Goal: Task Accomplishment & Management: Manage account settings

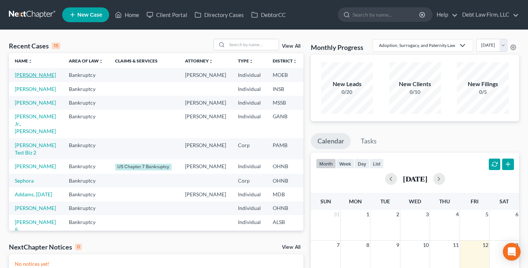
click at [23, 78] on link "[PERSON_NAME]" at bounding box center [35, 75] width 41 height 6
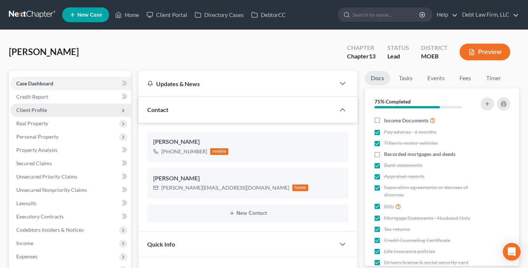
click at [56, 110] on span "Client Profile" at bounding box center [70, 110] width 121 height 13
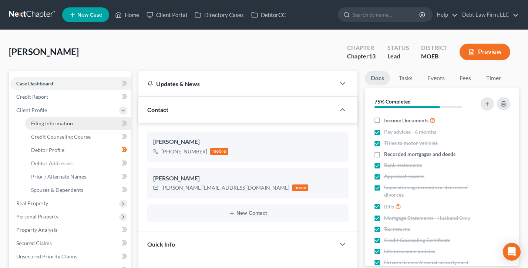
click at [60, 120] on span "Filing Information" at bounding box center [52, 123] width 42 height 6
select select "1"
select select "0"
select select "3"
select select "0"
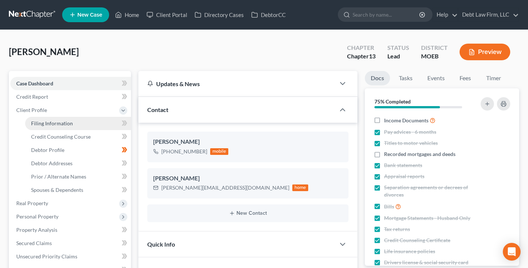
select select "10"
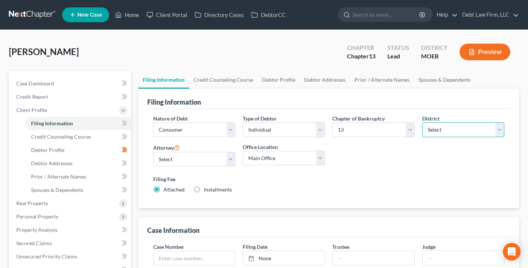
click at [456, 129] on select "Select Alabama - Middle Alabama - Northern Alabama - Southern Alaska Arizona Ar…" at bounding box center [463, 129] width 82 height 15
select select "49"
click at [422, 122] on select "Select Alabama - Middle Alabama - Northern Alabama - Southern Alaska Arizona Ar…" at bounding box center [463, 129] width 82 height 15
click at [131, 17] on link "Home" at bounding box center [126, 14] width 31 height 13
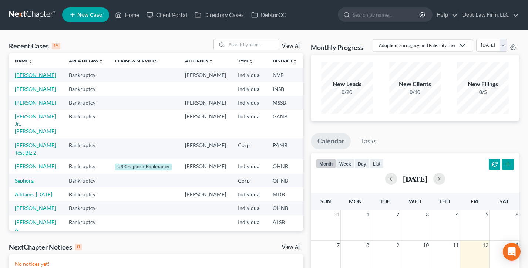
click at [25, 78] on link "Appleseed, Johnny" at bounding box center [35, 75] width 41 height 6
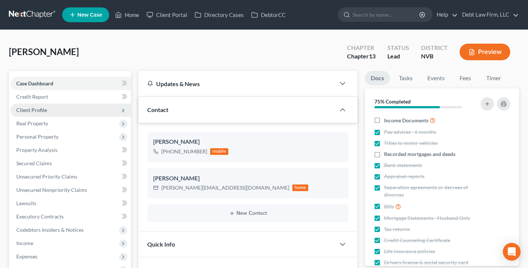
click at [41, 109] on span "Client Profile" at bounding box center [31, 110] width 31 height 6
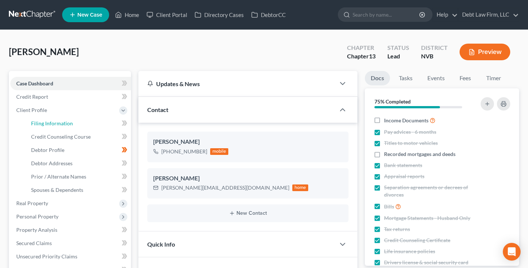
click at [49, 126] on link "Filing Information" at bounding box center [78, 123] width 106 height 13
click at [44, 123] on span "Filing Information" at bounding box center [52, 123] width 42 height 6
select select "1"
select select "0"
select select "3"
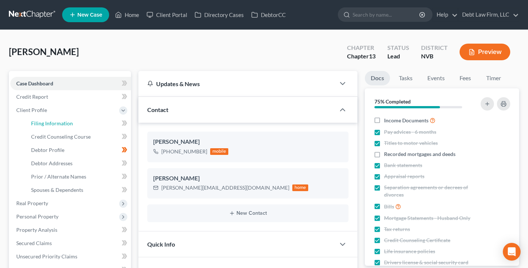
select select "49"
select select "8"
select select "0"
select select "10"
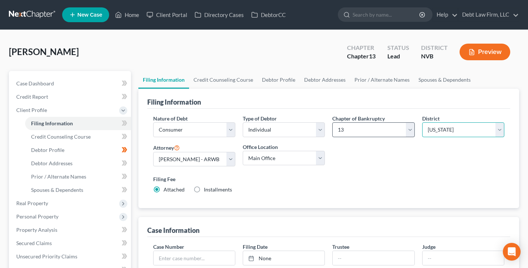
click at [447, 131] on select "Select Alabama - Middle Alabama - Northern Alabama - Southern Alaska Arizona Ar…" at bounding box center [463, 129] width 82 height 15
click at [392, 123] on select "Select 7 11 12 13" at bounding box center [373, 129] width 82 height 15
select select "0"
click at [332, 122] on select "Select 7 11 12 13" at bounding box center [373, 129] width 82 height 15
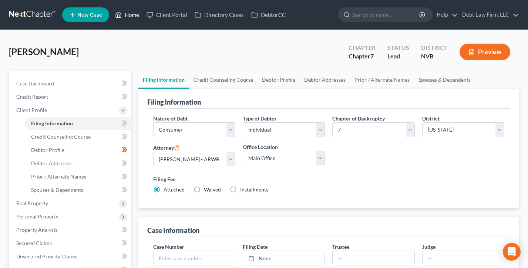
click at [128, 15] on link "Home" at bounding box center [126, 14] width 31 height 13
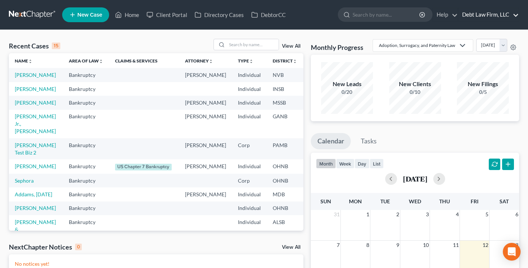
click at [488, 17] on link "Debt Law Firm, LLC" at bounding box center [488, 14] width 60 height 13
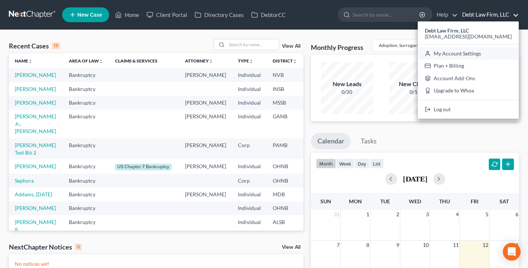
click at [481, 55] on link "My Account Settings" at bounding box center [468, 53] width 101 height 13
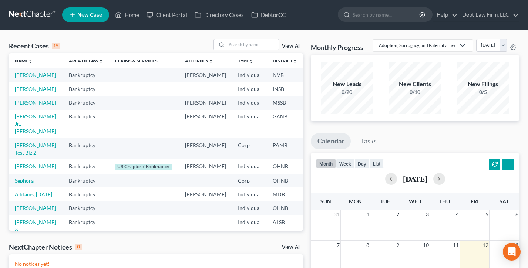
select select "61"
select select "24"
select select "36"
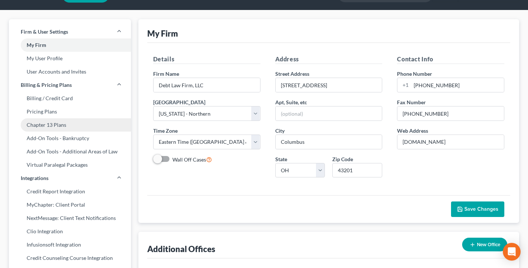
scroll to position [23, 0]
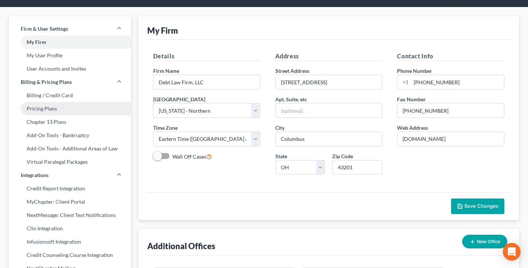
click at [54, 105] on link "Pricing Plans" at bounding box center [70, 108] width 122 height 13
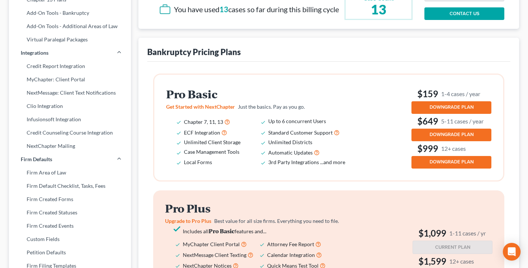
scroll to position [160, 0]
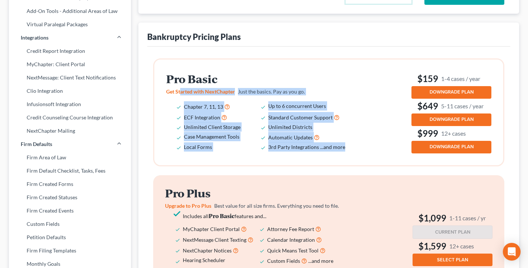
drag, startPoint x: 352, startPoint y: 157, endPoint x: 181, endPoint y: 101, distance: 179.8
click at [182, 101] on div "Pro Basic Get Started with NextChapter Just the basics. Pay as you go. Chapter …" at bounding box center [262, 112] width 192 height 79
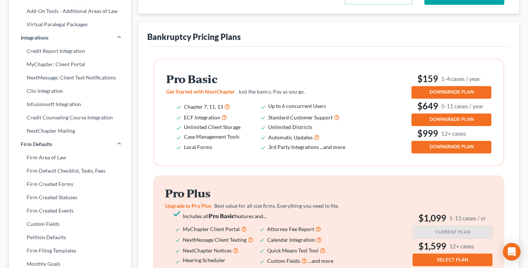
click at [198, 95] on span "Get Started with NextChapter" at bounding box center [200, 91] width 69 height 6
drag, startPoint x: 246, startPoint y: 115, endPoint x: 178, endPoint y: 114, distance: 68.1
click at [184, 112] on li "Chapter 7, 11, 13" at bounding box center [226, 106] width 84 height 11
drag, startPoint x: 243, startPoint y: 127, endPoint x: 178, endPoint y: 125, distance: 64.4
click at [184, 123] on li "ECF Integration" at bounding box center [226, 117] width 84 height 11
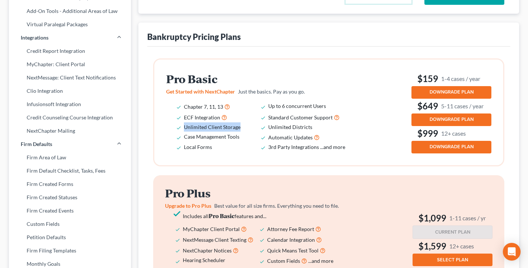
drag, startPoint x: 251, startPoint y: 137, endPoint x: 173, endPoint y: 133, distance: 77.8
click at [172, 133] on ul "Chapter 7, 11, 13 Up to 6 concurrent Users ECF Integration Standard Customer Su…" at bounding box center [260, 126] width 189 height 51
click at [243, 143] on li "Case Management Tools" at bounding box center [226, 137] width 84 height 11
drag, startPoint x: 245, startPoint y: 146, endPoint x: 183, endPoint y: 143, distance: 61.9
click at [182, 143] on ul "Chapter 7, 11, 13 Up to 6 concurrent Users ECF Integration Standard Customer Su…" at bounding box center [260, 126] width 189 height 51
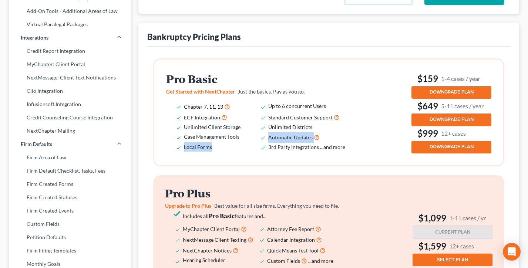
drag, startPoint x: 212, startPoint y: 155, endPoint x: 171, endPoint y: 148, distance: 42.0
click at [165, 148] on div "Pro Basic Get Started with NextChapter Just the basics. Pay as you go. Chapter …" at bounding box center [328, 113] width 349 height 106
click at [330, 112] on li "Up to 6 concurrent Users" at bounding box center [310, 106] width 84 height 11
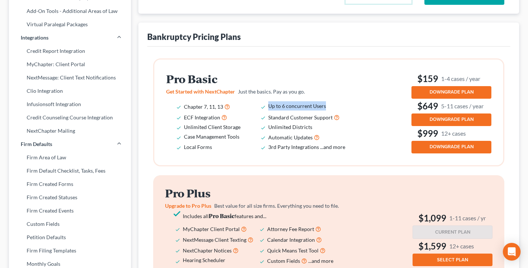
drag, startPoint x: 338, startPoint y: 112, endPoint x: 266, endPoint y: 111, distance: 72.2
click at [266, 111] on ul "Chapter 7, 11, 13 Up to 6 concurrent Users ECF Integration Standard Customer Su…" at bounding box center [260, 126] width 189 height 51
click at [339, 95] on p "Get Started with NextChapter Just the basics. Pay as you go." at bounding box center [260, 91] width 189 height 7
drag, startPoint x: 300, startPoint y: 135, endPoint x: 263, endPoint y: 135, distance: 36.3
click at [268, 132] on li "Unlimited Districts" at bounding box center [310, 126] width 84 height 9
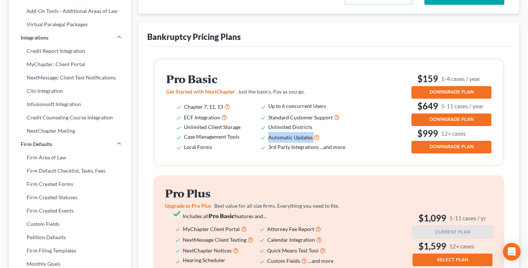
drag, startPoint x: 329, startPoint y: 144, endPoint x: 264, endPoint y: 143, distance: 64.7
click at [268, 143] on li "Automatic Updates" at bounding box center [310, 137] width 84 height 11
click at [488, 85] on h3 "$159 1-4 cases / year" at bounding box center [451, 79] width 80 height 12
drag, startPoint x: 489, startPoint y: 86, endPoint x: 422, endPoint y: 85, distance: 67.3
click at [422, 85] on h3 "$159 1-4 cases / year" at bounding box center [451, 79] width 80 height 12
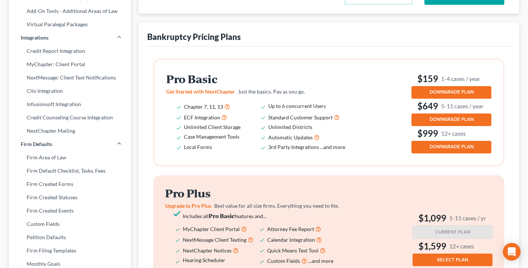
click at [470, 82] on small "1-4 cases / year" at bounding box center [460, 79] width 39 height 8
drag, startPoint x: 451, startPoint y: 86, endPoint x: 446, endPoint y: 86, distance: 5.5
click at [446, 82] on small "1-4 cases / year" at bounding box center [460, 79] width 39 height 8
drag, startPoint x: 477, startPoint y: 115, endPoint x: 415, endPoint y: 114, distance: 61.4
click at [415, 112] on h3 "$649 5-11 cases / year" at bounding box center [451, 106] width 80 height 12
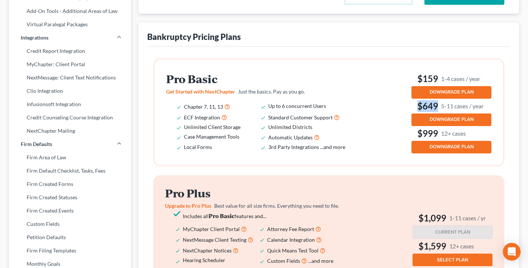
click at [414, 112] on h3 "$649 5-11 cases / year" at bounding box center [451, 106] width 80 height 12
drag, startPoint x: 454, startPoint y: 142, endPoint x: 415, endPoint y: 142, distance: 38.8
click at [415, 139] on h3 "$999 12+ cases" at bounding box center [451, 134] width 80 height 12
click at [413, 139] on h3 "$999 12+ cases" at bounding box center [451, 134] width 80 height 12
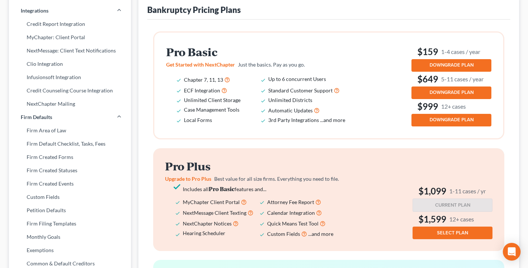
scroll to position [236, 0]
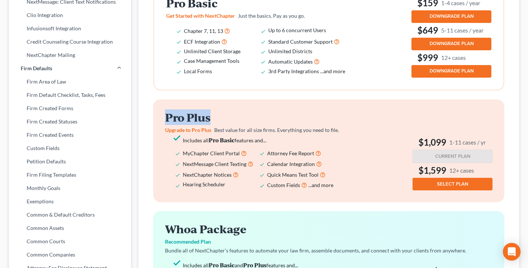
drag, startPoint x: 222, startPoint y: 129, endPoint x: 161, endPoint y: 124, distance: 61.3
click at [161, 124] on div "Pro Plus Upgrade to Pro Plus Best value for all size firms. Everything you need…" at bounding box center [328, 151] width 351 height 103
click at [225, 124] on h2 "Pro Plus" at bounding box center [259, 117] width 189 height 12
drag, startPoint x: 491, startPoint y: 150, endPoint x: 420, endPoint y: 150, distance: 71.4
click at [420, 148] on h3 "$1,099 1-11 cases / yr" at bounding box center [452, 143] width 80 height 12
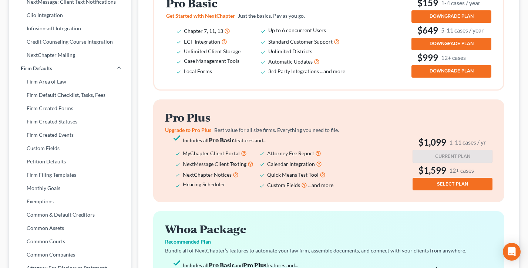
click at [483, 176] on h3 "$1,599 12+ cases" at bounding box center [452, 171] width 80 height 12
drag, startPoint x: 479, startPoint y: 178, endPoint x: 409, endPoint y: 175, distance: 70.0
click at [412, 175] on h3 "$1,599 12+ cases" at bounding box center [452, 171] width 80 height 12
drag, startPoint x: 241, startPoint y: 160, endPoint x: 179, endPoint y: 161, distance: 62.2
click at [183, 159] on li "MyChapter Client Portal" at bounding box center [225, 153] width 84 height 11
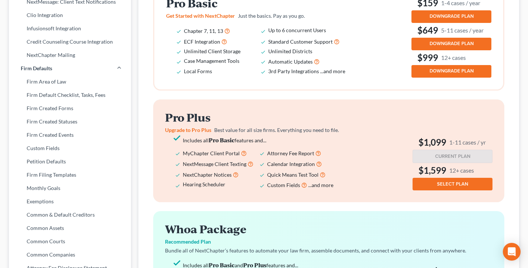
click at [223, 124] on h2 "Pro Plus" at bounding box center [259, 117] width 189 height 12
drag, startPoint x: 245, startPoint y: 171, endPoint x: 178, endPoint y: 171, distance: 66.2
click at [183, 169] on li "NextMessage Client Texting" at bounding box center [225, 164] width 84 height 11
click at [185, 167] on span "NextMessage Client Texting" at bounding box center [215, 164] width 64 height 6
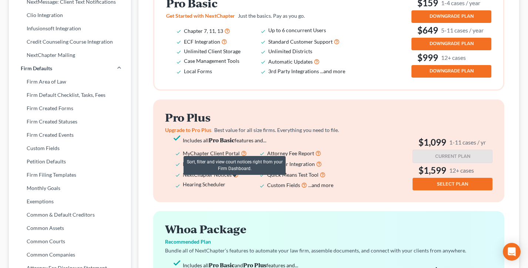
click at [230, 178] on span "NextChapter Notices" at bounding box center [207, 175] width 49 height 6
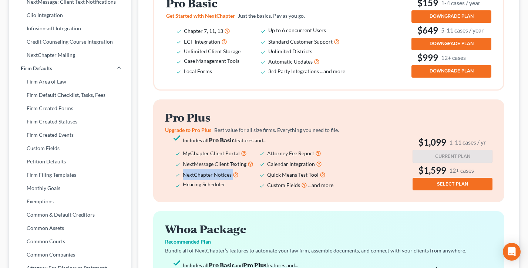
drag, startPoint x: 231, startPoint y: 183, endPoint x: 182, endPoint y: 181, distance: 49.3
click at [182, 181] on ul "Includes all Pro Basic features and... MyChapter Client Portal Attorney Fee Rep…" at bounding box center [259, 162] width 189 height 55
click at [177, 179] on ul "Includes all Pro Basic features and... MyChapter Client Portal Attorney Fee Rep…" at bounding box center [259, 162] width 189 height 55
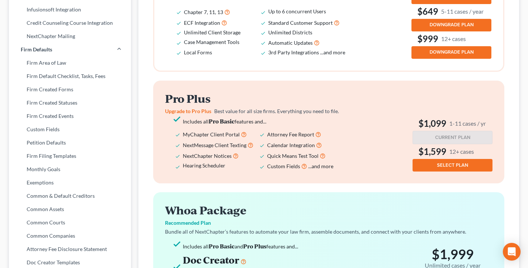
scroll to position [257, 0]
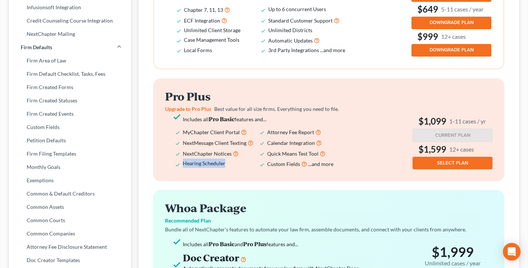
drag, startPoint x: 222, startPoint y: 170, endPoint x: 182, endPoint y: 171, distance: 39.6
click at [183, 169] on li "Hearing Scheduler" at bounding box center [225, 164] width 84 height 11
drag, startPoint x: 182, startPoint y: 171, endPoint x: 192, endPoint y: 170, distance: 9.6
click at [183, 166] on span "Hearing Scheduler" at bounding box center [204, 163] width 43 height 6
drag, startPoint x: 233, startPoint y: 171, endPoint x: 185, endPoint y: 170, distance: 48.5
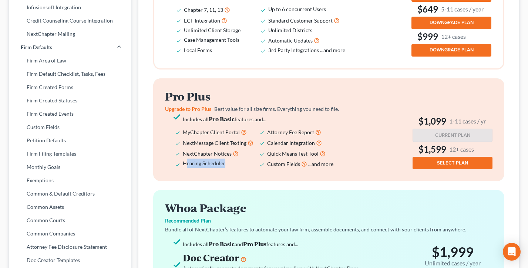
click at [185, 169] on li "Hearing Scheduler" at bounding box center [225, 164] width 84 height 11
click at [185, 166] on span "Hearing Scheduler" at bounding box center [204, 163] width 43 height 6
drag, startPoint x: 327, startPoint y: 149, endPoint x: 265, endPoint y: 150, distance: 62.5
click at [265, 150] on ul "Includes all Pro Basic features and... MyChapter Client Portal Attorney Fee Rep…" at bounding box center [259, 141] width 189 height 55
click at [265, 148] on li "NextMessage Client Texting" at bounding box center [225, 143] width 84 height 11
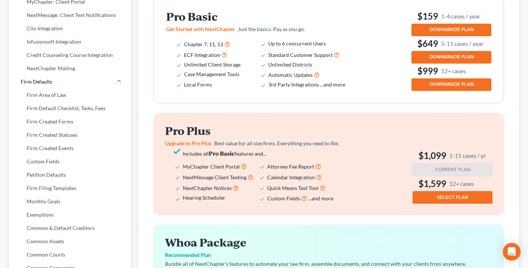
scroll to position [216, 0]
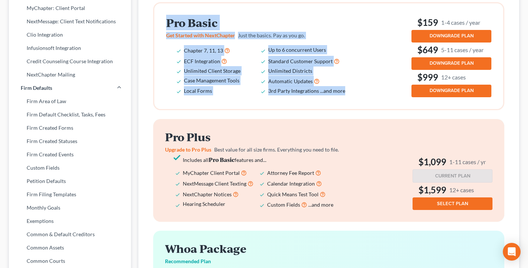
drag, startPoint x: 338, startPoint y: 100, endPoint x: 164, endPoint y: 32, distance: 187.9
click at [164, 32] on div "Pro Basic Get Started with NextChapter Just the basics. Pay as you go. Chapter …" at bounding box center [328, 56] width 349 height 106
click at [239, 64] on li "ECF Integration" at bounding box center [226, 61] width 84 height 11
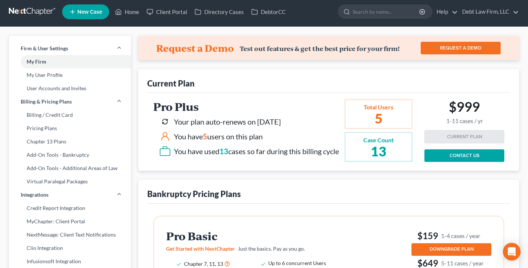
scroll to position [0, 0]
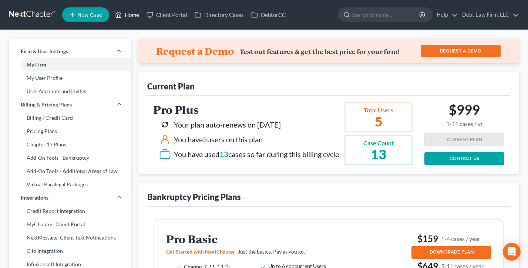
click at [131, 13] on link "Home" at bounding box center [126, 14] width 31 height 13
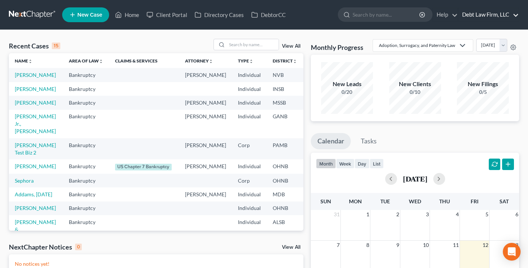
click at [476, 13] on link "Debt Law Firm, LLC" at bounding box center [488, 14] width 60 height 13
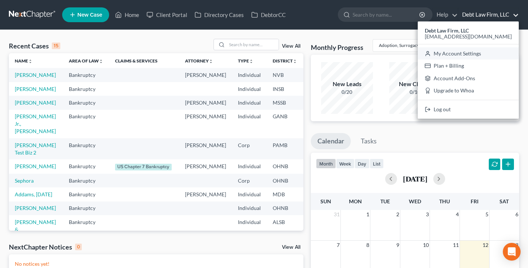
drag, startPoint x: 480, startPoint y: 53, endPoint x: 474, endPoint y: 54, distance: 6.0
click at [480, 53] on link "My Account Settings" at bounding box center [468, 53] width 101 height 13
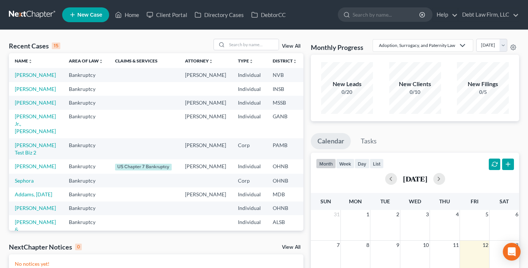
select select "61"
select select "24"
select select "36"
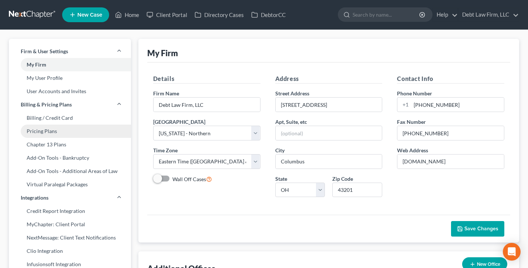
click at [72, 133] on link "Pricing Plans" at bounding box center [70, 131] width 122 height 13
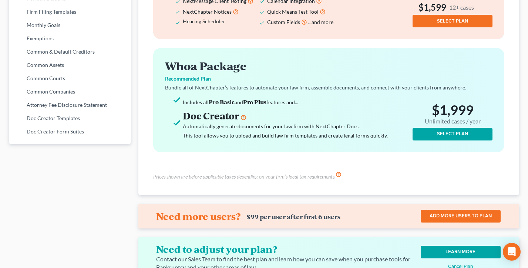
scroll to position [365, 0]
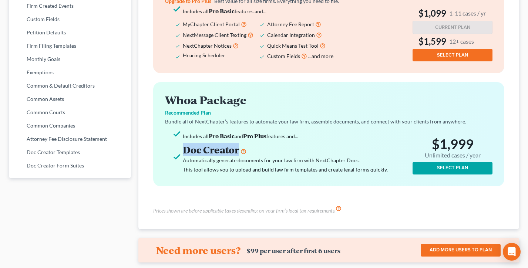
drag, startPoint x: 264, startPoint y: 161, endPoint x: 172, endPoint y: 158, distance: 92.5
click at [172, 158] on ul "Includes all Pro Basic and Pro Plus features and... Doc Creator Automatically g…" at bounding box center [288, 152] width 247 height 43
click at [292, 153] on h3 "Doc Creator" at bounding box center [296, 150] width 227 height 12
drag, startPoint x: 263, startPoint y: 157, endPoint x: 180, endPoint y: 157, distance: 82.9
click at [180, 157] on ul "Includes all Pro Basic and Pro Plus features and... Doc Creator Automatically g…" at bounding box center [288, 152] width 247 height 43
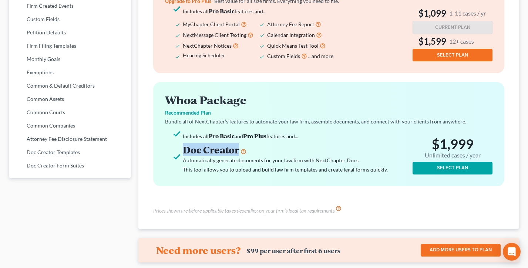
click at [180, 157] on ul "Includes all Pro Basic and Pro Plus features and... Doc Creator Automatically g…" at bounding box center [288, 152] width 247 height 43
drag, startPoint x: 274, startPoint y: 159, endPoint x: 188, endPoint y: 155, distance: 86.3
click at [189, 155] on h3 "Doc Creator" at bounding box center [296, 150] width 227 height 12
click at [188, 155] on h3 "Doc Creator" at bounding box center [296, 150] width 227 height 12
drag, startPoint x: 186, startPoint y: 157, endPoint x: 237, endPoint y: 158, distance: 51.8
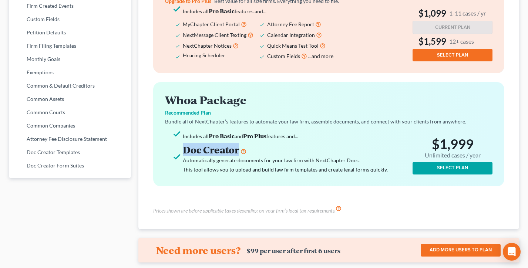
click at [237, 156] on h3 "Doc Creator" at bounding box center [296, 150] width 227 height 12
click at [286, 156] on h3 "Doc Creator" at bounding box center [296, 150] width 227 height 12
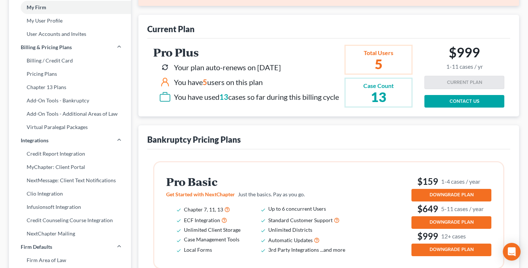
scroll to position [56, 0]
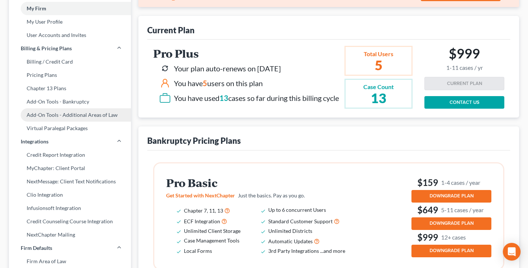
click at [84, 117] on link "Add-On Tools - Additional Areas of Law" at bounding box center [70, 114] width 122 height 13
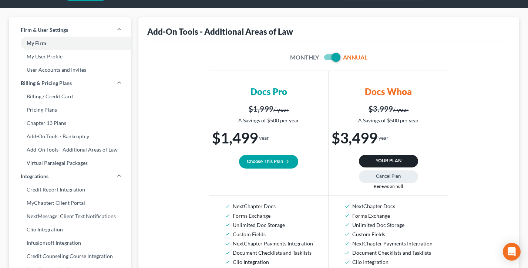
scroll to position [47, 0]
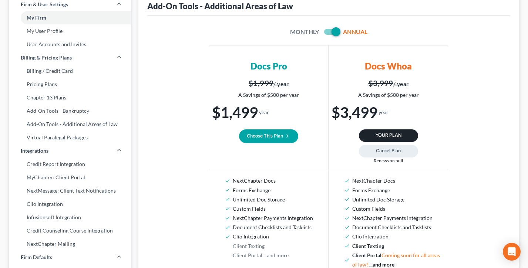
click at [325, 31] on span at bounding box center [332, 31] width 18 height 9
click at [342, 34] on label at bounding box center [342, 34] width 0 height 0
click at [345, 32] on input "checkbox" at bounding box center [347, 30] width 5 height 5
checkbox input "false"
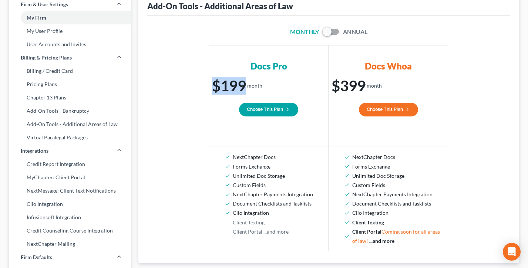
drag, startPoint x: 272, startPoint y: 87, endPoint x: 209, endPoint y: 87, distance: 62.5
click at [209, 87] on div "$199 / month Choose This Plan" at bounding box center [268, 110] width 119 height 71
drag, startPoint x: 270, startPoint y: 84, endPoint x: 222, endPoint y: 84, distance: 48.5
click at [222, 84] on h1 "$199 / month" at bounding box center [268, 86] width 113 height 16
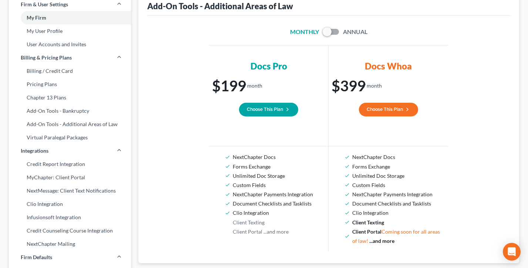
click at [221, 84] on h1 "$199 / month" at bounding box center [268, 86] width 113 height 16
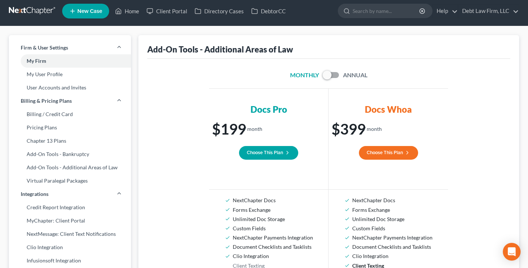
scroll to position [0, 0]
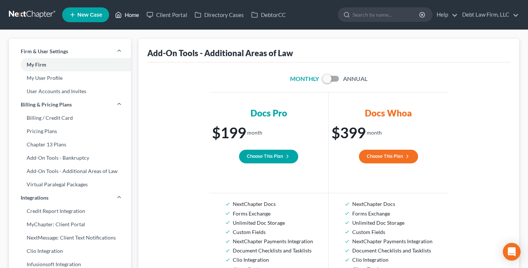
click at [125, 15] on link "Home" at bounding box center [126, 14] width 31 height 13
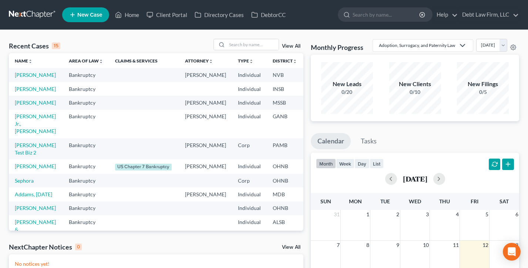
click at [491, 22] on ul "New Case Home Client Portal Directory Cases DebtorCC - No Result - See all resu…" at bounding box center [290, 14] width 457 height 19
click at [487, 15] on link "Debt Law Firm, LLC" at bounding box center [488, 14] width 60 height 13
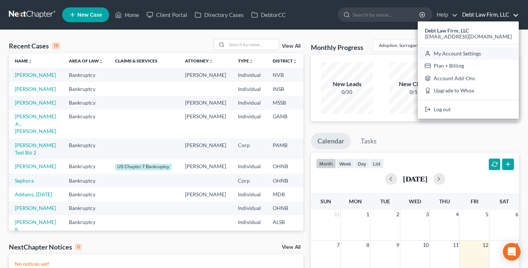
drag, startPoint x: 475, startPoint y: 51, endPoint x: 240, endPoint y: 84, distance: 237.5
click at [475, 51] on link "My Account Settings" at bounding box center [468, 53] width 101 height 13
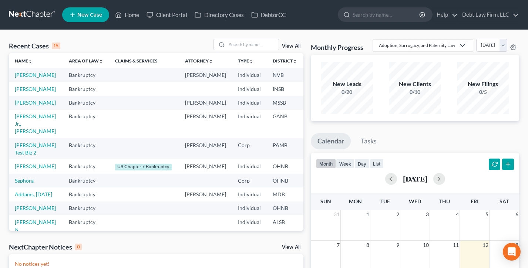
select select "61"
select select "24"
select select "36"
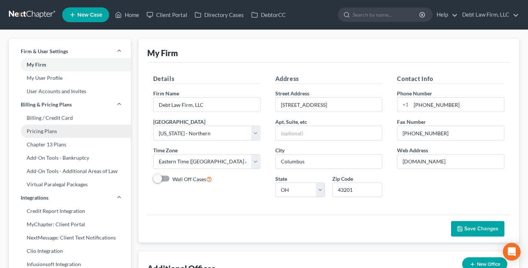
click at [56, 133] on link "Pricing Plans" at bounding box center [70, 131] width 122 height 13
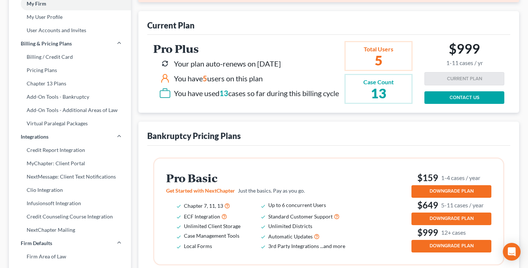
scroll to position [116, 0]
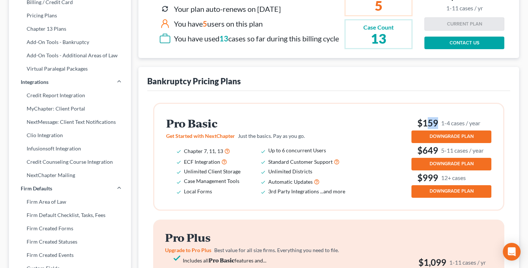
drag, startPoint x: 476, startPoint y: 129, endPoint x: 424, endPoint y: 128, distance: 52.5
click at [424, 128] on div "Pro Basic Get Started with NextChapter Just the basics. Pay as you go. Chapter …" at bounding box center [328, 157] width 349 height 106
drag, startPoint x: 419, startPoint y: 128, endPoint x: 399, endPoint y: 128, distance: 20.3
click at [419, 128] on h3 "$159 1-4 cases / year" at bounding box center [451, 123] width 80 height 12
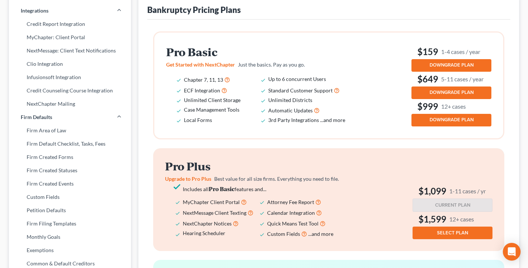
scroll to position [226, 0]
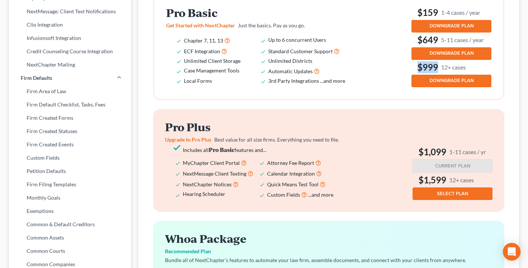
drag, startPoint x: 475, startPoint y: 71, endPoint x: 416, endPoint y: 71, distance: 58.5
click at [416, 71] on h3 "$999 12+ cases" at bounding box center [451, 67] width 80 height 12
click at [396, 76] on div "Pro Basic Get Started with NextChapter Just the basics. Pay as you go. Chapter …" at bounding box center [328, 46] width 325 height 82
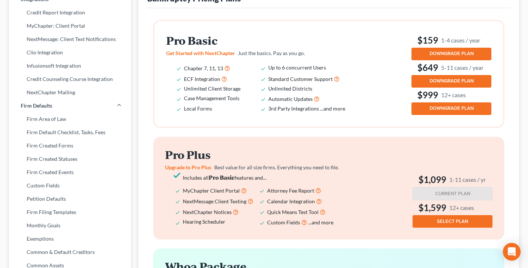
scroll to position [196, 0]
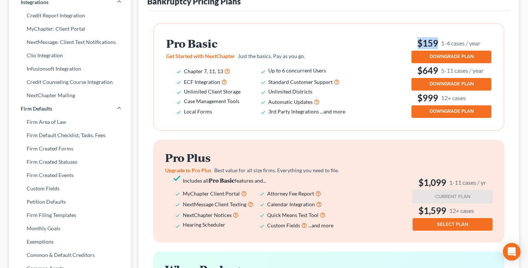
drag, startPoint x: 479, startPoint y: 53, endPoint x: 385, endPoint y: 48, distance: 94.1
click at [413, 49] on h3 "$159 1-4 cases / year" at bounding box center [451, 43] width 80 height 12
click at [438, 49] on h3 "$159 1-4 cases / year" at bounding box center [451, 43] width 80 height 12
drag, startPoint x: 484, startPoint y: 52, endPoint x: 418, endPoint y: 48, distance: 65.2
click at [418, 48] on h3 "$159 1-4 cases / year" at bounding box center [451, 43] width 80 height 12
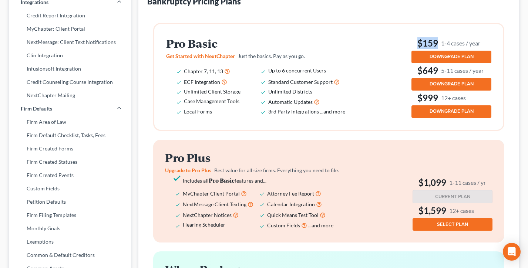
click at [418, 48] on h3 "$159 1-4 cases / year" at bounding box center [451, 43] width 80 height 12
drag, startPoint x: 454, startPoint y: 50, endPoint x: 420, endPoint y: 50, distance: 34.0
click at [420, 49] on h3 "$159 1-4 cases / year" at bounding box center [451, 43] width 80 height 12
drag, startPoint x: 491, startPoint y: 77, endPoint x: 418, endPoint y: 77, distance: 73.3
click at [418, 77] on div "Pro Basic Get Started with NextChapter Just the basics. Pay as you go. Chapter …" at bounding box center [328, 77] width 349 height 106
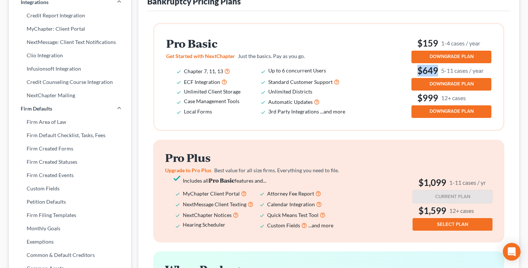
click at [417, 76] on h3 "$649 5-11 cases / year" at bounding box center [451, 71] width 80 height 12
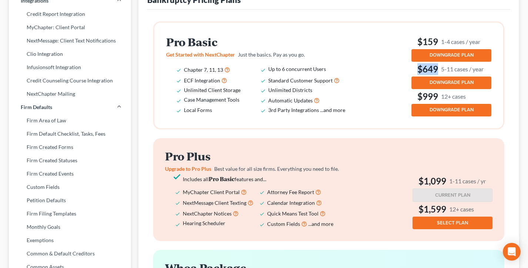
drag, startPoint x: 489, startPoint y: 79, endPoint x: 413, endPoint y: 75, distance: 76.3
click at [413, 75] on h3 "$649 5-11 cases / year" at bounding box center [451, 69] width 80 height 12
drag, startPoint x: 483, startPoint y: 78, endPoint x: 457, endPoint y: 75, distance: 26.1
click at [457, 75] on h3 "$649 5-11 cases / year" at bounding box center [451, 69] width 80 height 12
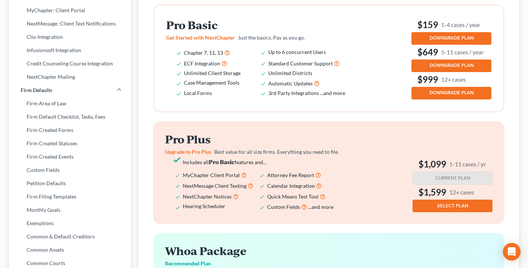
scroll to position [228, 0]
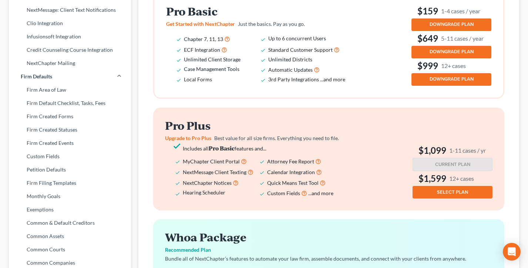
click at [419, 138] on div "Pro Plus Upgrade to Pro Plus Best value for all size firms. Everything you need…" at bounding box center [328, 158] width 327 height 79
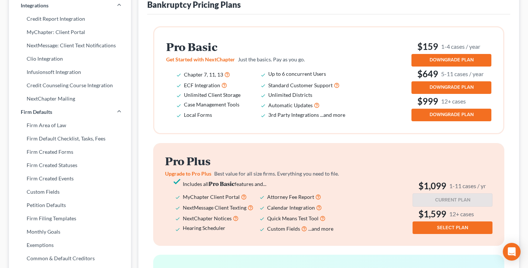
scroll to position [210, 0]
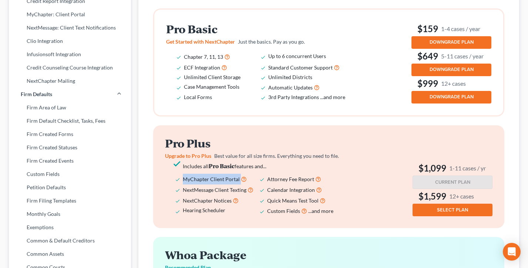
drag, startPoint x: 252, startPoint y: 190, endPoint x: 183, endPoint y: 189, distance: 68.8
click at [183, 185] on li "MyChapter Client Portal" at bounding box center [225, 179] width 84 height 11
click at [183, 182] on span "MyChapter Client Portal" at bounding box center [211, 179] width 57 height 6
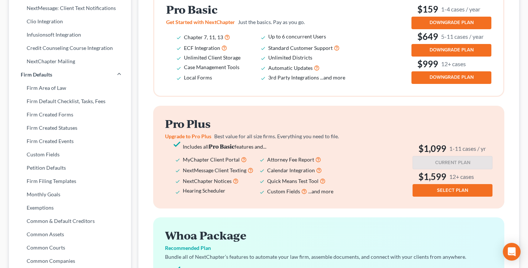
scroll to position [232, 0]
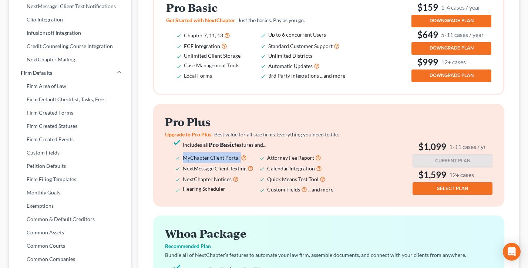
drag, startPoint x: 250, startPoint y: 169, endPoint x: 182, endPoint y: 165, distance: 68.2
click at [182, 165] on ul "Includes all Pro Basic features and... MyChapter Client Portal Attorney Fee Rep…" at bounding box center [259, 167] width 189 height 55
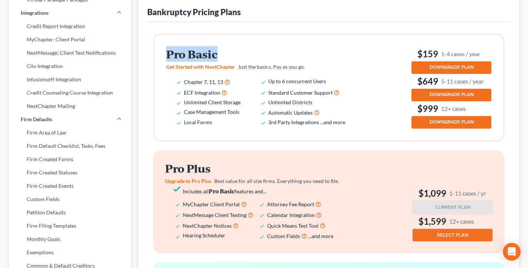
drag, startPoint x: 230, startPoint y: 61, endPoint x: 156, endPoint y: 61, distance: 73.6
click at [156, 61] on div "Pro Basic Get Started with NextChapter Just the basics. Pay as you go. Chapter …" at bounding box center [328, 88] width 349 height 106
drag, startPoint x: 257, startPoint y: 112, endPoint x: 250, endPoint y: 148, distance: 36.6
click at [257, 107] on li "Unlimited Client Storage" at bounding box center [226, 102] width 84 height 9
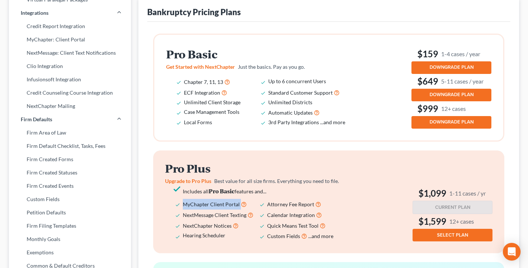
drag, startPoint x: 255, startPoint y: 215, endPoint x: 185, endPoint y: 213, distance: 70.3
click at [185, 210] on li "MyChapter Client Portal" at bounding box center [225, 204] width 84 height 11
click at [232, 141] on div "Pro Basic Get Started with NextChapter Just the basics. Pay as you go. Chapter …" at bounding box center [328, 88] width 349 height 106
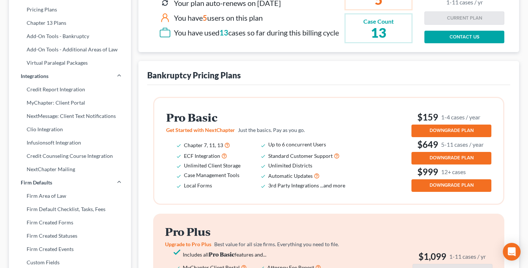
scroll to position [120, 0]
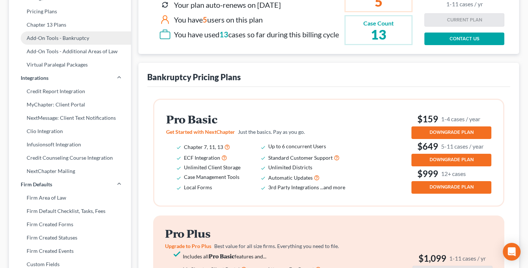
click at [64, 36] on link "Add-On Tools - Bankruptcy" at bounding box center [70, 37] width 122 height 13
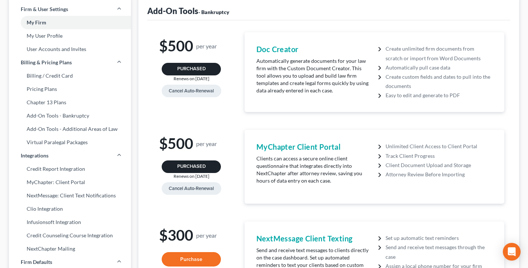
scroll to position [75, 0]
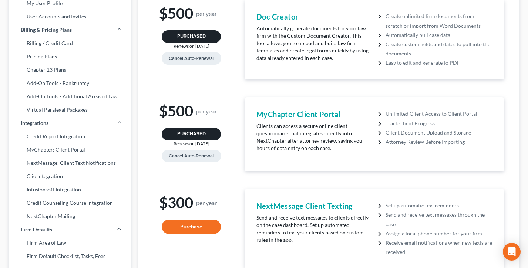
drag, startPoint x: 341, startPoint y: 117, endPoint x: 235, endPoint y: 111, distance: 105.9
click at [234, 112] on div "$500 per year Purchased Renews on 05/01/2020 Cancel Auto-Renewal MyChapter Clie…" at bounding box center [329, 134] width 366 height 74
click at [51, 58] on link "Pricing Plans" at bounding box center [70, 56] width 122 height 13
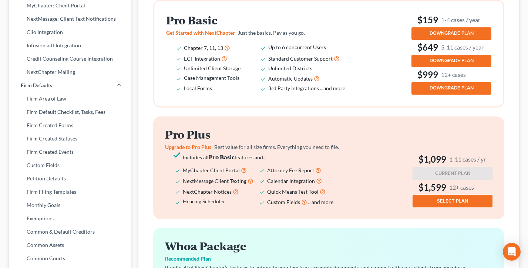
scroll to position [278, 0]
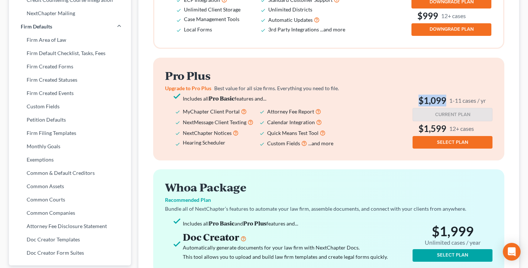
drag, startPoint x: 471, startPoint y: 105, endPoint x: 417, endPoint y: 104, distance: 54.0
click at [417, 104] on div "Pro Plus Upgrade to Pro Plus Best value for all size firms. Everything you need…" at bounding box center [328, 109] width 351 height 103
click at [416, 104] on h3 "$1,099 1-11 cases / yr" at bounding box center [452, 101] width 80 height 12
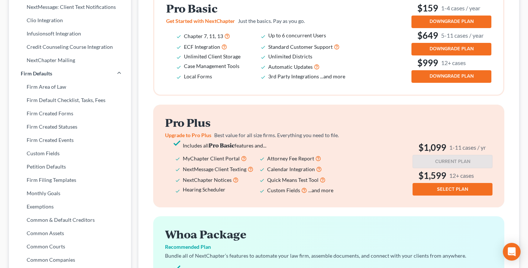
scroll to position [252, 0]
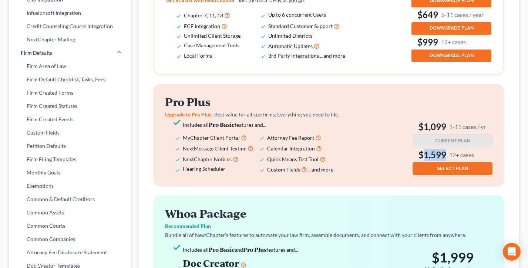
drag, startPoint x: 467, startPoint y: 161, endPoint x: 425, endPoint y: 162, distance: 42.2
click at [425, 161] on h3 "$1,599 12+ cases" at bounding box center [452, 155] width 80 height 12
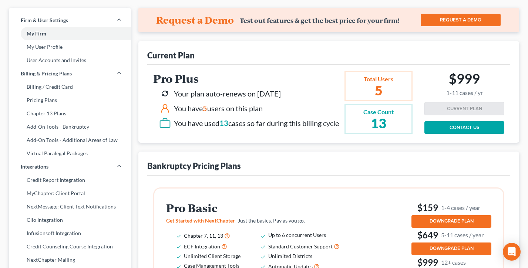
scroll to position [0, 0]
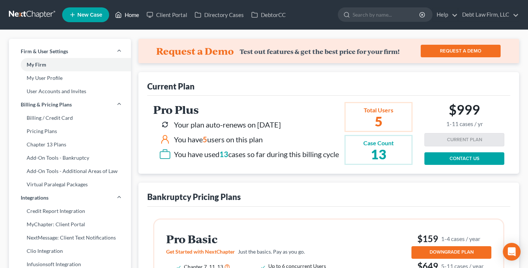
click at [119, 17] on icon at bounding box center [118, 14] width 7 height 9
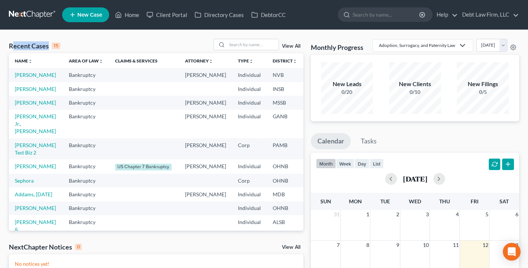
drag, startPoint x: 80, startPoint y: 46, endPoint x: 13, endPoint y: 44, distance: 66.2
click at [14, 44] on div "Recent Cases 15 View All" at bounding box center [156, 46] width 294 height 14
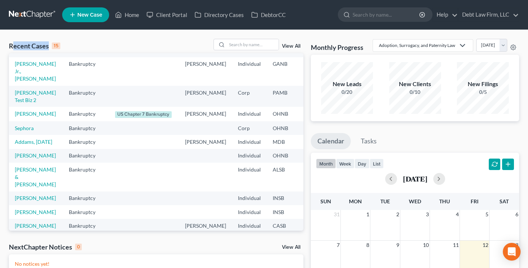
scroll to position [138, 0]
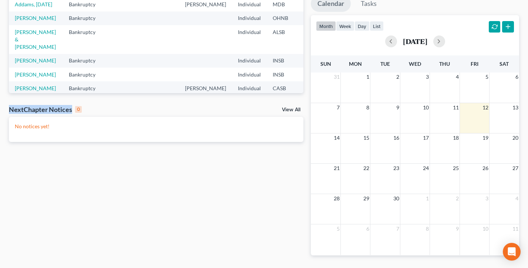
drag, startPoint x: 106, startPoint y: 108, endPoint x: 9, endPoint y: 108, distance: 97.7
click at [0, 108] on html "Home New Case Client Portal Directory Cases DebtorCC Debt Law Firm, LLC qa@next…" at bounding box center [264, 75] width 528 height 427
click at [108, 106] on div "NextChapter Notices 0 View All" at bounding box center [156, 111] width 294 height 12
drag, startPoint x: 77, startPoint y: 108, endPoint x: 14, endPoint y: 108, distance: 63.3
click at [14, 108] on div "NextChapter Notices 0 View All" at bounding box center [156, 111] width 294 height 12
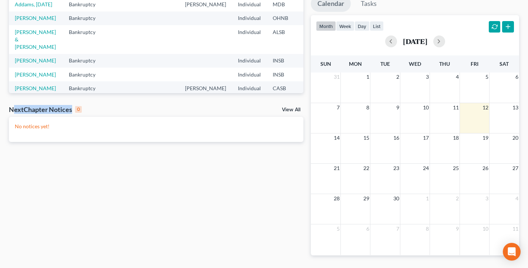
click at [123, 111] on div "NextChapter Notices 0 View All" at bounding box center [156, 111] width 294 height 12
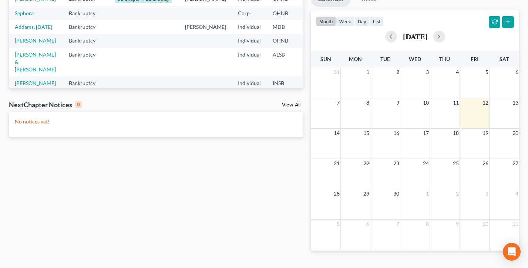
scroll to position [148, 0]
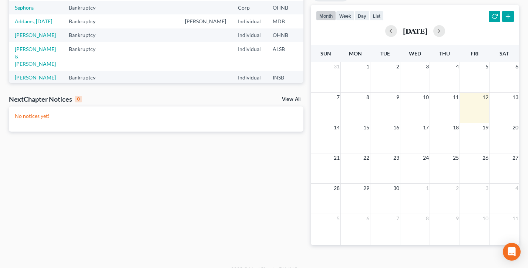
click at [418, 149] on div "14 15 16 17 18 19 20" at bounding box center [415, 138] width 208 height 30
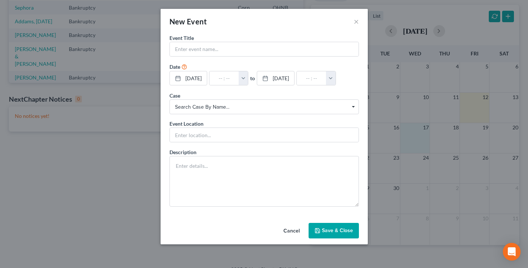
scroll to position [147, 0]
drag, startPoint x: 215, startPoint y: 22, endPoint x: 310, endPoint y: 76, distance: 109.7
click at [159, 20] on div "New Event × Event Title * Date 9/17/2025 close Date 9/17/2025 Time 12:00 AM che…" at bounding box center [264, 134] width 528 height 268
click at [357, 21] on button "×" at bounding box center [356, 21] width 5 height 9
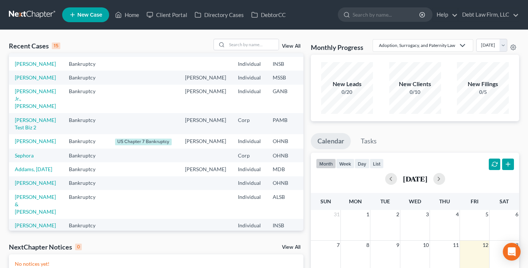
scroll to position [0, 0]
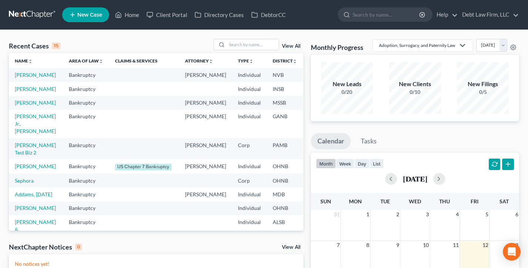
click at [78, 14] on span "New Case" at bounding box center [89, 15] width 25 height 6
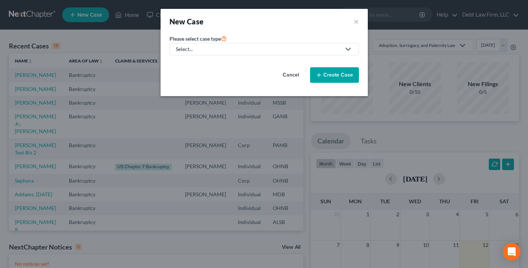
click at [225, 47] on div "Select..." at bounding box center [258, 49] width 165 height 7
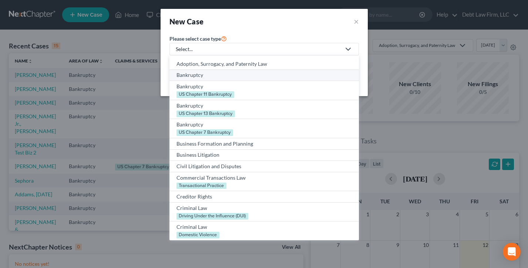
click at [205, 74] on div "Bankruptcy" at bounding box center [263, 74] width 175 height 7
select select "61"
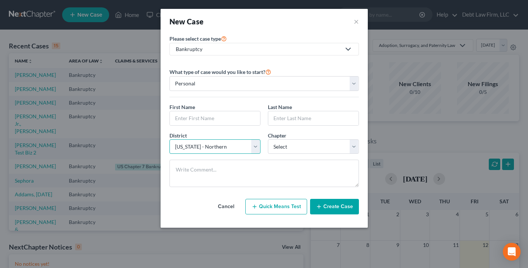
click at [211, 142] on select "Select Alabama - Middle Alabama - Northern Alabama - Southern Alaska Arizona Ar…" at bounding box center [214, 146] width 91 height 15
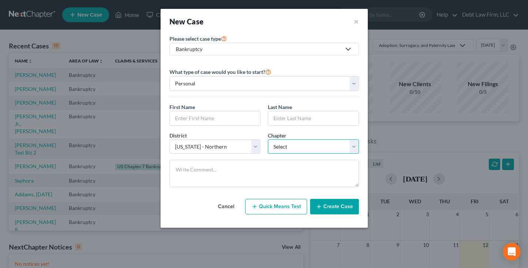
click at [312, 146] on select "Select 7 11 12 13" at bounding box center [313, 146] width 91 height 15
select select "0"
click at [268, 139] on select "Select 7 11 12 13" at bounding box center [313, 146] width 91 height 15
click at [302, 146] on select "Select 7 11 12 13" at bounding box center [313, 146] width 91 height 15
click at [355, 21] on button "×" at bounding box center [356, 21] width 5 height 10
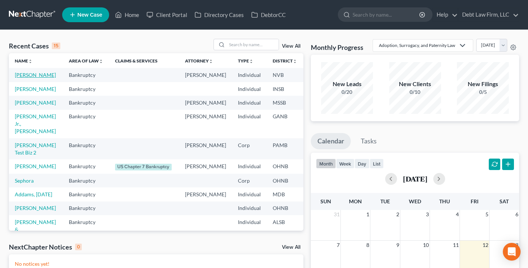
click at [21, 78] on link "Appleseed, Johnny" at bounding box center [35, 75] width 41 height 6
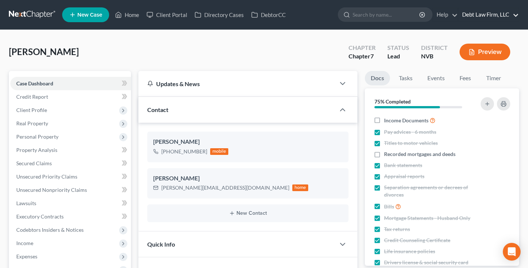
click at [481, 14] on link "Debt Law Firm, LLC" at bounding box center [488, 14] width 60 height 13
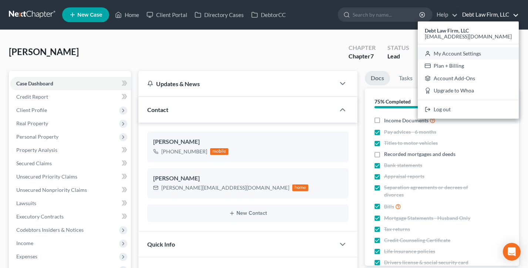
click at [474, 53] on link "My Account Settings" at bounding box center [468, 53] width 101 height 13
select select "61"
select select "24"
select select "36"
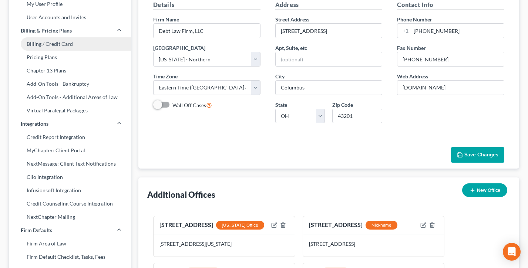
scroll to position [90, 0]
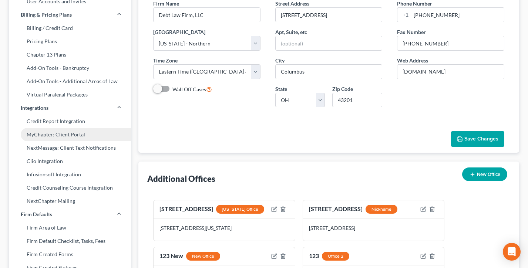
click at [64, 135] on link "MyChapter: Client Portal" at bounding box center [70, 134] width 122 height 13
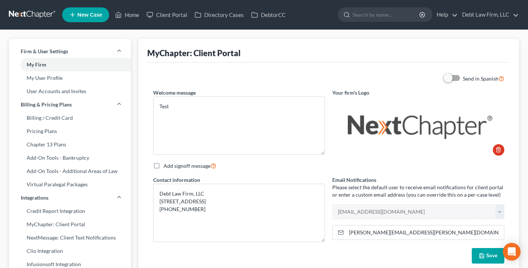
scroll to position [28, 0]
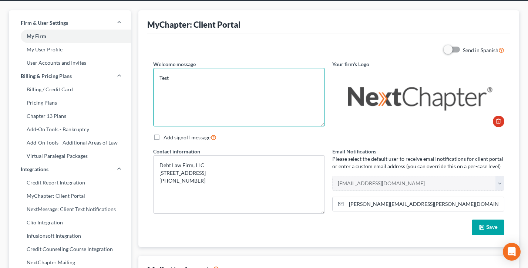
click at [199, 81] on textarea "Test" at bounding box center [239, 97] width 172 height 58
drag, startPoint x: 211, startPoint y: 87, endPoint x: 156, endPoint y: 80, distance: 55.1
click at [156, 80] on textarea "Test" at bounding box center [239, 97] width 172 height 58
drag, startPoint x: 182, startPoint y: 78, endPoint x: 188, endPoint y: 71, distance: 9.5
click at [182, 78] on textarea "Test" at bounding box center [239, 97] width 172 height 58
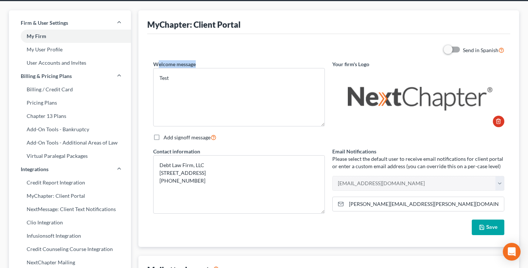
drag, startPoint x: 214, startPoint y: 62, endPoint x: 157, endPoint y: 62, distance: 56.6
click at [157, 62] on div "Welcome message Test" at bounding box center [238, 93] width 179 height 67
click at [181, 90] on textarea "Test" at bounding box center [239, 97] width 172 height 58
drag, startPoint x: 211, startPoint y: 187, endPoint x: 192, endPoint y: 154, distance: 38.5
click at [162, 156] on textarea "Debt Law Firm, LLC 123 Payments Blvd 888-861-7122" at bounding box center [239, 184] width 172 height 58
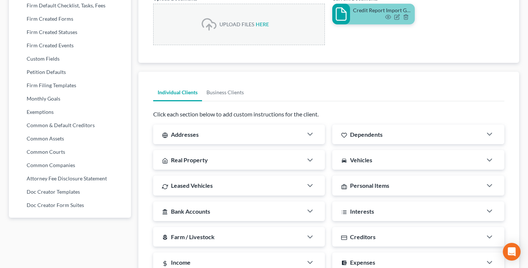
scroll to position [351, 0]
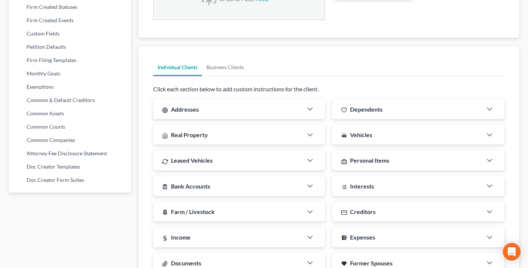
click at [198, 96] on div "Click each section below to add custom instructions for the client. Addresses C…" at bounding box center [328, 233] width 351 height 296
click at [202, 107] on div "Addresses" at bounding box center [228, 110] width 150 height 20
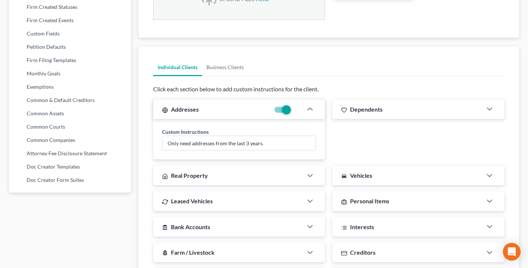
drag, startPoint x: 393, startPoint y: 110, endPoint x: 371, endPoint y: 114, distance: 21.8
click at [393, 110] on div "Dependents" at bounding box center [407, 110] width 150 height 20
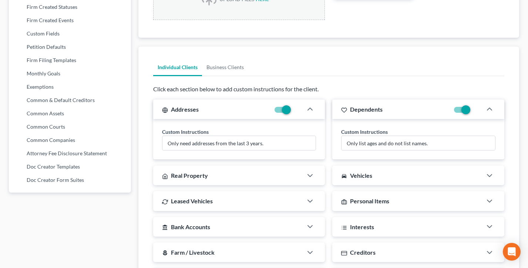
scroll to position [443, 0]
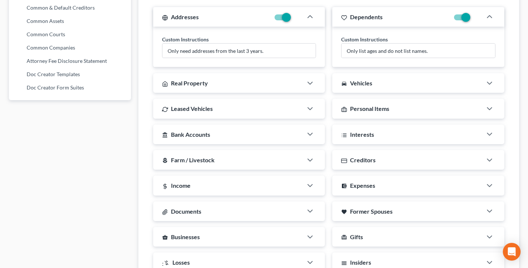
click at [239, 85] on div "Real Property" at bounding box center [228, 83] width 150 height 20
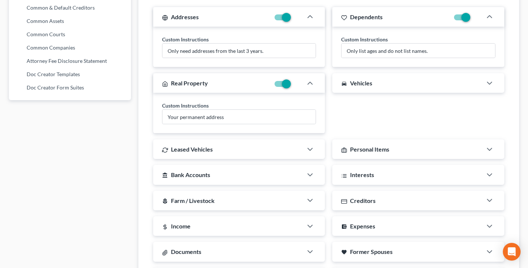
click at [384, 84] on div "directions_car Vehicles" at bounding box center [407, 83] width 150 height 20
click at [256, 151] on div "Leased Vehicles" at bounding box center [228, 149] width 150 height 20
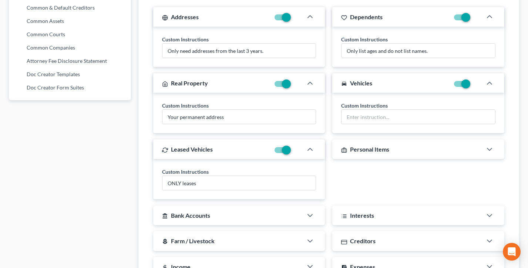
drag, startPoint x: 381, startPoint y: 149, endPoint x: 316, endPoint y: 147, distance: 65.5
click at [381, 148] on span "Personal Items" at bounding box center [369, 149] width 39 height 7
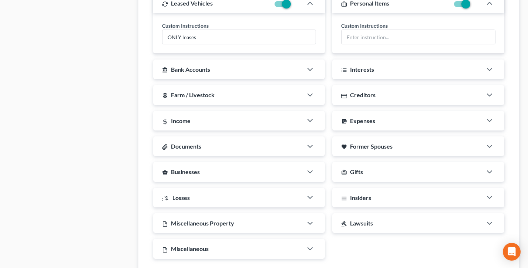
scroll to position [612, 0]
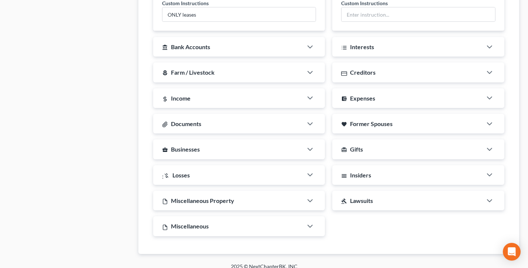
click at [237, 72] on div "local_florist Farm / Livestock" at bounding box center [228, 73] width 150 height 20
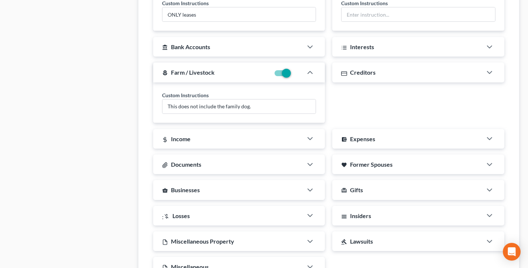
click at [292, 75] on label at bounding box center [292, 75] width 0 height 0
click at [295, 73] on input "checkbox" at bounding box center [297, 72] width 5 height 5
checkbox input "false"
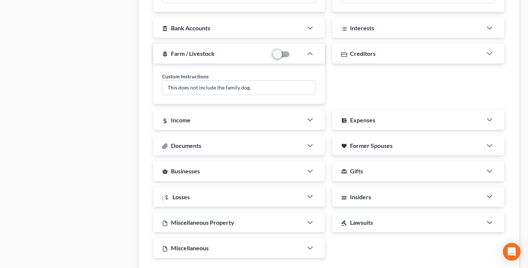
scroll to position [632, 0]
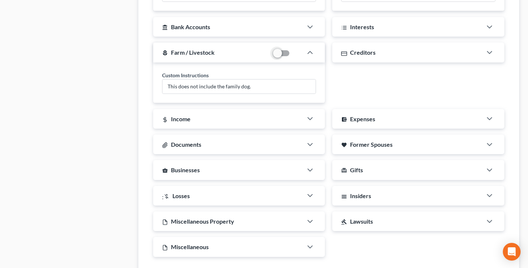
click at [255, 124] on div "Income" at bounding box center [228, 119] width 150 height 20
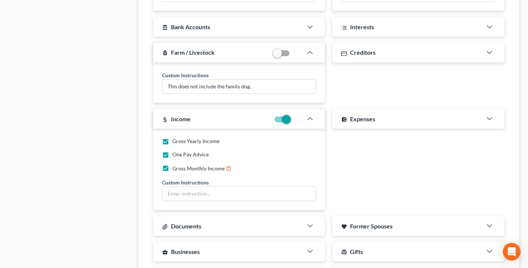
scroll to position [660, 0]
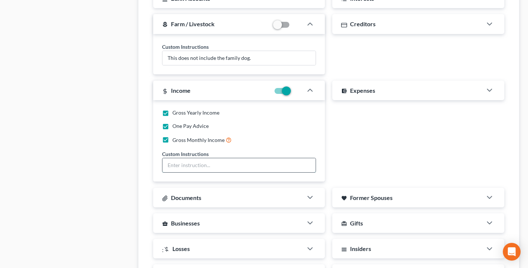
click at [216, 168] on input "text" at bounding box center [239, 165] width 154 height 14
drag, startPoint x: 195, startPoint y: 154, endPoint x: 169, endPoint y: 154, distance: 26.6
click at [161, 154] on div "Gross Yearly Income One Pay Advice Gross Monthly Income Custom Instructions" at bounding box center [239, 141] width 172 height 82
click at [199, 167] on input "text" at bounding box center [239, 165] width 154 height 14
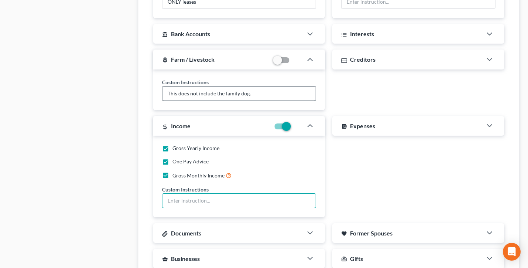
scroll to position [623, 0]
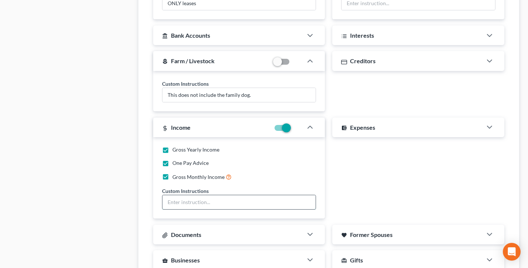
click at [198, 204] on input "text" at bounding box center [239, 202] width 154 height 14
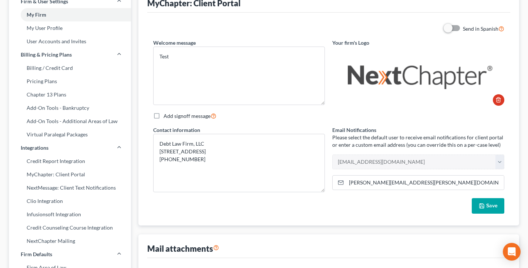
scroll to position [0, 0]
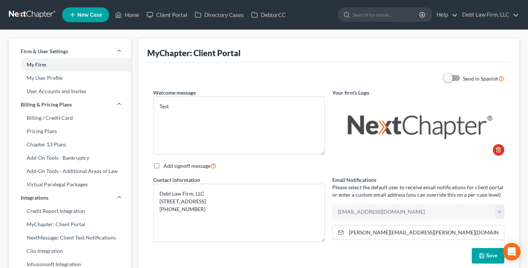
drag, startPoint x: 506, startPoint y: 77, endPoint x: 460, endPoint y: 77, distance: 46.2
click at [461, 77] on div "Send in Spanish" at bounding box center [328, 78] width 358 height 9
click at [135, 16] on link "Home" at bounding box center [126, 14] width 31 height 13
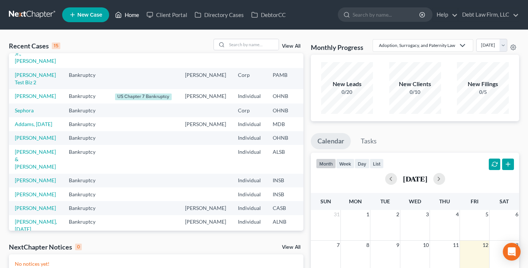
scroll to position [85, 0]
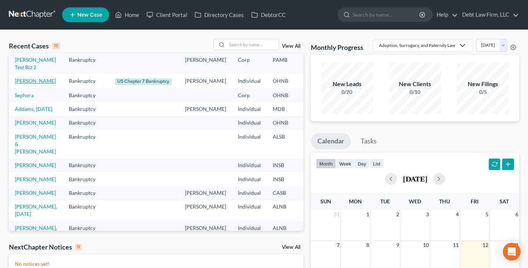
click at [22, 84] on link "Bando, James" at bounding box center [35, 81] width 41 height 6
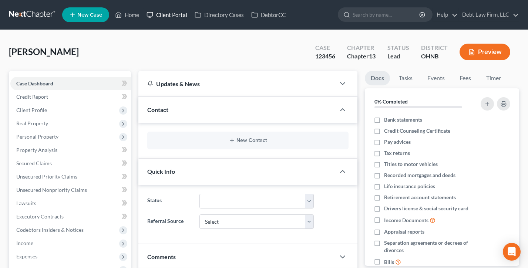
click at [164, 14] on link "Client Portal" at bounding box center [167, 14] width 48 height 13
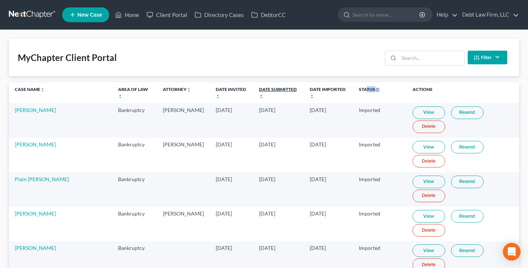
drag, startPoint x: 388, startPoint y: 90, endPoint x: 283, endPoint y: 92, distance: 104.7
click at [353, 89] on th "Status unfold_more expand_more expand_less" at bounding box center [380, 92] width 54 height 21
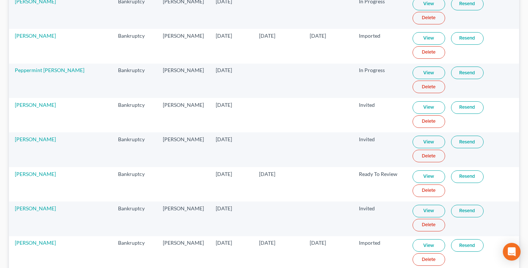
scroll to position [609, 0]
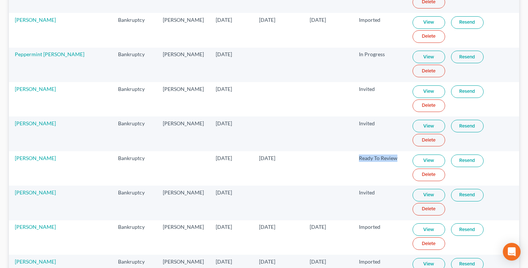
drag, startPoint x: 387, startPoint y: 155, endPoint x: 383, endPoint y: 154, distance: 4.6
click at [345, 155] on tr "Jack Hammer Bankruptcy May 21, 2020 May 22, 2020 Ready To Review View Resend De…" at bounding box center [264, 168] width 510 height 34
drag, startPoint x: 375, startPoint y: 164, endPoint x: 437, endPoint y: 159, distance: 62.3
click at [375, 164] on td "Ready To Review" at bounding box center [380, 168] width 54 height 34
click at [420, 159] on link "View" at bounding box center [428, 161] width 33 height 13
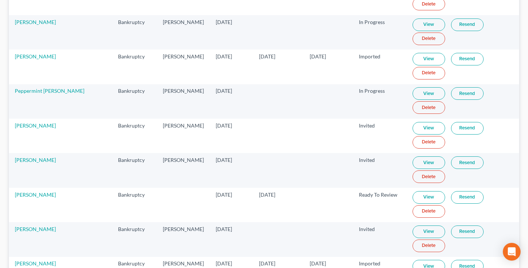
scroll to position [569, 0]
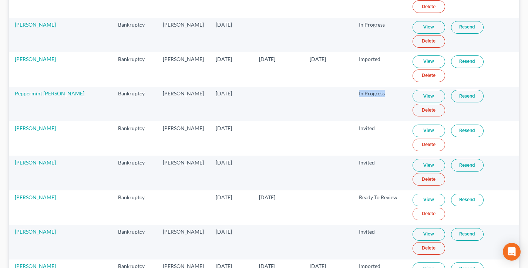
drag, startPoint x: 383, startPoint y: 95, endPoint x: 341, endPoint y: 95, distance: 41.8
click at [341, 95] on tr "Peppermint Patty Bankruptcy Atticus M. Finch May 14, 2018 In Progress View Rese…" at bounding box center [264, 104] width 510 height 34
drag, startPoint x: 341, startPoint y: 95, endPoint x: 348, endPoint y: 91, distance: 8.1
click at [341, 95] on td at bounding box center [328, 104] width 49 height 34
drag, startPoint x: 370, startPoint y: 92, endPoint x: 349, endPoint y: 92, distance: 20.3
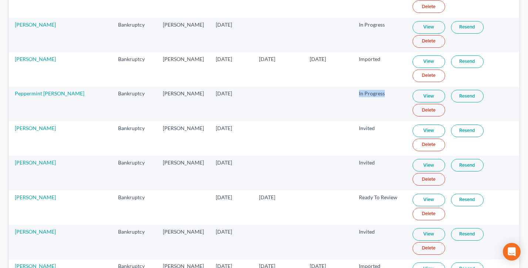
click at [353, 92] on td "In Progress" at bounding box center [380, 104] width 54 height 34
click at [425, 96] on link "View" at bounding box center [428, 96] width 33 height 13
click at [425, 201] on link "View" at bounding box center [428, 200] width 33 height 13
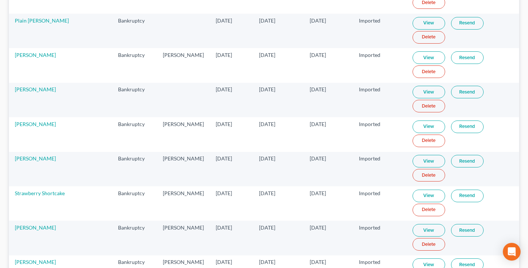
scroll to position [0, 0]
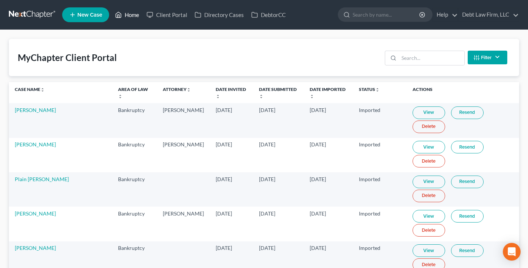
click at [132, 16] on link "Home" at bounding box center [126, 14] width 31 height 13
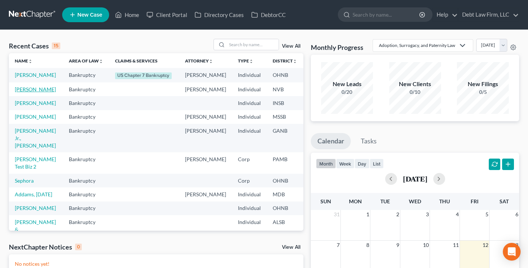
click at [24, 92] on link "Appleseed, Johnny" at bounding box center [35, 89] width 41 height 6
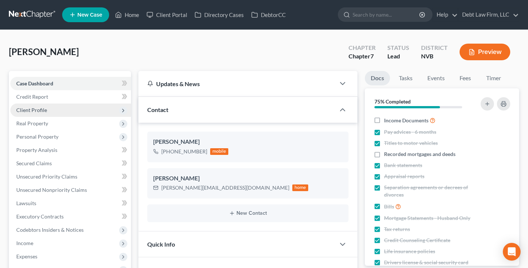
click at [48, 110] on span "Client Profile" at bounding box center [70, 110] width 121 height 13
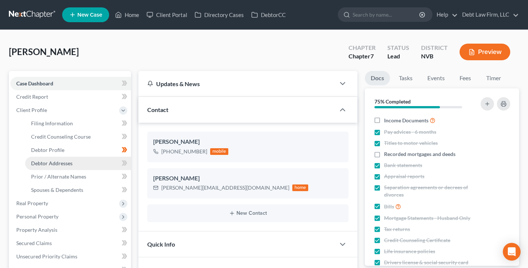
click at [59, 163] on span "Debtor Addresses" at bounding box center [51, 163] width 41 height 6
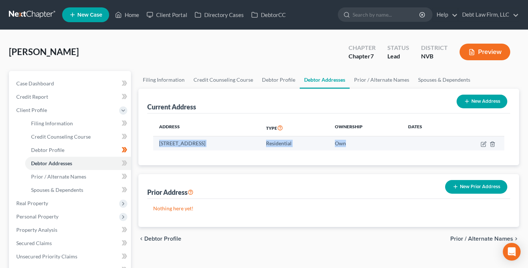
drag, startPoint x: 387, startPoint y: 139, endPoint x: 181, endPoint y: 138, distance: 205.7
click at [181, 138] on tr "520 Sand Bend Dr, Baltimore, GA 21210 Residential Own" at bounding box center [328, 144] width 351 height 14
click at [181, 138] on td "520 Sand Bend Dr, Baltimore, GA 21210" at bounding box center [206, 144] width 107 height 14
click at [484, 143] on icon "button" at bounding box center [484, 144] width 6 height 6
select select "10"
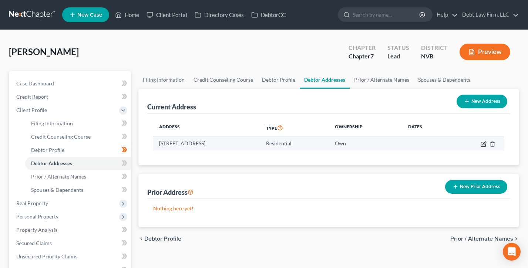
select select "3"
select select "0"
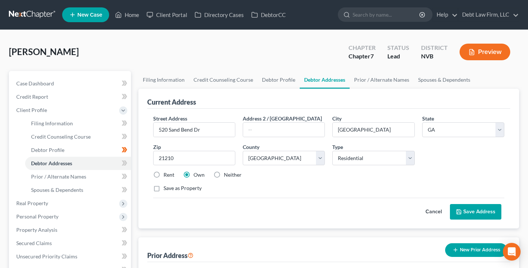
drag, startPoint x: 437, startPoint y: 209, endPoint x: 299, endPoint y: 104, distance: 173.4
click at [437, 209] on button "Cancel" at bounding box center [433, 212] width 33 height 15
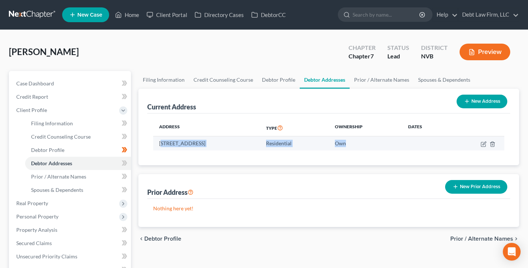
drag, startPoint x: 403, startPoint y: 144, endPoint x: 165, endPoint y: 142, distance: 238.3
click at [161, 142] on tr "520 Sand Bend Dr, Baltimore, GA 21210 Residential Own" at bounding box center [328, 144] width 351 height 14
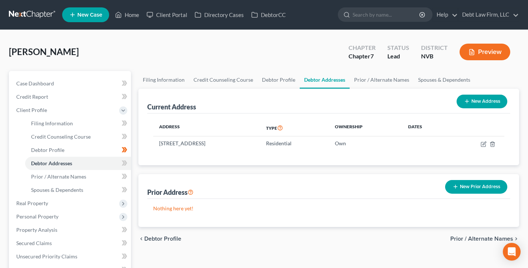
click at [220, 127] on th "Address" at bounding box center [206, 127] width 107 height 17
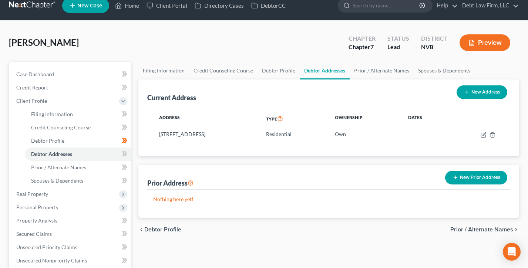
scroll to position [8, 0]
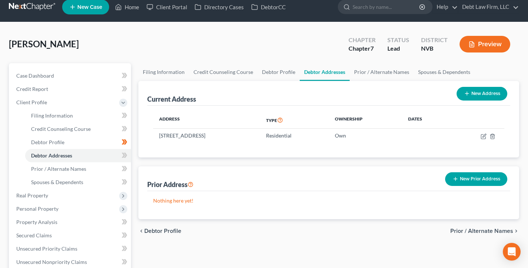
click at [487, 45] on button "Preview" at bounding box center [484, 44] width 51 height 17
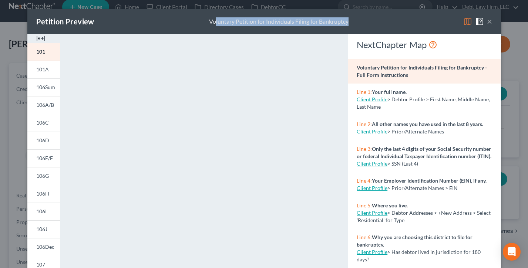
drag, startPoint x: 359, startPoint y: 24, endPoint x: 215, endPoint y: 20, distance: 144.0
click at [215, 20] on div "Petition Preview Voluntary Petition for Individuals Filing for Bankruptcy ×" at bounding box center [264, 21] width 474 height 25
click at [490, 21] on button "×" at bounding box center [489, 21] width 5 height 9
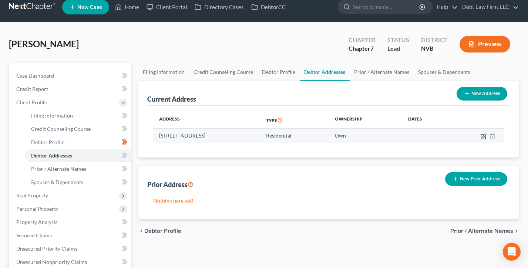
click at [482, 135] on icon "button" at bounding box center [484, 137] width 6 height 6
select select "10"
select select "3"
select select "0"
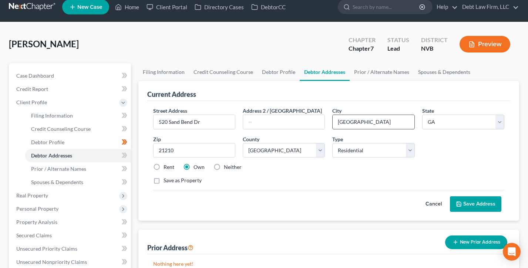
click at [388, 122] on input "Baltimore" at bounding box center [373, 122] width 81 height 14
type input "Las Vegas"
click at [483, 119] on select "State AL AK AR AZ CA CO CT DE DC FL GA GU HI ID IL IN IA KS KY LA ME MD MA MI M…" at bounding box center [463, 122] width 82 height 15
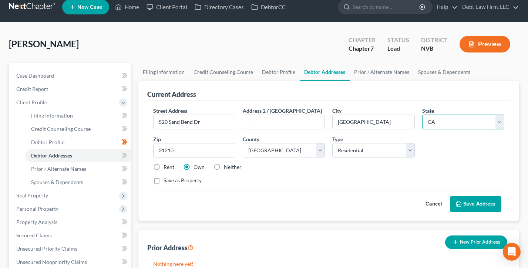
select select "31"
click at [422, 115] on select "State AL AK AR AZ CA CO CT DE DC FL GA GU HI ID IL IN IA KS KY LA ME MD MA MI M…" at bounding box center [463, 122] width 82 height 15
drag, startPoint x: 481, startPoint y: 209, endPoint x: 310, endPoint y: 146, distance: 182.2
click at [481, 209] on button "Save Address" at bounding box center [475, 204] width 51 height 16
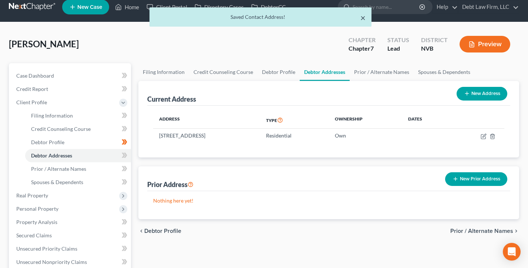
click at [364, 18] on button "×" at bounding box center [362, 17] width 5 height 9
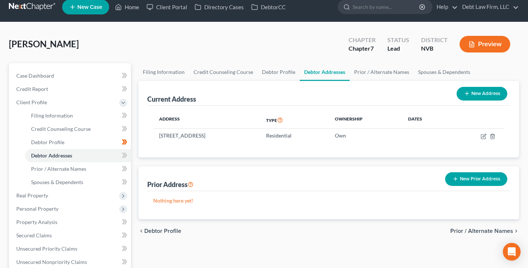
click at [497, 44] on button "Preview" at bounding box center [484, 44] width 51 height 17
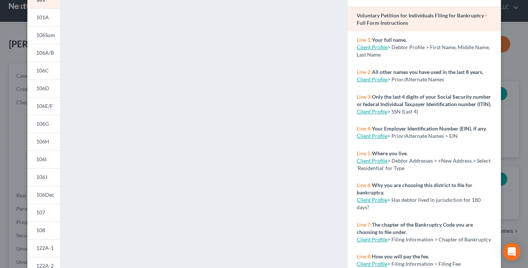
scroll to position [0, 0]
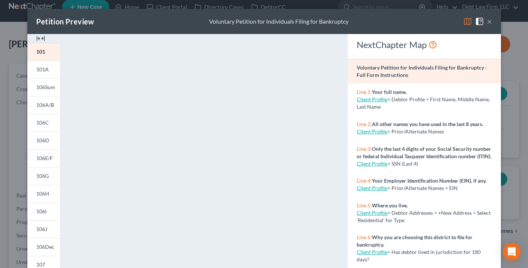
drag, startPoint x: 490, startPoint y: 21, endPoint x: 466, endPoint y: 47, distance: 35.3
click at [490, 21] on button "×" at bounding box center [489, 21] width 5 height 9
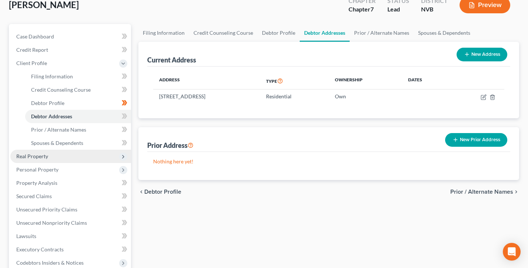
scroll to position [47, 0]
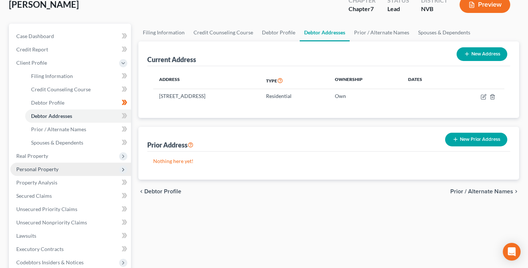
click at [49, 167] on span "Personal Property" at bounding box center [37, 169] width 42 height 6
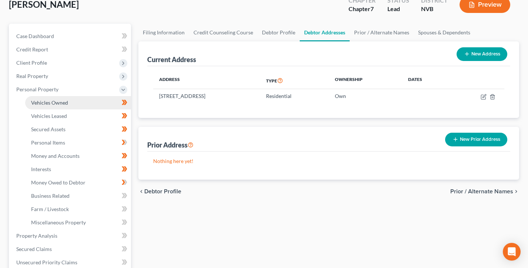
click at [54, 101] on span "Vehicles Owned" at bounding box center [49, 103] width 37 height 6
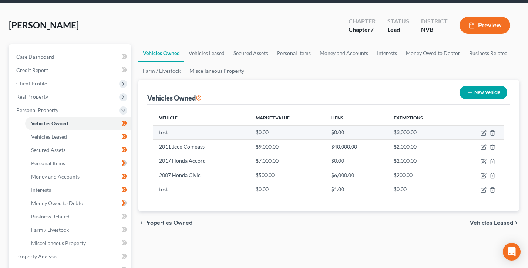
scroll to position [36, 0]
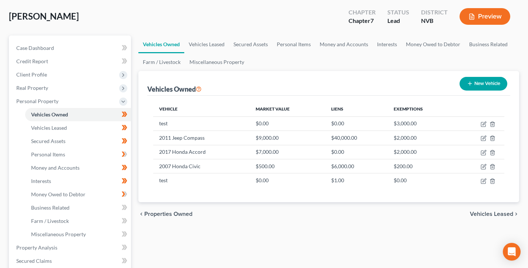
click at [480, 20] on button "Preview" at bounding box center [484, 16] width 51 height 17
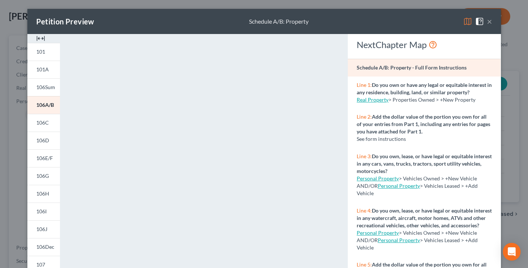
click at [488, 20] on button "×" at bounding box center [489, 21] width 5 height 9
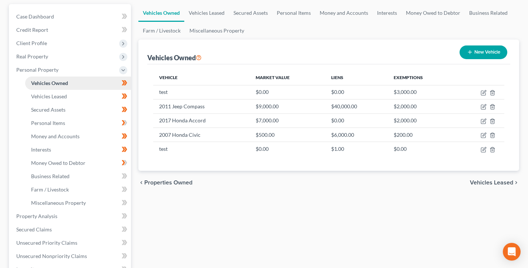
scroll to position [27, 0]
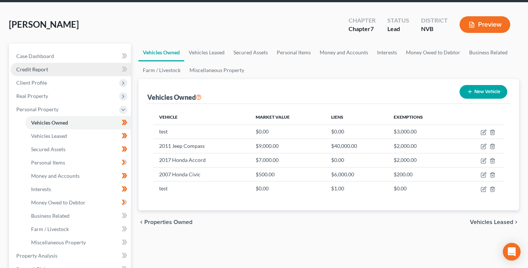
click at [56, 69] on link "Credit Report" at bounding box center [70, 69] width 121 height 13
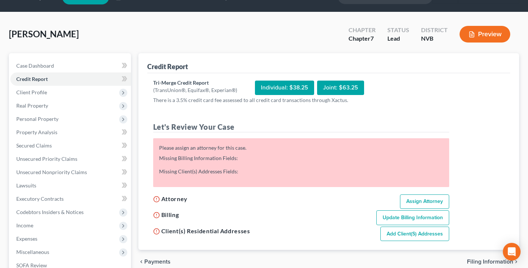
scroll to position [48, 0]
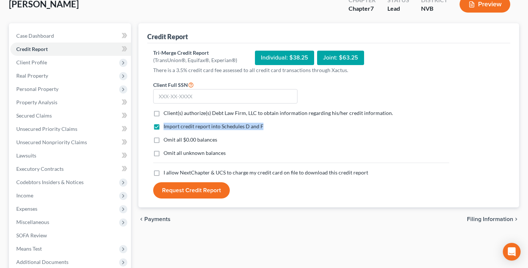
drag, startPoint x: 280, startPoint y: 126, endPoint x: 162, endPoint y: 124, distance: 118.0
click at [164, 125] on div "Import credit report into Schedules D and F" at bounding box center [301, 126] width 296 height 7
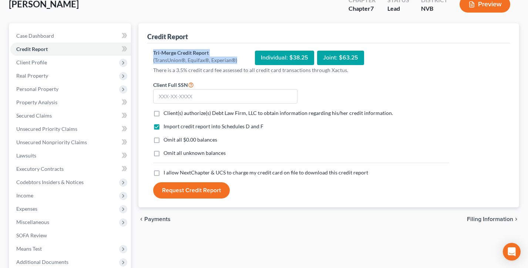
drag, startPoint x: 239, startPoint y: 60, endPoint x: 150, endPoint y: 53, distance: 89.5
click at [150, 53] on div "Tri-Merge Credit Report (TransUnion®, Equifax®, Experian®) Individual: $38.25 J…" at bounding box center [328, 125] width 363 height 165
click at [165, 57] on div "(TransUnion®, Equifax®, Experian®)" at bounding box center [195, 60] width 84 height 7
drag, startPoint x: 236, startPoint y: 60, endPoint x: 150, endPoint y: 53, distance: 86.5
click at [150, 53] on div "Tri-Merge Credit Report (TransUnion®, Equifax®, Experian®) Individual: $38.25 J…" at bounding box center [328, 125] width 363 height 165
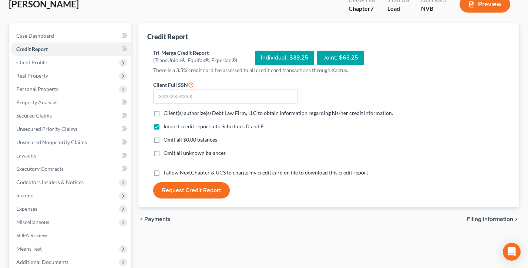
click at [150, 53] on div "Tri-Merge Credit Report (TransUnion®, Equifax®, Experian®) Individual: $38.25 J…" at bounding box center [328, 125] width 363 height 165
drag, startPoint x: 245, startPoint y: 125, endPoint x: 163, endPoint y: 126, distance: 81.8
click at [163, 126] on div "Import credit report into Schedules D and F" at bounding box center [301, 126] width 296 height 7
click at [286, 128] on div "Import credit report into Schedules D and F" at bounding box center [301, 126] width 296 height 7
click at [43, 118] on span "Secured Claims" at bounding box center [34, 115] width 36 height 6
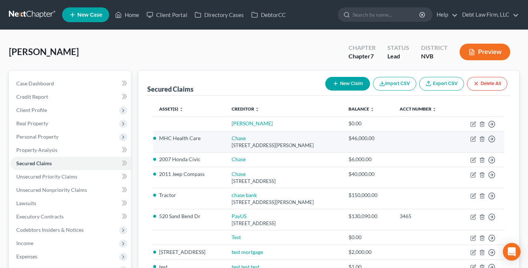
scroll to position [41, 0]
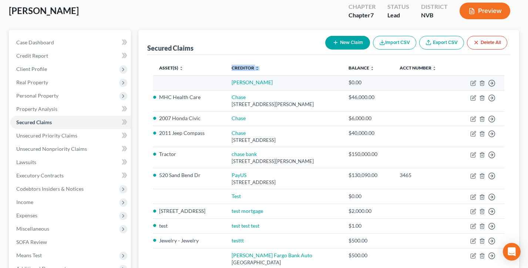
drag, startPoint x: 267, startPoint y: 67, endPoint x: 308, endPoint y: 90, distance: 47.0
click at [218, 67] on tr "Asset(s) expand_more expand_less unfold_more Creditor expand_more expand_less u…" at bounding box center [328, 68] width 351 height 15
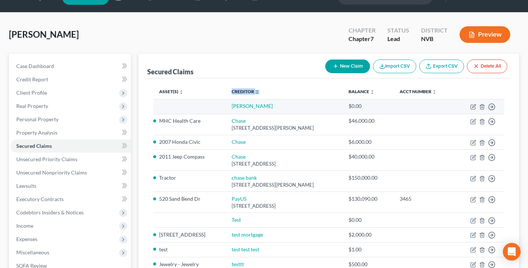
scroll to position [0, 0]
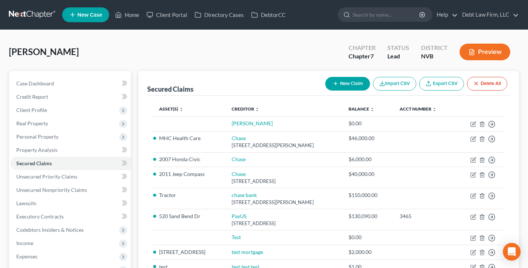
click at [284, 96] on div "Asset(s) expand_more expand_less unfold_more Creditor expand_more expand_less u…" at bounding box center [328, 217] width 363 height 243
click at [48, 96] on link "Credit Report" at bounding box center [70, 96] width 121 height 13
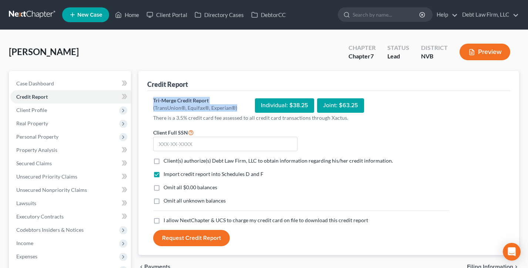
drag, startPoint x: 237, startPoint y: 108, endPoint x: 151, endPoint y: 101, distance: 86.5
click at [151, 101] on div "Tri-Merge Credit Report (TransUnion®, Equifax®, Experian®) Individual: $38.25 J…" at bounding box center [328, 173] width 363 height 165
drag, startPoint x: 151, startPoint y: 101, endPoint x: 186, endPoint y: 66, distance: 49.7
click at [151, 101] on div "Tri-Merge Credit Report (TransUnion®, Equifax®, Experian®) Individual: $38.25 J…" at bounding box center [328, 173] width 363 height 165
click at [492, 15] on link "Debt Law Firm, LLC" at bounding box center [488, 14] width 60 height 13
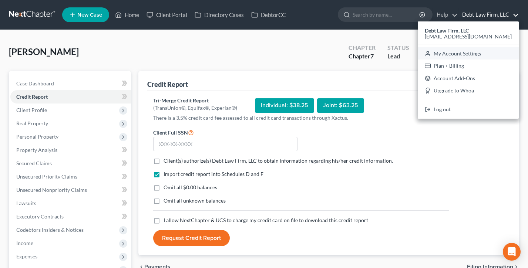
click at [477, 53] on link "My Account Settings" at bounding box center [468, 53] width 101 height 13
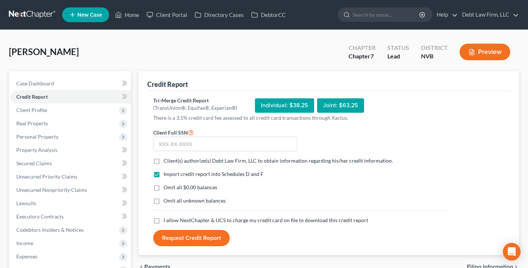
select select "61"
select select "24"
select select "36"
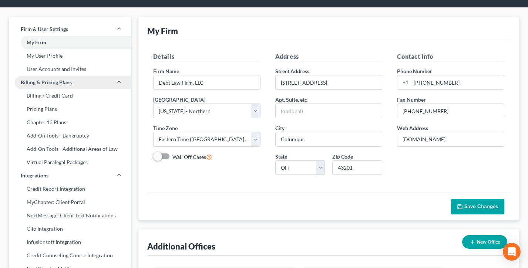
scroll to position [70, 0]
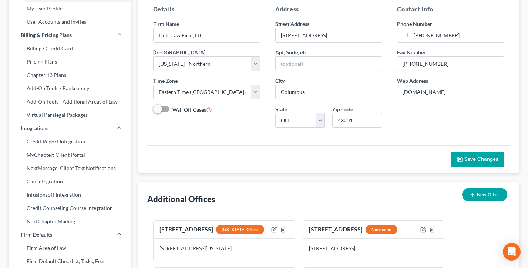
drag, startPoint x: 47, startPoint y: 140, endPoint x: 260, endPoint y: 99, distance: 217.4
click at [47, 140] on link "Credit Report Integration" at bounding box center [70, 141] width 122 height 13
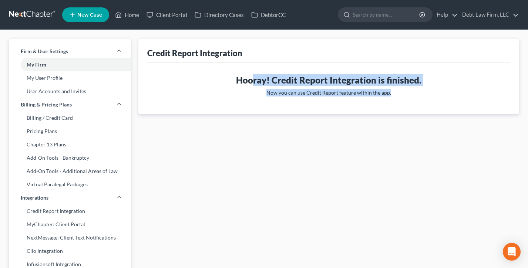
drag, startPoint x: 401, startPoint y: 95, endPoint x: 250, endPoint y: 78, distance: 151.9
click at [250, 78] on div "Hooray! Credit Report Integration is finished. Now you can use Credit Report fe…" at bounding box center [328, 88] width 358 height 28
click at [250, 78] on h3 "Hooray! Credit Report Integration is finished." at bounding box center [328, 80] width 351 height 12
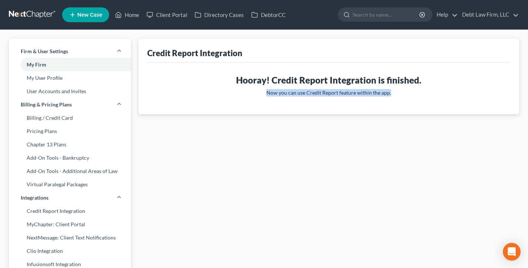
drag, startPoint x: 386, startPoint y: 97, endPoint x: 242, endPoint y: 87, distance: 145.0
click at [242, 87] on div "Hooray! Credit Report Integration is finished. Now you can use Credit Report fe…" at bounding box center [328, 88] width 358 height 28
drag, startPoint x: 242, startPoint y: 87, endPoint x: 247, endPoint y: 87, distance: 5.5
click at [242, 87] on div "Hooray! Credit Report Integration is finished. Now you can use Credit Report fe…" at bounding box center [328, 88] width 358 height 28
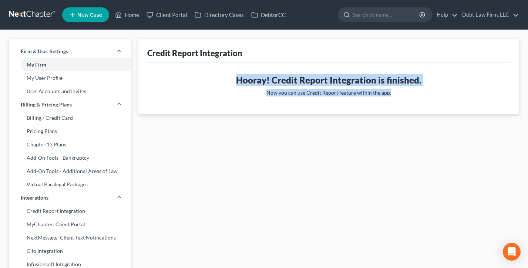
drag, startPoint x: 373, startPoint y: 92, endPoint x: 225, endPoint y: 79, distance: 148.2
click at [225, 79] on div "Hooray! Credit Report Integration is finished. Now you can use Credit Report fe…" at bounding box center [328, 88] width 358 height 28
click at [225, 79] on h3 "Hooray! Credit Report Integration is finished." at bounding box center [328, 80] width 351 height 12
drag, startPoint x: 400, startPoint y: 92, endPoint x: 218, endPoint y: 75, distance: 182.4
click at [218, 75] on div "Hooray! Credit Report Integration is finished. Now you can use Credit Report fe…" at bounding box center [328, 88] width 358 height 28
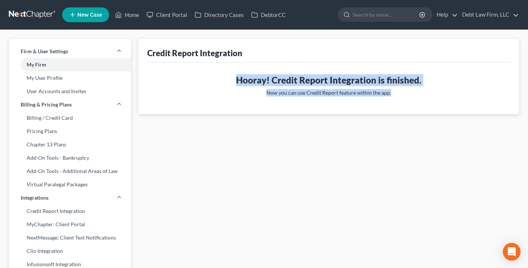
click at [218, 75] on h3 "Hooray! Credit Report Integration is finished." at bounding box center [328, 80] width 351 height 12
drag, startPoint x: 395, startPoint y: 94, endPoint x: 225, endPoint y: 73, distance: 171.5
click at [225, 73] on div "Hooray! Credit Report Integration is in progress. Xactus will be in touch soon …" at bounding box center [328, 89] width 363 height 52
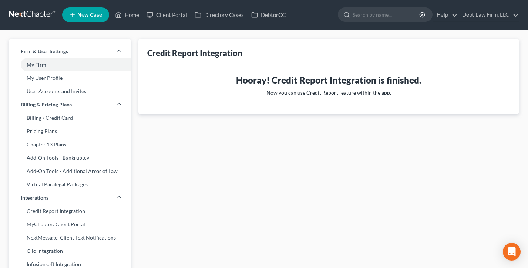
drag, startPoint x: 225, startPoint y: 73, endPoint x: 211, endPoint y: 63, distance: 17.2
click at [225, 73] on div "Hooray! Credit Report Integration is in progress. Xactus will be in touch soon …" at bounding box center [328, 89] width 363 height 52
click at [129, 12] on link "Home" at bounding box center [126, 14] width 31 height 13
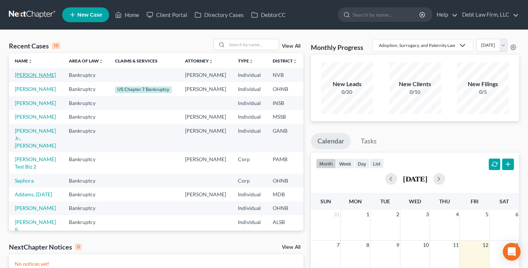
drag, startPoint x: 26, startPoint y: 82, endPoint x: 89, endPoint y: 102, distance: 66.9
click at [26, 78] on link "Appleseed, Johnny" at bounding box center [35, 75] width 41 height 6
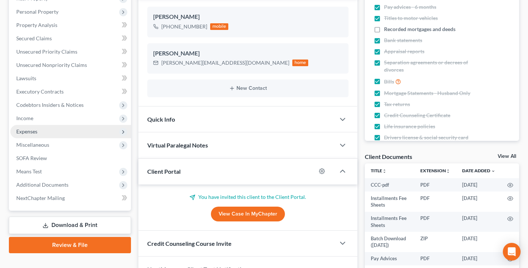
scroll to position [155, 0]
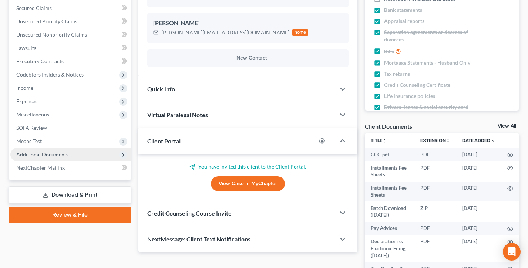
click at [56, 155] on span "Additional Documents" at bounding box center [42, 154] width 52 height 6
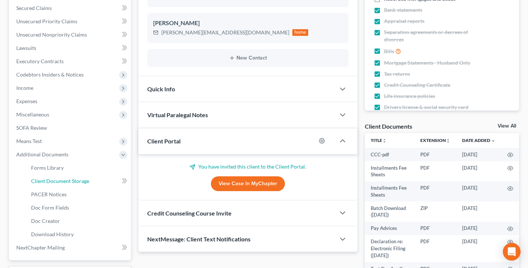
drag, startPoint x: 61, startPoint y: 184, endPoint x: 209, endPoint y: 135, distance: 155.7
click at [61, 184] on link "Client Document Storage" at bounding box center [78, 181] width 106 height 13
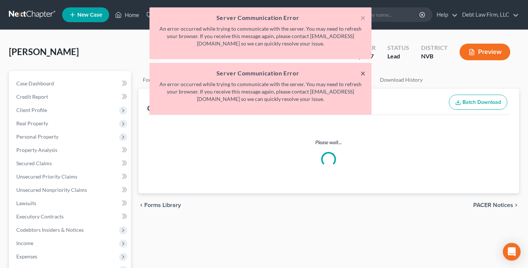
click at [363, 73] on button "×" at bounding box center [362, 73] width 5 height 9
click at [364, 18] on button "×" at bounding box center [362, 17] width 5 height 9
click at [363, 17] on input "search" at bounding box center [387, 15] width 68 height 14
click at [361, 16] on input "search" at bounding box center [387, 15] width 68 height 14
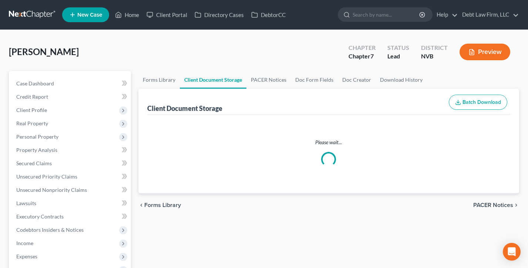
scroll to position [43, 0]
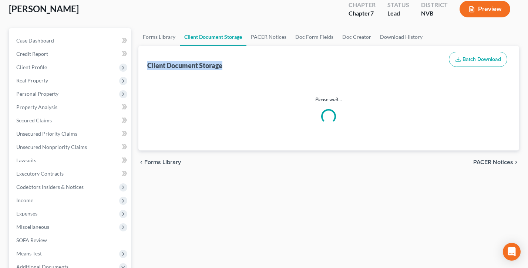
drag, startPoint x: 233, startPoint y: 67, endPoint x: 147, endPoint y: 65, distance: 85.5
click at [147, 65] on div "Client Document Storage Batch Download" at bounding box center [328, 59] width 363 height 27
click at [147, 65] on div "Client Document Storage" at bounding box center [184, 65] width 75 height 9
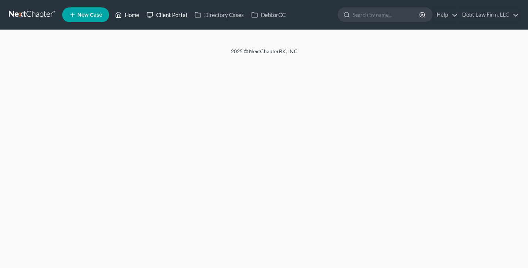
drag, startPoint x: 0, startPoint y: 0, endPoint x: 147, endPoint y: 11, distance: 147.3
click at [127, 16] on link "Home" at bounding box center [126, 14] width 31 height 13
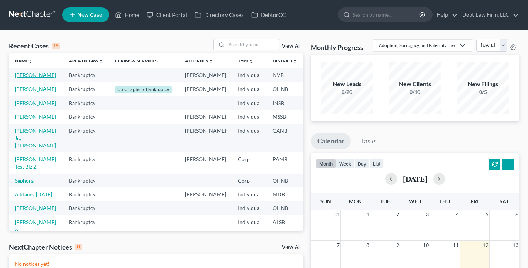
click at [25, 78] on link "Appleseed, Johnny" at bounding box center [35, 75] width 41 height 6
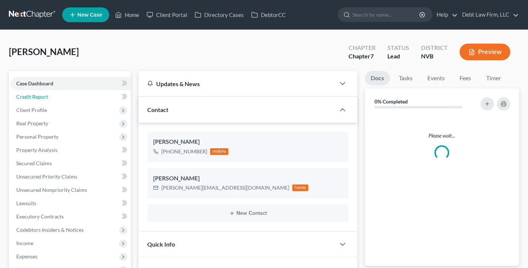
click at [54, 96] on link "Credit Report" at bounding box center [70, 96] width 121 height 13
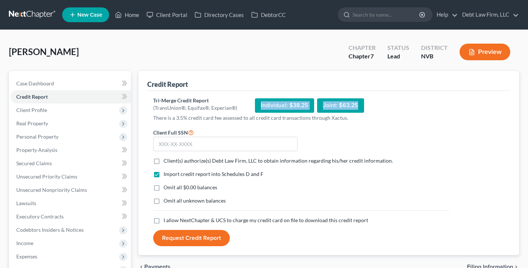
drag, startPoint x: 373, startPoint y: 101, endPoint x: 250, endPoint y: 103, distance: 123.6
click at [250, 104] on div "Tri-Merge Credit Report (TransUnion®, Equifax®, Experian®) Individual: $38.25 J…" at bounding box center [301, 105] width 296 height 17
click at [245, 97] on div "Tri-Merge Credit Report (TransUnion®, Equifax®, Experian®) Individual: $38.25 J…" at bounding box center [301, 105] width 296 height 17
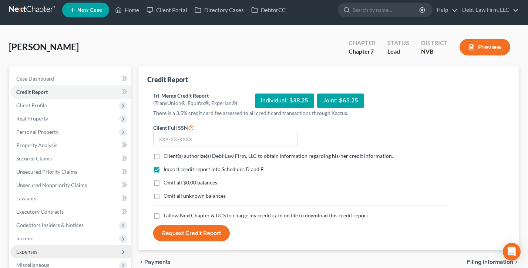
scroll to position [138, 0]
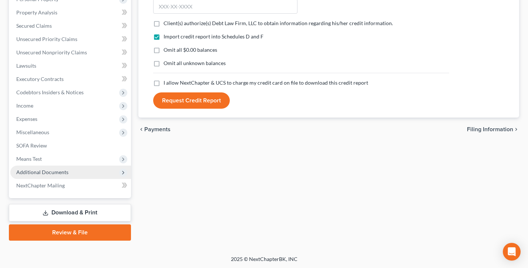
click at [58, 172] on span "Additional Documents" at bounding box center [42, 172] width 52 height 6
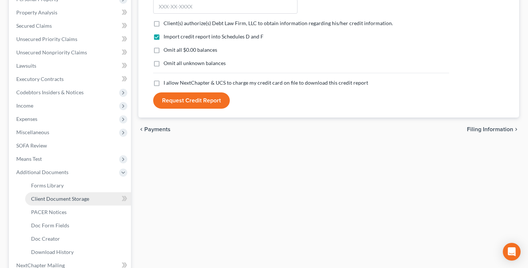
click at [61, 198] on span "Client Document Storage" at bounding box center [60, 199] width 58 height 6
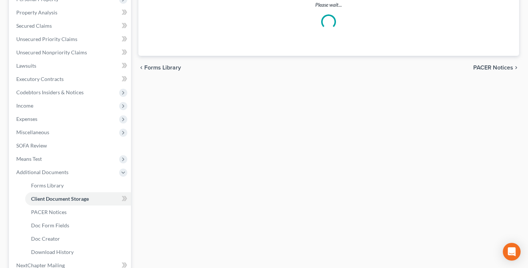
scroll to position [137, 0]
select select "27"
select select "10"
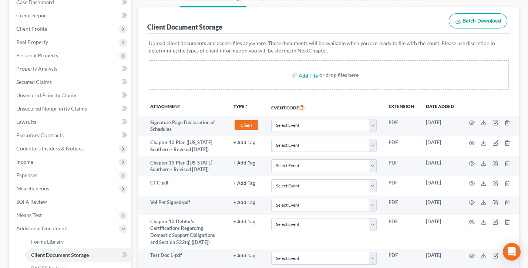
scroll to position [87, 0]
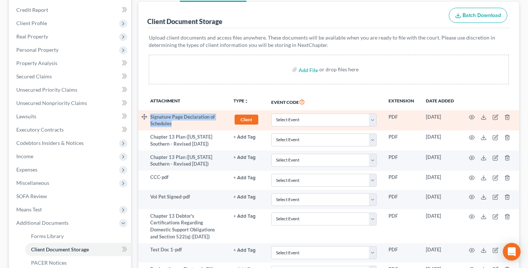
drag, startPoint x: 189, startPoint y: 121, endPoint x: 148, endPoint y: 117, distance: 41.6
click at [148, 117] on tr "Signature Page Declaration of Schedules Client + Add Tag Client × Select an opt…" at bounding box center [328, 120] width 381 height 20
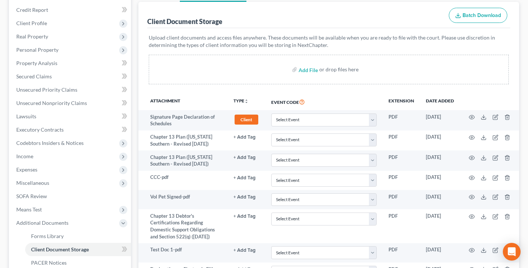
click at [184, 101] on th "Attachment" at bounding box center [188, 101] width 77 height 17
drag, startPoint x: 180, startPoint y: 99, endPoint x: 148, endPoint y: 97, distance: 32.2
click at [148, 97] on tr "Attachment TYPE unfold_more NONE 341 Hearing Agreement Certificates Client Cred…" at bounding box center [328, 101] width 381 height 17
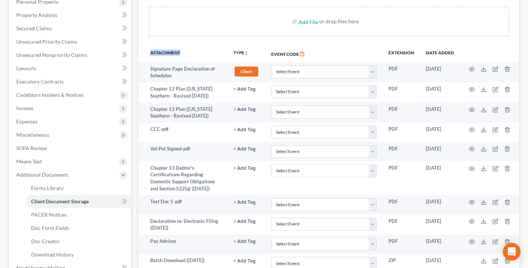
scroll to position [153, 0]
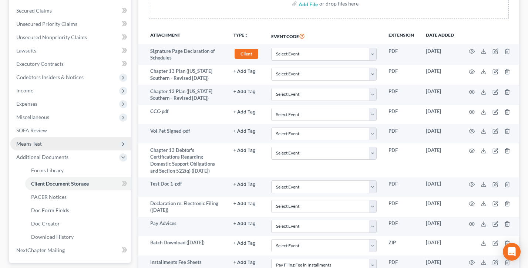
click at [46, 145] on span "Means Test" at bounding box center [70, 143] width 121 height 13
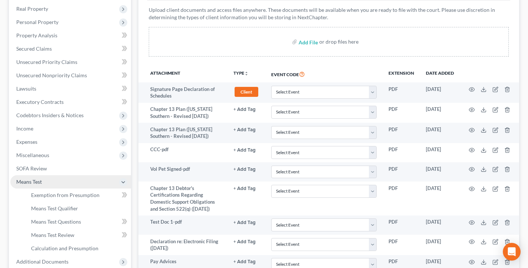
scroll to position [129, 0]
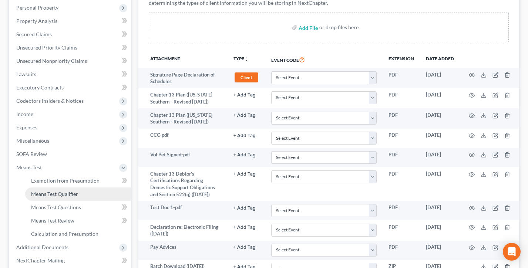
click at [61, 193] on span "Means Test Qualifier" at bounding box center [54, 194] width 47 height 6
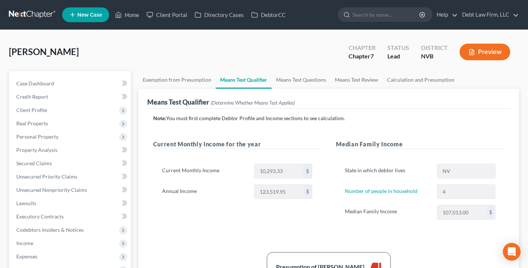
drag, startPoint x: 354, startPoint y: 119, endPoint x: 202, endPoint y: 117, distance: 152.8
click at [195, 117] on p "Note: You must first complete Debtor Profile and Income sections to see calcula…" at bounding box center [328, 118] width 351 height 7
click at [217, 119] on p "Note: You must first complete Debtor Profile and Income sections to see calcula…" at bounding box center [328, 118] width 351 height 7
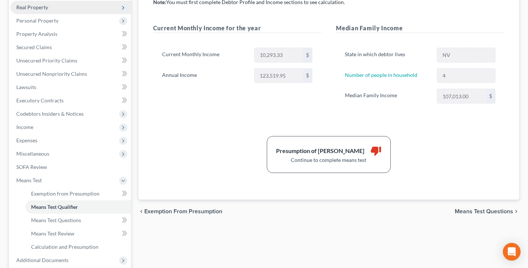
scroll to position [147, 0]
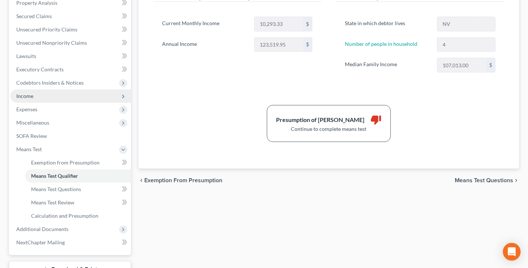
click at [33, 96] on span "Income" at bounding box center [70, 96] width 121 height 13
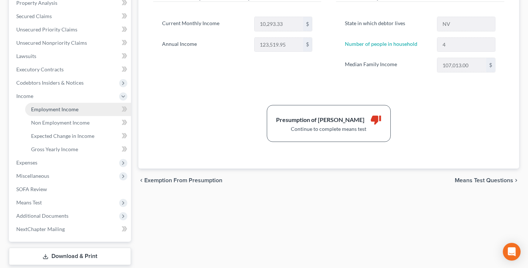
click at [48, 110] on span "Employment Income" at bounding box center [54, 109] width 47 height 6
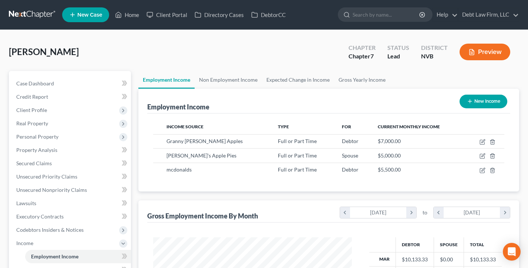
scroll to position [132, 213]
click at [472, 105] on button "New Income" at bounding box center [483, 102] width 48 height 14
select select "0"
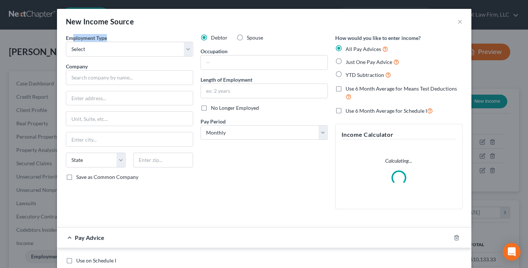
drag, startPoint x: 106, startPoint y: 37, endPoint x: 71, endPoint y: 37, distance: 34.8
click at [71, 37] on div "Employment Type * Select Full or Part Time Employment Self Employment" at bounding box center [129, 45] width 127 height 23
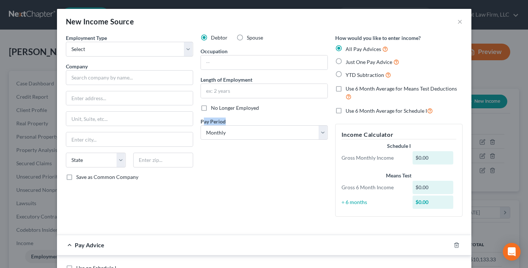
drag, startPoint x: 228, startPoint y: 122, endPoint x: 202, endPoint y: 121, distance: 25.9
click at [202, 121] on div "Pay Period * Select Monthly Twice Monthly Every Other Week Weekly" at bounding box center [264, 129] width 127 height 23
drag, startPoint x: 423, startPoint y: 37, endPoint x: 334, endPoint y: 36, distance: 89.5
click at [334, 36] on div "How would you like to enter income? All Pay Advices Just One Pay Advice YTD Sub…" at bounding box center [398, 128] width 135 height 189
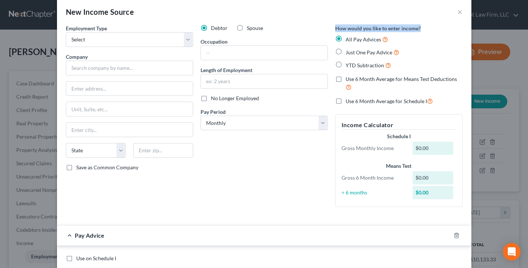
scroll to position [7, 0]
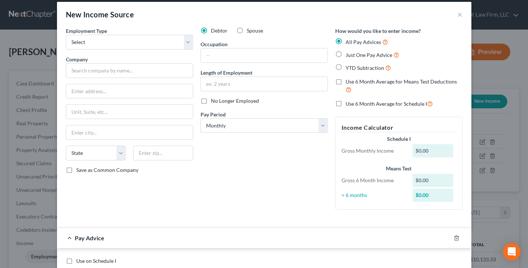
click at [346, 53] on label "Just One Pay Advice" at bounding box center [373, 55] width 54 height 9
click at [348, 53] on input "Just One Pay Advice" at bounding box center [350, 53] width 5 height 5
radio input "true"
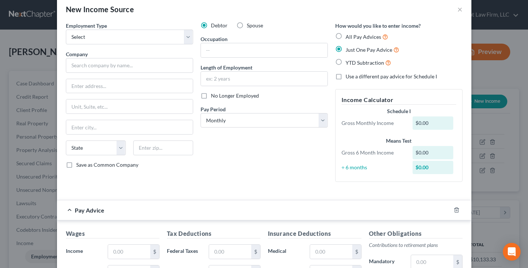
scroll to position [14, 0]
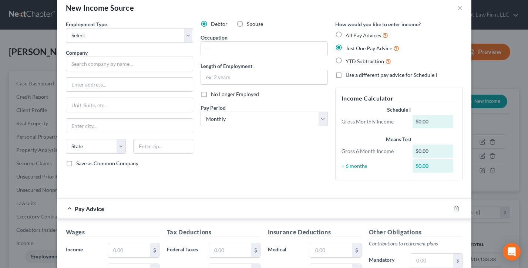
click at [346, 60] on label "YTD Subtraction" at bounding box center [369, 61] width 46 height 9
click at [348, 60] on input "YTD Subtraction" at bounding box center [350, 59] width 5 height 5
radio input "true"
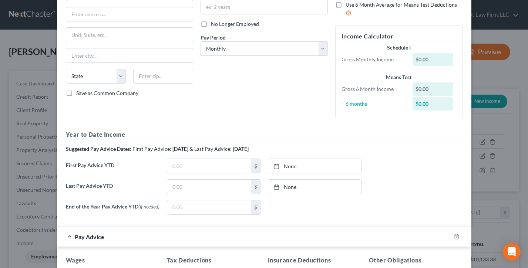
scroll to position [111, 0]
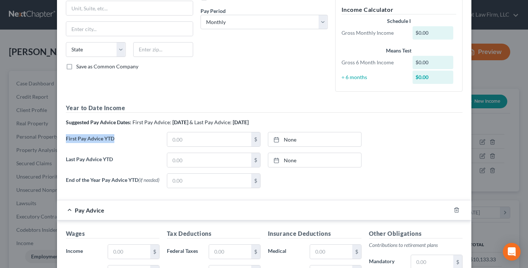
drag, startPoint x: 112, startPoint y: 141, endPoint x: 81, endPoint y: 153, distance: 33.0
click at [59, 139] on div "Employment Type * Select Full or Part Time Employment Self Employment Company *…" at bounding box center [264, 165] width 414 height 485
drag, startPoint x: 115, startPoint y: 162, endPoint x: 61, endPoint y: 159, distance: 54.1
click at [59, 159] on div "Employment Type * Select Full or Part Time Employment Self Employment Company *…" at bounding box center [264, 165] width 414 height 485
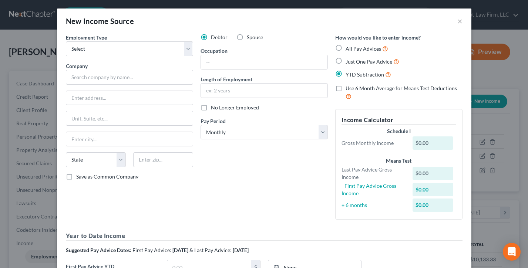
scroll to position [0, 0]
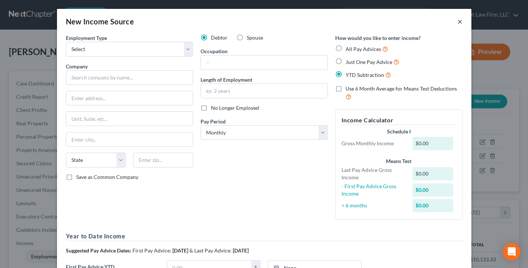
click at [459, 20] on button "×" at bounding box center [459, 21] width 5 height 9
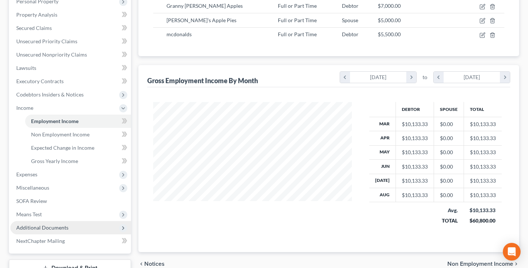
scroll to position [191, 0]
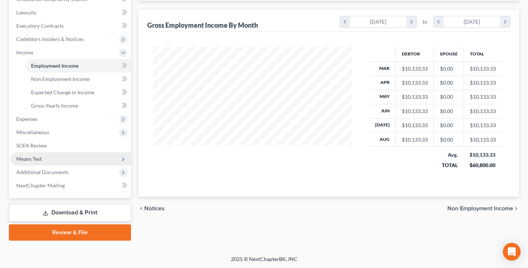
click at [48, 156] on span "Means Test" at bounding box center [70, 158] width 121 height 13
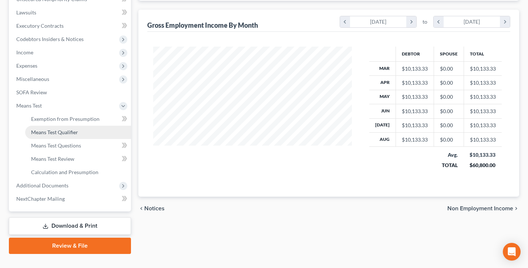
click at [56, 130] on span "Means Test Qualifier" at bounding box center [54, 132] width 47 height 6
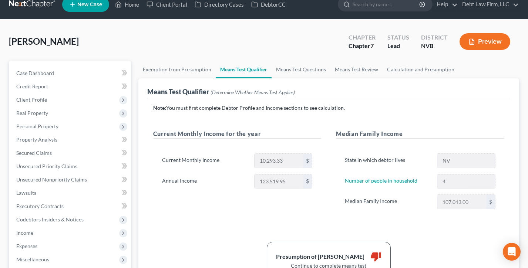
scroll to position [47, 0]
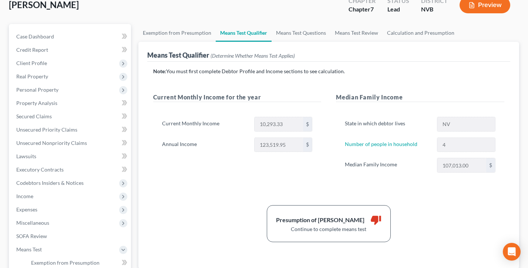
click at [252, 124] on div "10,293.33 $" at bounding box center [283, 124] width 66 height 15
click at [250, 123] on div "10,293.33 $" at bounding box center [283, 124] width 66 height 15
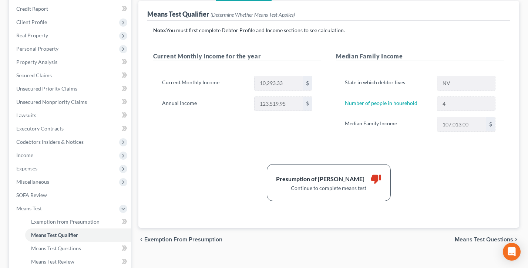
scroll to position [120, 0]
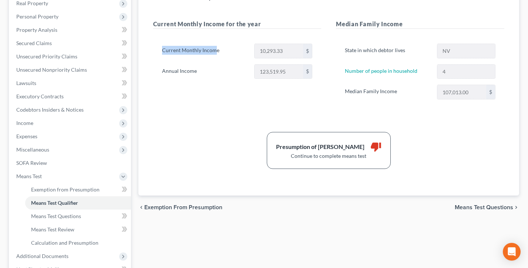
drag, startPoint x: 214, startPoint y: 52, endPoint x: 158, endPoint y: 49, distance: 55.9
click at [156, 49] on div "Current Monthly Income 10,293.33 $ Annual Income 123,519.95 $" at bounding box center [237, 64] width 168 height 59
drag, startPoint x: 193, startPoint y: 71, endPoint x: 158, endPoint y: 69, distance: 34.8
click at [158, 69] on label "Annual Income" at bounding box center [204, 71] width 92 height 15
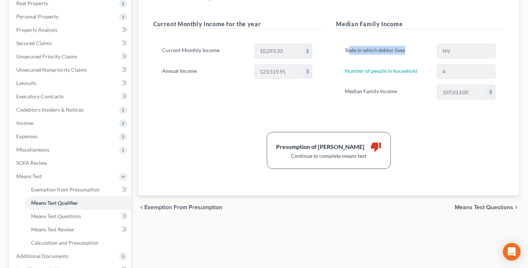
drag, startPoint x: 404, startPoint y: 51, endPoint x: 349, endPoint y: 50, distance: 54.8
click at [349, 50] on label "State in which debtor lives" at bounding box center [387, 51] width 92 height 15
drag, startPoint x: 422, startPoint y: 92, endPoint x: 345, endPoint y: 88, distance: 77.0
click at [345, 88] on label "Median Family Income" at bounding box center [387, 92] width 92 height 15
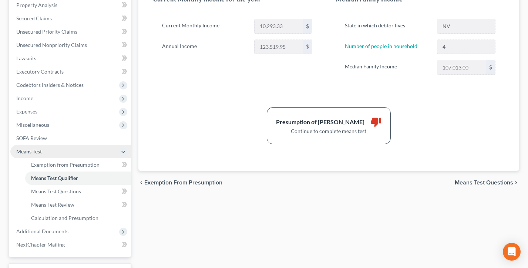
scroll to position [141, 0]
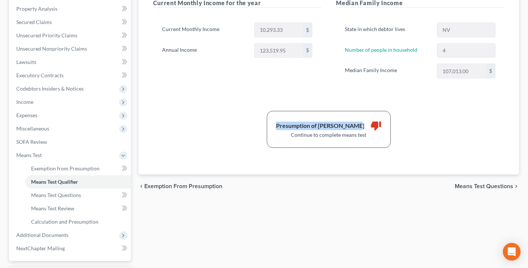
drag, startPoint x: 359, startPoint y: 124, endPoint x: 279, endPoint y: 123, distance: 79.9
click at [279, 123] on div "Presumption of Abuse Arises thumb_down Continue to complete means test" at bounding box center [329, 129] width 124 height 37
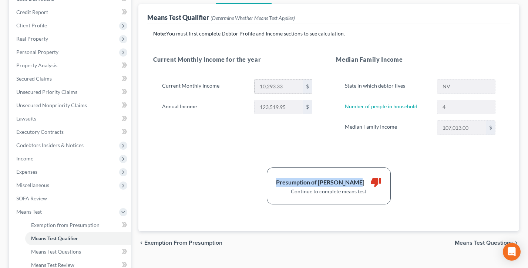
scroll to position [143, 0]
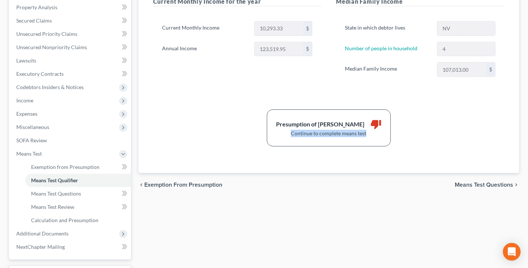
drag, startPoint x: 374, startPoint y: 134, endPoint x: 292, endPoint y: 132, distance: 82.5
click at [292, 132] on div "Continue to complete means test" at bounding box center [328, 133] width 105 height 7
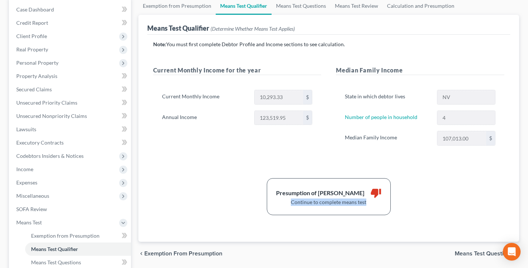
scroll to position [80, 0]
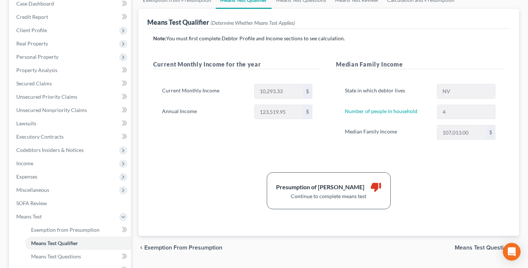
click at [341, 208] on div "Presumption of Abuse Arises thumb_down Continue to complete means test" at bounding box center [329, 190] width 124 height 37
drag, startPoint x: 369, startPoint y: 196, endPoint x: 287, endPoint y: 197, distance: 81.8
click at [287, 197] on div "Continue to complete means test" at bounding box center [328, 196] width 105 height 7
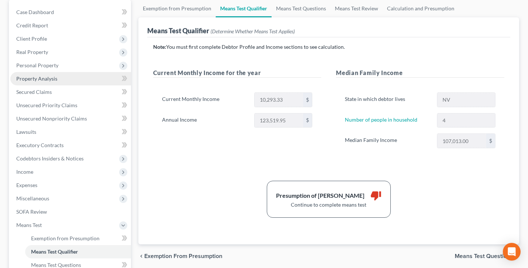
scroll to position [73, 0]
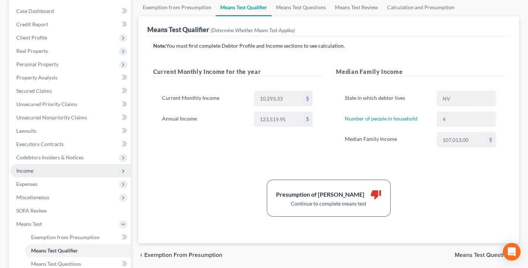
click at [41, 169] on span "Income" at bounding box center [70, 170] width 121 height 13
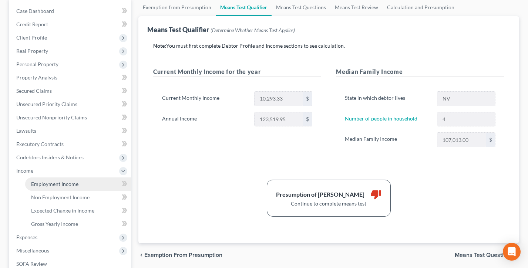
click at [54, 184] on span "Employment Income" at bounding box center [54, 184] width 47 height 6
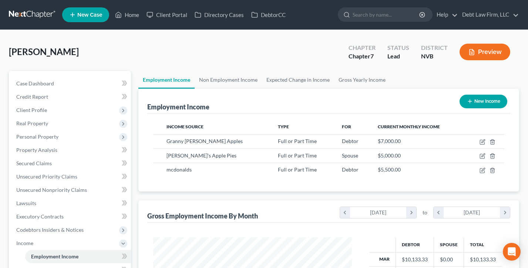
scroll to position [132, 213]
click at [484, 98] on button "New Income" at bounding box center [483, 102] width 48 height 14
select select "0"
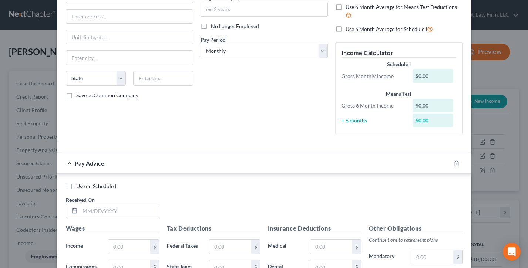
scroll to position [0, 0]
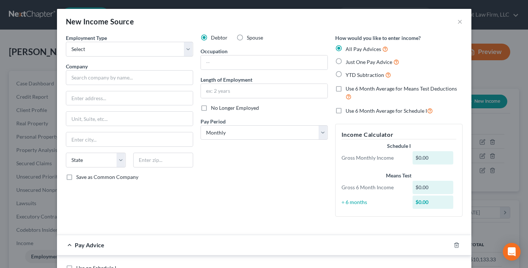
click at [346, 63] on label "Just One Pay Advice" at bounding box center [373, 62] width 54 height 9
click at [348, 63] on input "Just One Pay Advice" at bounding box center [350, 60] width 5 height 5
radio input "true"
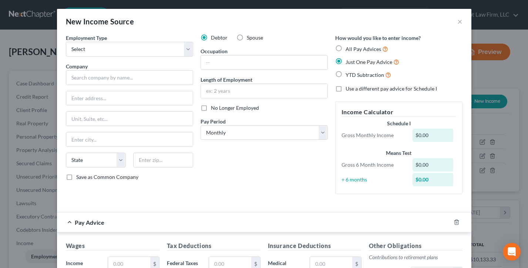
click at [346, 75] on label "YTD Subtraction" at bounding box center [369, 75] width 46 height 9
click at [348, 75] on input "YTD Subtraction" at bounding box center [350, 73] width 5 height 5
radio input "true"
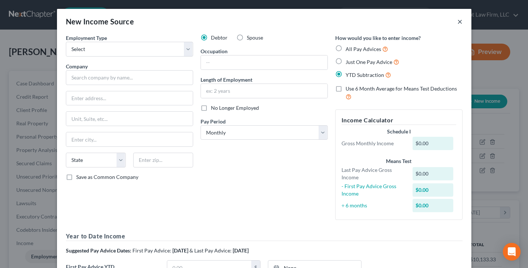
click at [459, 22] on button "×" at bounding box center [459, 21] width 5 height 9
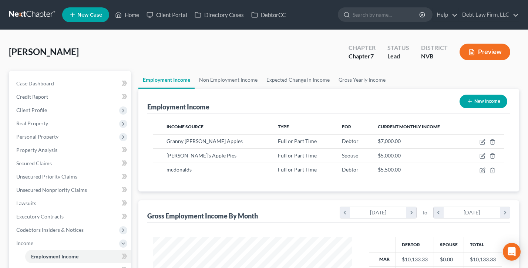
scroll to position [191, 0]
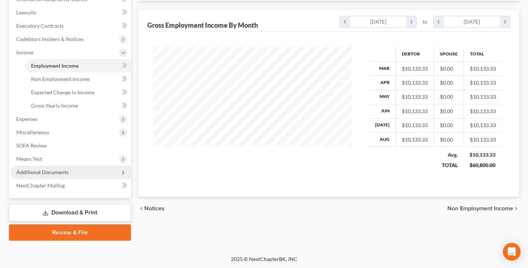
click at [57, 172] on span "Additional Documents" at bounding box center [42, 172] width 52 height 6
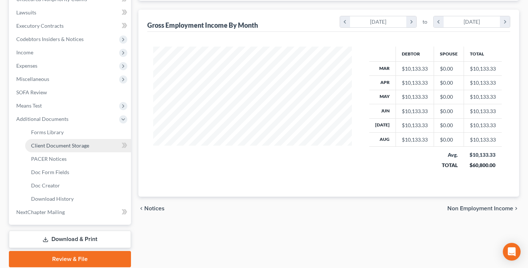
click at [54, 144] on span "Client Document Storage" at bounding box center [60, 145] width 58 height 6
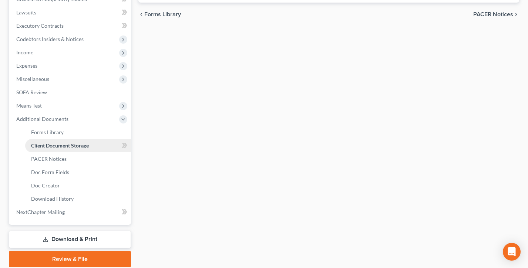
scroll to position [191, 0]
select select "27"
select select "10"
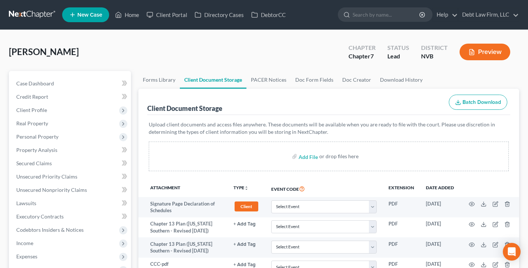
scroll to position [66, 0]
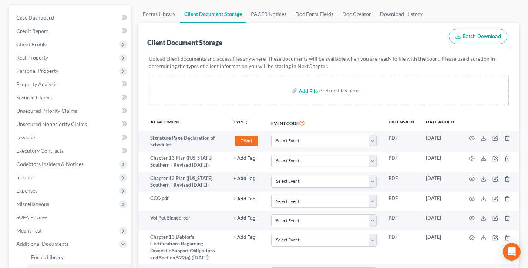
click at [307, 91] on input "file" at bounding box center [308, 90] width 18 height 13
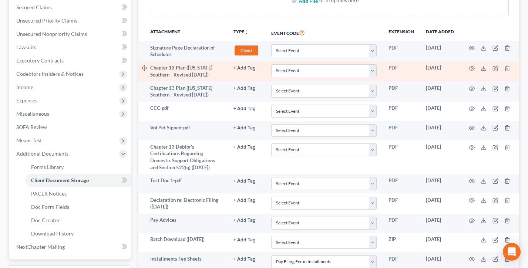
scroll to position [157, 0]
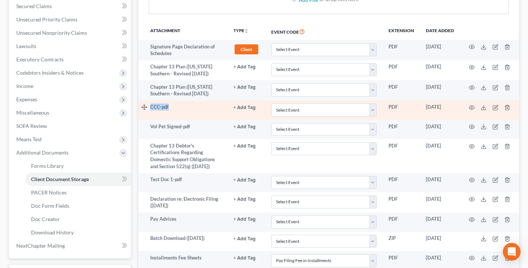
drag, startPoint x: 187, startPoint y: 109, endPoint x: 150, endPoint y: 108, distance: 36.6
click at [151, 108] on td "CCC-pdf" at bounding box center [188, 110] width 77 height 19
click at [187, 109] on td "CCC-pdf" at bounding box center [188, 110] width 77 height 19
click at [314, 108] on select "Select Event 122A-1 Chapter 7 Statement of Your Monthly Income Form 122A-1S Sta…" at bounding box center [323, 110] width 105 height 13
select select "10"
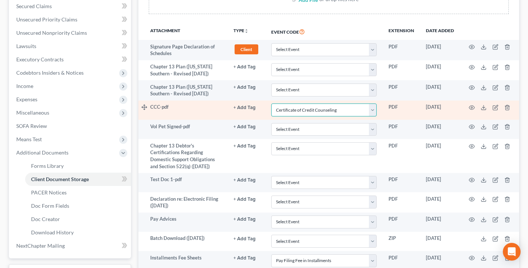
click at [271, 104] on select "Select Event 122A-1 Chapter 7 Statement of Your Monthly Income Form 122A-1S Sta…" at bounding box center [323, 110] width 105 height 13
drag, startPoint x: 176, startPoint y: 107, endPoint x: 151, endPoint y: 107, distance: 24.8
click at [151, 107] on td "CCC-pdf" at bounding box center [188, 110] width 77 height 19
click at [196, 112] on td "CCC-pdf" at bounding box center [188, 110] width 77 height 19
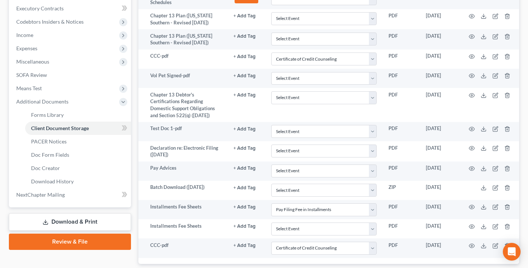
scroll to position [219, 0]
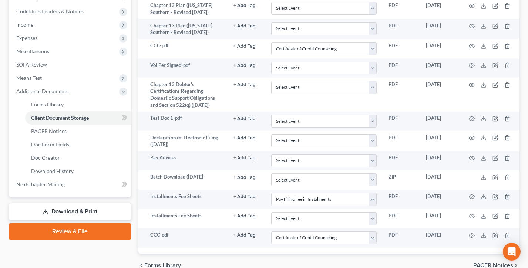
click at [48, 229] on link "Review & File" at bounding box center [70, 231] width 122 height 16
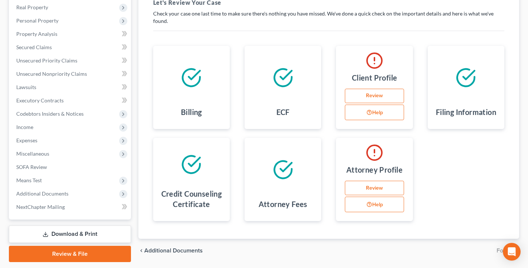
scroll to position [122, 0]
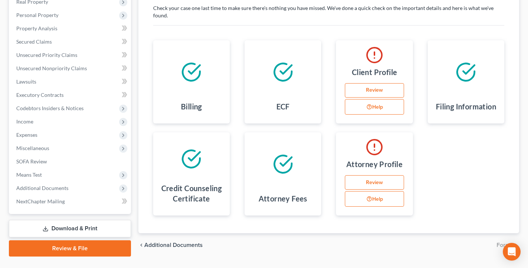
click at [380, 83] on link "Review" at bounding box center [374, 90] width 59 height 15
select select "1"
select select "3"
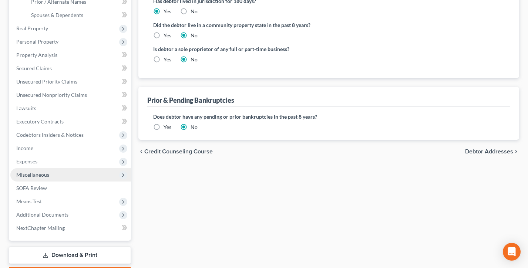
scroll to position [199, 0]
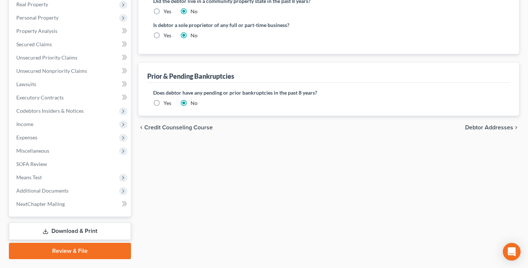
click at [55, 251] on link "Review & File" at bounding box center [70, 251] width 122 height 16
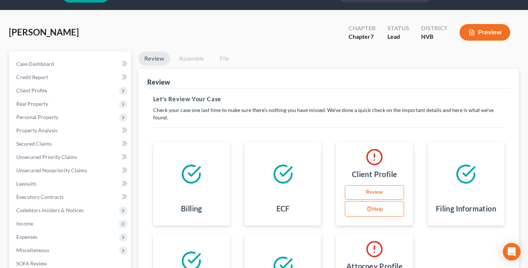
scroll to position [67, 0]
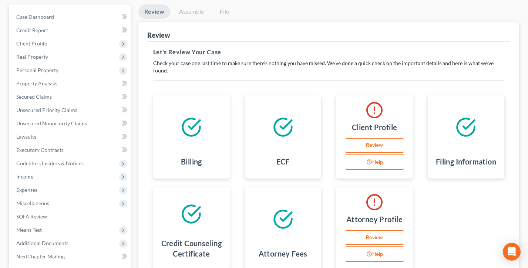
click at [373, 154] on button "Help" at bounding box center [374, 162] width 59 height 16
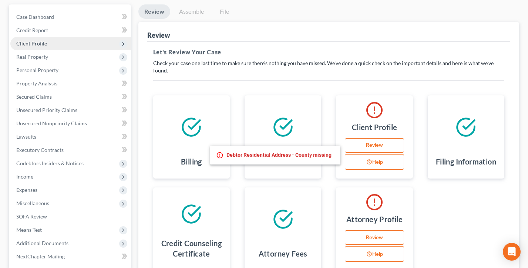
click at [53, 44] on span "Client Profile" at bounding box center [70, 43] width 121 height 13
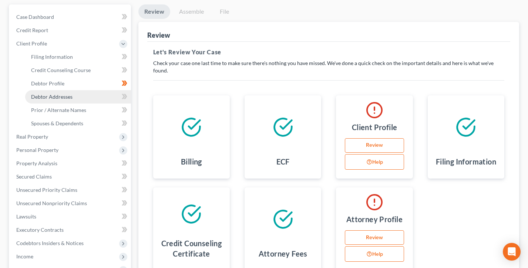
click at [56, 97] on span "Debtor Addresses" at bounding box center [51, 97] width 41 height 6
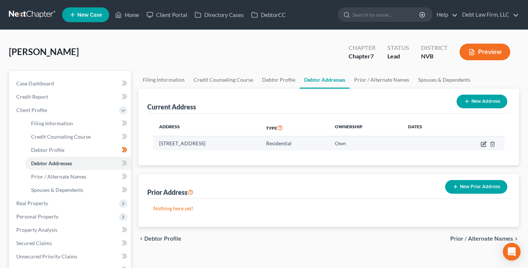
click at [482, 143] on icon "button" at bounding box center [484, 144] width 6 height 6
select select "31"
select select "0"
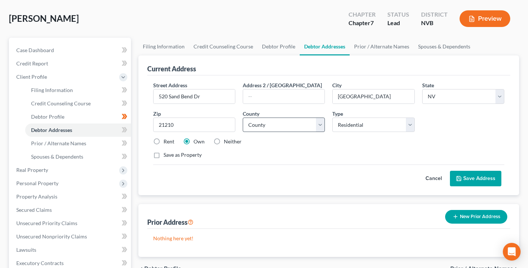
scroll to position [34, 0]
click at [281, 122] on select "County Carson City Churchill County Clark County Douglas County Elko County Esm…" at bounding box center [284, 124] width 82 height 15
select select "7"
click at [243, 117] on select "County Carson City Churchill County Clark County Douglas County Elko County Esm…" at bounding box center [284, 124] width 82 height 15
click at [486, 183] on button "Save Address" at bounding box center [475, 179] width 51 height 16
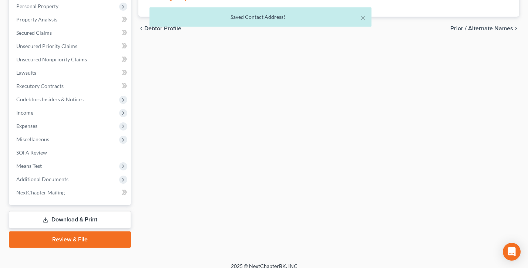
scroll to position [218, 0]
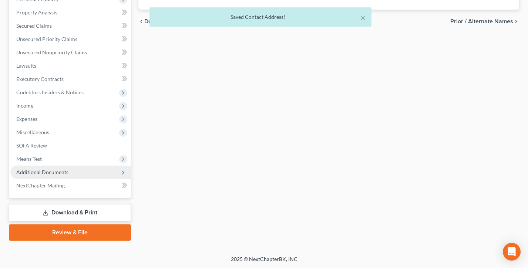
click at [55, 172] on span "Additional Documents" at bounding box center [42, 172] width 52 height 6
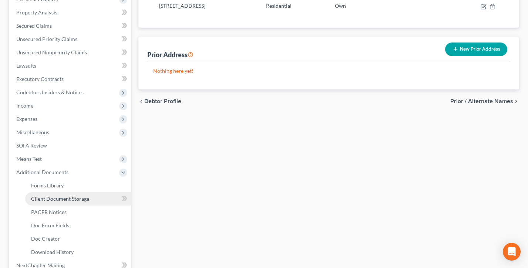
click at [63, 201] on span "Client Document Storage" at bounding box center [60, 199] width 58 height 6
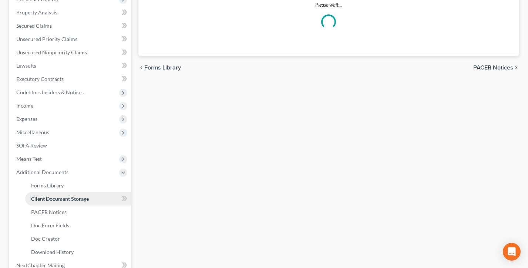
scroll to position [137, 0]
select select "10"
select select "27"
select select "10"
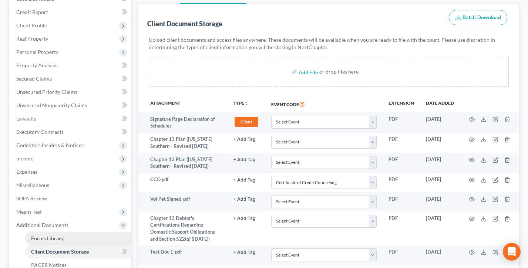
scroll to position [102, 0]
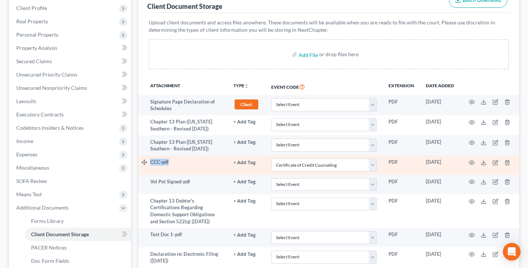
drag, startPoint x: 179, startPoint y: 162, endPoint x: 146, endPoint y: 161, distance: 33.3
click at [146, 161] on tr "CCC-pdf + Add Tag Select an option or create one 341 Hearing Agreement Certific…" at bounding box center [328, 165] width 381 height 19
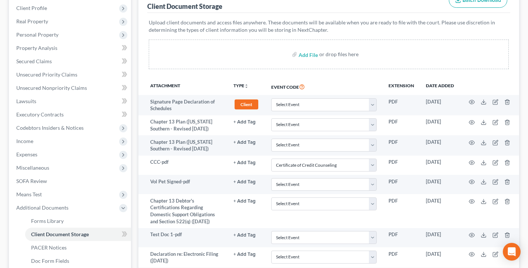
click at [127, 165] on span "Miscellaneous" at bounding box center [70, 167] width 121 height 13
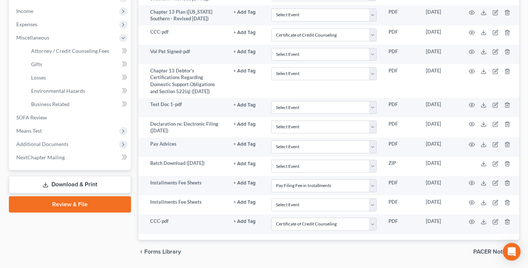
scroll to position [241, 0]
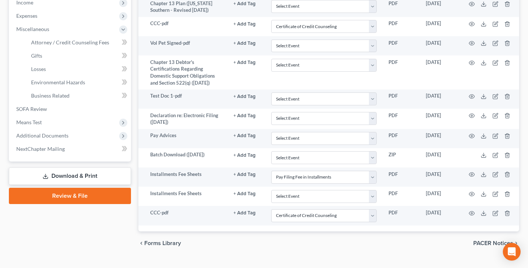
drag, startPoint x: 77, startPoint y: 192, endPoint x: 198, endPoint y: 112, distance: 144.5
click at [77, 192] on link "Review & File" at bounding box center [70, 196] width 122 height 16
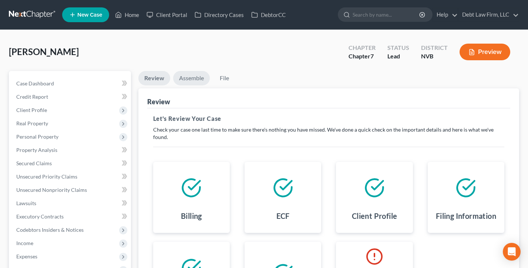
click at [191, 77] on link "Assemble" at bounding box center [191, 78] width 37 height 14
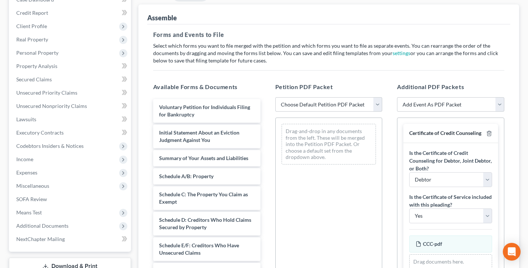
scroll to position [100, 0]
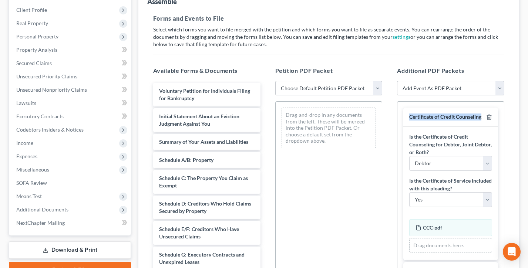
drag, startPoint x: 482, startPoint y: 116, endPoint x: 407, endPoint y: 116, distance: 74.7
click at [408, 116] on div "Certificate of Credit Counseling" at bounding box center [450, 117] width 95 height 19
drag, startPoint x: 344, startPoint y: 71, endPoint x: 272, endPoint y: 70, distance: 72.5
click at [272, 70] on div "Petition PDF Packet Choose Default Petition PDF Packet Complete Bankruptcy Peti…" at bounding box center [329, 185] width 122 height 251
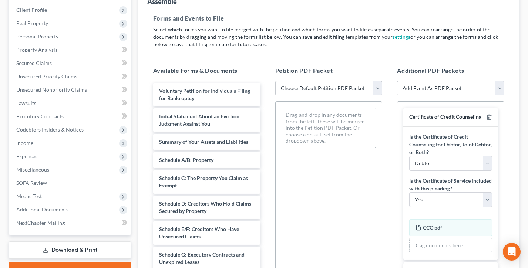
scroll to position [101, 0]
click at [323, 86] on select "Choose Default Petition PDF Packet Complete Bankruptcy Petition (all forms and …" at bounding box center [328, 88] width 107 height 15
select select "0"
click at [275, 81] on select "Choose Default Petition PDF Packet Complete Bankruptcy Petition (all forms and …" at bounding box center [328, 88] width 107 height 15
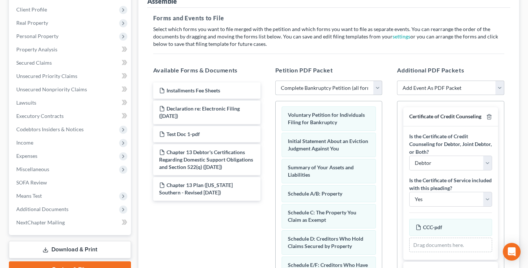
scroll to position [0, 0]
click at [327, 92] on select "Choose Default Petition PDF Packet Complete Bankruptcy Petition (all forms and …" at bounding box center [328, 88] width 107 height 15
select select
click at [275, 81] on select "Choose Default Petition PDF Packet Complete Bankruptcy Petition (all forms and …" at bounding box center [328, 88] width 107 height 15
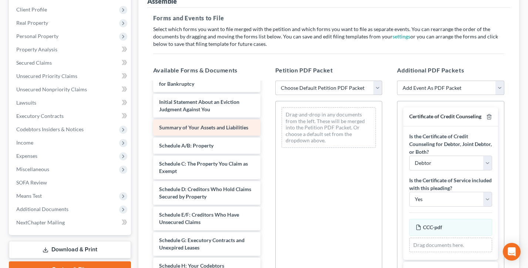
scroll to position [93, 0]
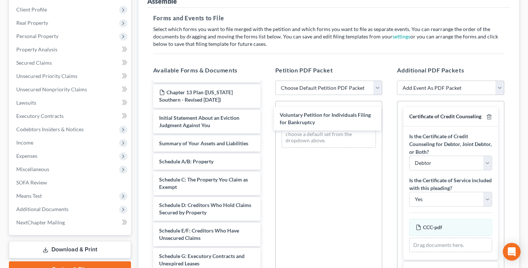
drag, startPoint x: 178, startPoint y: 121, endPoint x: 295, endPoint y: 119, distance: 117.3
click at [266, 118] on div "Voluntary Petition for Individuals Filing for Bankruptcy Installments Fee Sheet…" at bounding box center [206, 262] width 119 height 544
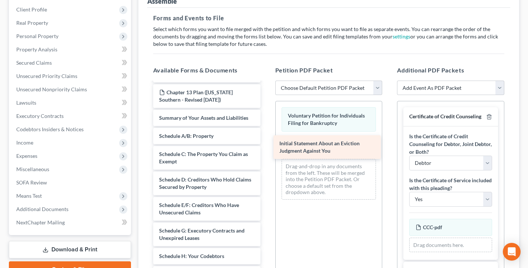
drag, startPoint x: 179, startPoint y: 119, endPoint x: 303, endPoint y: 145, distance: 127.2
click at [266, 145] on div "Initial Statement About an Eviction Judgment Against You Installments Fee Sheet…" at bounding box center [206, 249] width 119 height 519
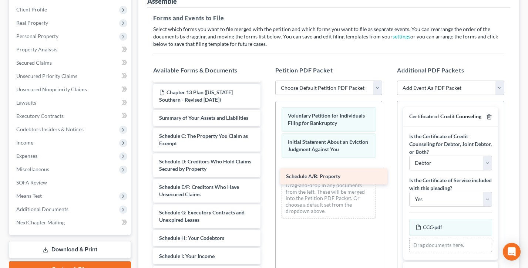
drag, startPoint x: 189, startPoint y: 132, endPoint x: 314, endPoint y: 169, distance: 131.2
click at [266, 171] on div "Schedule A/B: Property Installments Fee Sheets Declaration re: Electronic Filin…" at bounding box center [206, 240] width 119 height 501
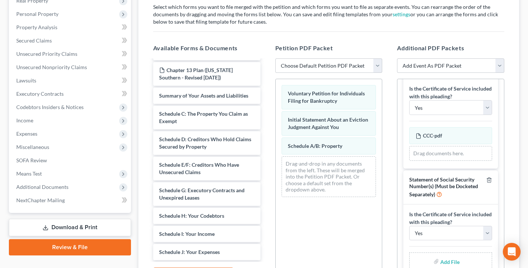
scroll to position [159, 0]
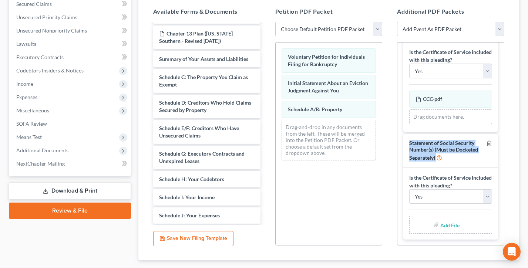
drag, startPoint x: 451, startPoint y: 157, endPoint x: 407, endPoint y: 146, distance: 45.4
click at [407, 146] on div "Statement of Social Security Number(s) (Must be Docketed Separately)" at bounding box center [450, 151] width 95 height 34
click at [447, 159] on div "Statement of Social Security Number(s) (Must be Docketed Separately)" at bounding box center [446, 151] width 74 height 22
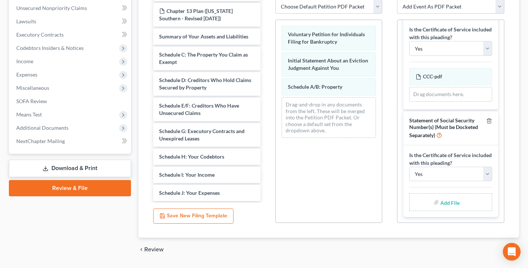
scroll to position [187, 0]
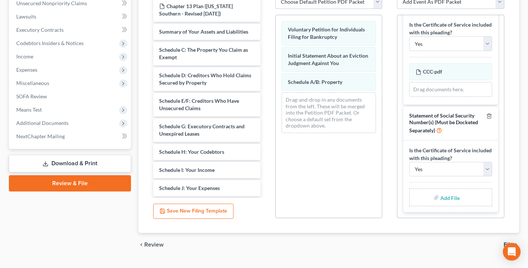
click at [67, 162] on link "Download & Print" at bounding box center [70, 163] width 122 height 17
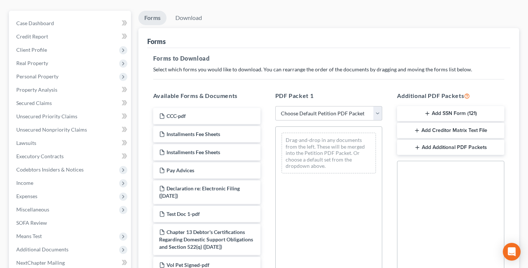
scroll to position [69, 0]
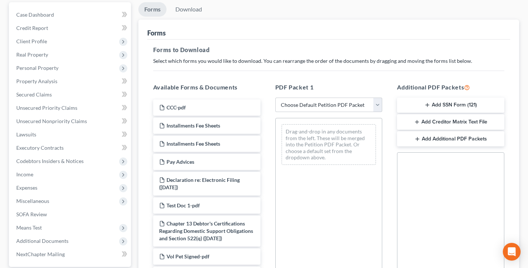
drag, startPoint x: 469, startPoint y: 88, endPoint x: 395, endPoint y: 86, distance: 74.0
click at [395, 86] on div "Additional PDF Packets Add SSN Form (121) Add Creditor Matrix Text File Add Add…" at bounding box center [451, 202] width 122 height 251
click at [451, 104] on button "Add SSN Form (121)" at bounding box center [450, 106] width 107 height 16
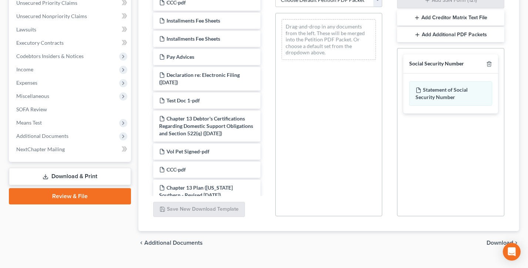
scroll to position [188, 0]
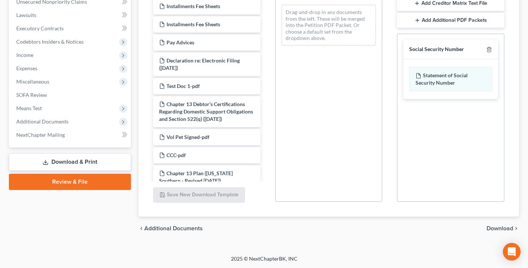
click at [506, 228] on span "Download" at bounding box center [499, 229] width 27 height 6
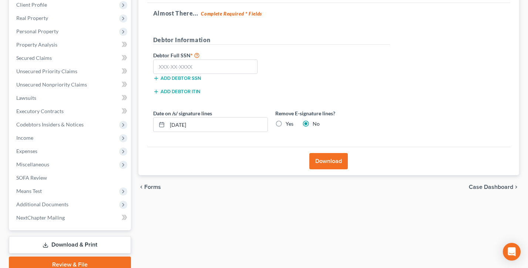
scroll to position [104, 0]
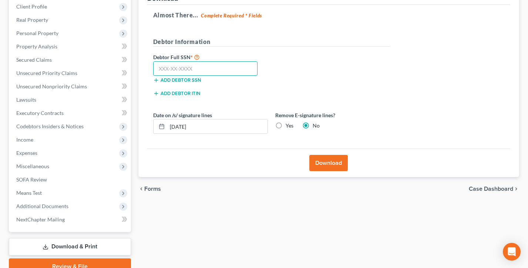
click at [184, 70] on input "text" at bounding box center [205, 68] width 105 height 15
type input "111-11-1111"
click at [331, 168] on button "Download" at bounding box center [328, 163] width 38 height 16
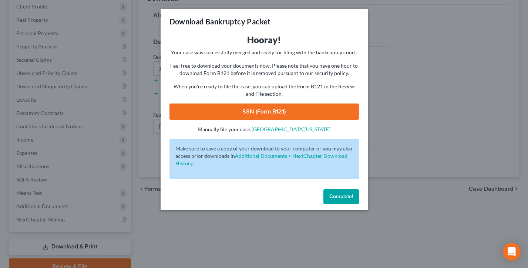
click at [259, 111] on link "SSN (Form B121)" at bounding box center [263, 112] width 189 height 16
click at [339, 202] on button "Complete!" at bounding box center [341, 196] width 36 height 15
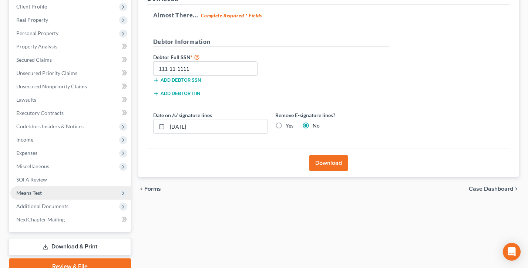
scroll to position [138, 0]
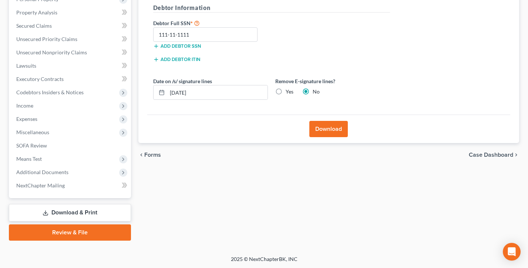
drag, startPoint x: 53, startPoint y: 229, endPoint x: 56, endPoint y: 225, distance: 5.3
click at [53, 229] on link "Review & File" at bounding box center [70, 233] width 122 height 16
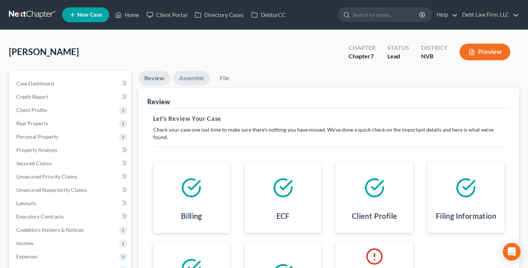
click at [195, 79] on link "Assemble" at bounding box center [191, 78] width 37 height 14
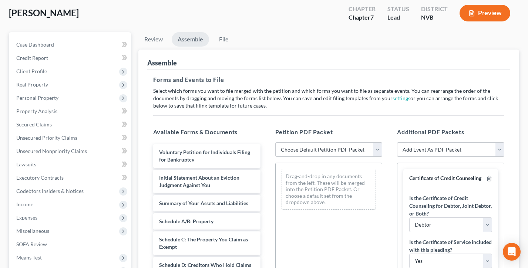
scroll to position [45, 0]
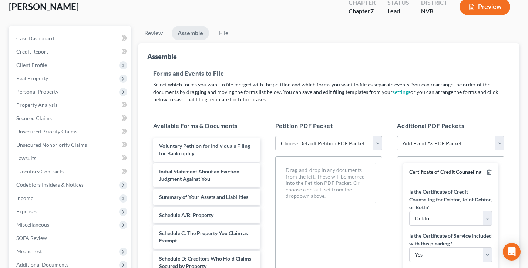
click at [342, 144] on select "Choose Default Petition PDF Packet Complete Bankruptcy Petition (all forms and …" at bounding box center [328, 143] width 107 height 15
select select "0"
click at [275, 136] on select "Choose Default Petition PDF Packet Complete Bankruptcy Petition (all forms and …" at bounding box center [328, 143] width 107 height 15
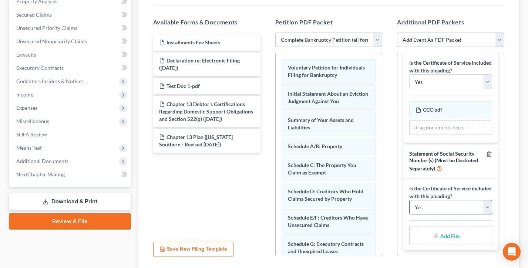
scroll to position [203, 0]
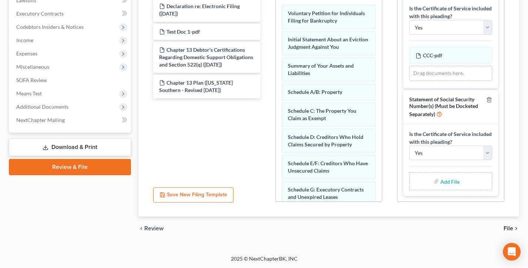
click at [450, 182] on input "file" at bounding box center [449, 181] width 18 height 13
type input "C:\fakepath\SSN FORM 121.pdf"
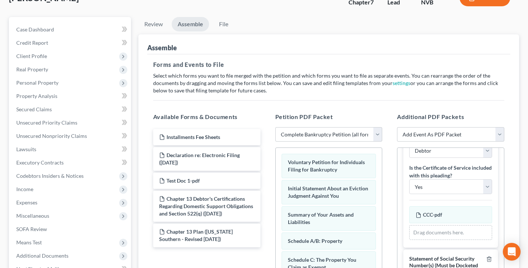
scroll to position [25, 0]
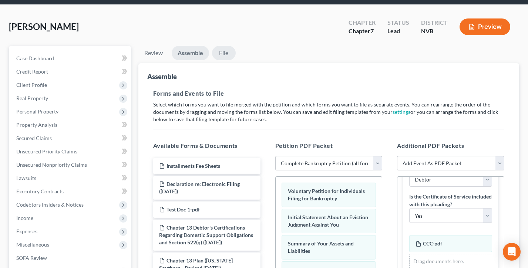
click at [223, 50] on link "File" at bounding box center [224, 53] width 24 height 14
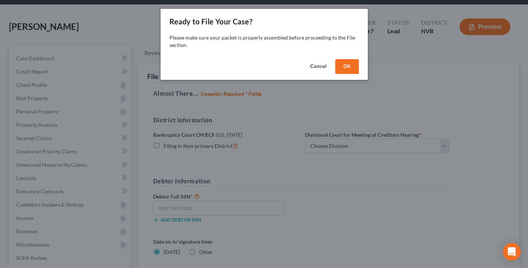
click at [352, 64] on button "OK" at bounding box center [347, 66] width 24 height 15
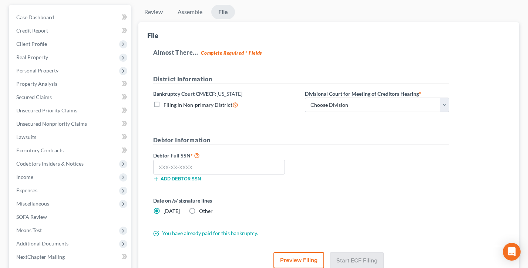
scroll to position [93, 0]
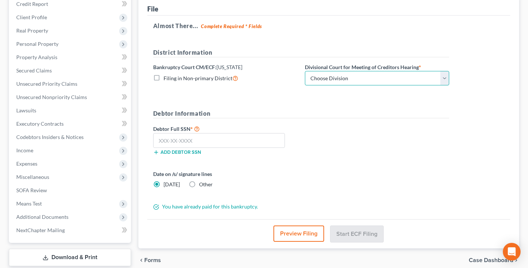
click at [355, 76] on select "Choose Division Las Vegas Reno" at bounding box center [377, 78] width 144 height 15
select select "0"
click at [305, 71] on select "Choose Division Las Vegas Reno" at bounding box center [377, 78] width 144 height 15
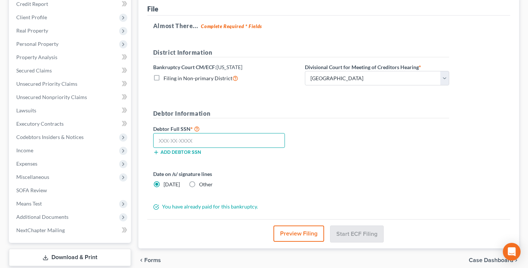
click at [201, 139] on input "text" at bounding box center [219, 140] width 132 height 15
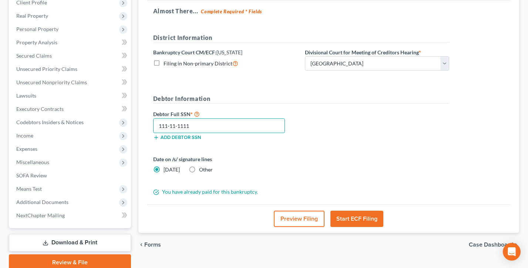
type input "111-11-1111"
click at [301, 215] on button "Preview Filing" at bounding box center [299, 219] width 51 height 16
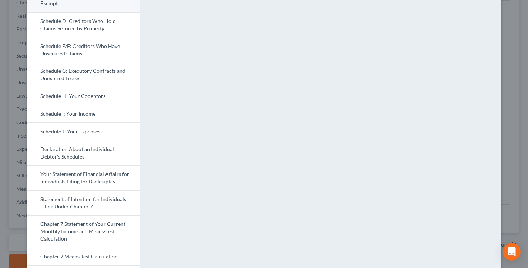
scroll to position [0, 0]
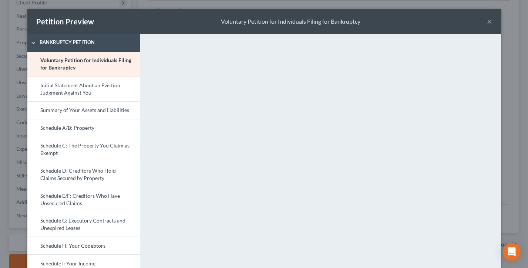
click at [487, 21] on button "×" at bounding box center [489, 21] width 5 height 9
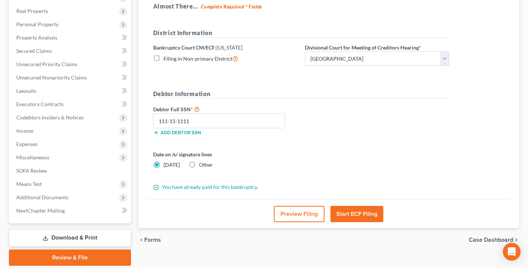
scroll to position [111, 0]
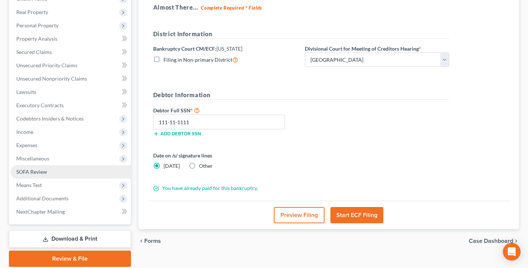
click at [42, 172] on span "SOFA Review" at bounding box center [31, 172] width 31 height 6
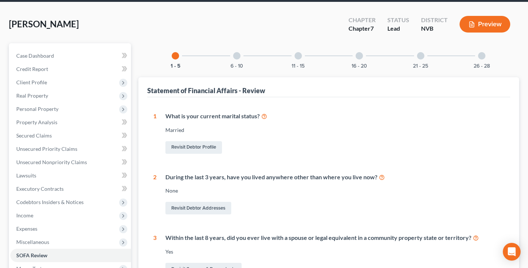
scroll to position [67, 0]
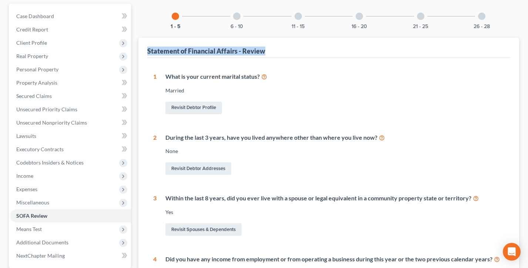
drag, startPoint x: 278, startPoint y: 49, endPoint x: 145, endPoint y: 51, distance: 132.4
click at [146, 51] on div "Statement of Financial Affairs - Review 1 What is your current marital status? …" at bounding box center [328, 242] width 381 height 408
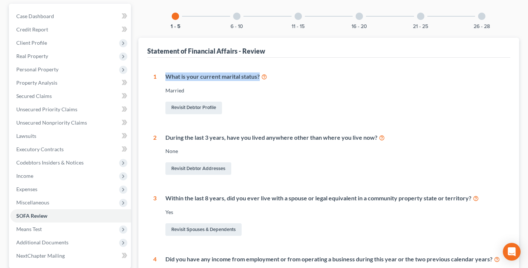
drag, startPoint x: 296, startPoint y: 77, endPoint x: 165, endPoint y: 78, distance: 130.6
click at [166, 78] on div "What is your current marital status?" at bounding box center [334, 77] width 339 height 9
click at [198, 92] on div "Married" at bounding box center [334, 90] width 339 height 7
drag, startPoint x: 210, startPoint y: 89, endPoint x: 175, endPoint y: 93, distance: 34.6
click at [168, 89] on div "Married" at bounding box center [334, 90] width 339 height 7
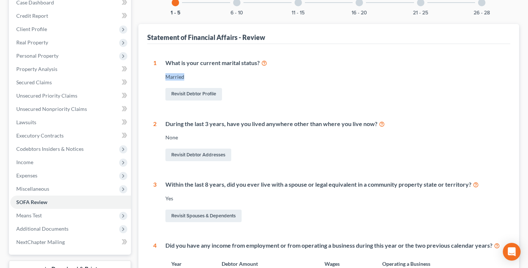
scroll to position [74, 0]
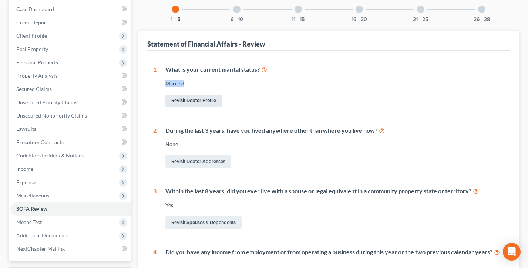
click at [196, 101] on link "Revisit Debtor Profile" at bounding box center [193, 101] width 57 height 13
select select "1"
select select "3"
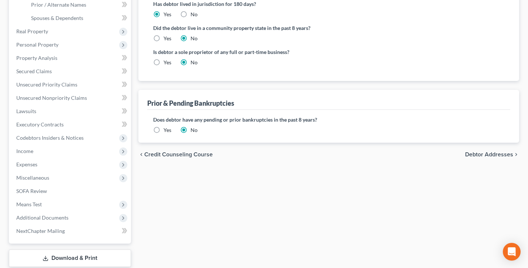
scroll to position [218, 0]
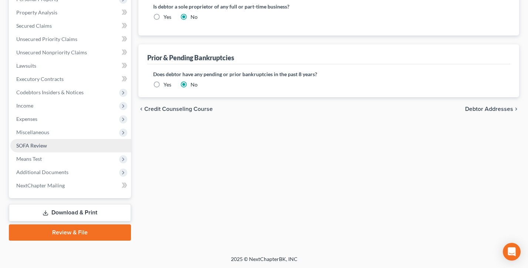
click at [48, 141] on link "SOFA Review" at bounding box center [70, 145] width 121 height 13
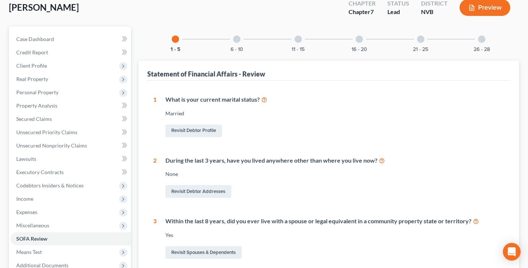
scroll to position [46, 0]
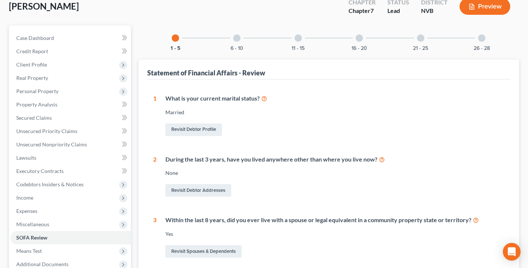
click at [265, 98] on icon at bounding box center [264, 98] width 6 height 7
click at [235, 38] on div at bounding box center [236, 37] width 7 height 7
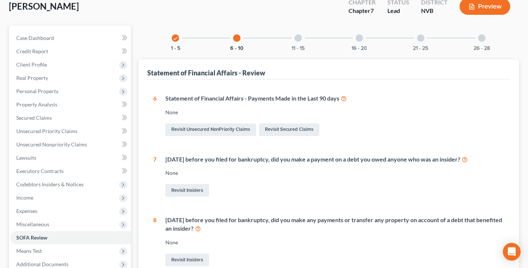
click at [293, 39] on div "11 - 15" at bounding box center [298, 38] width 25 height 25
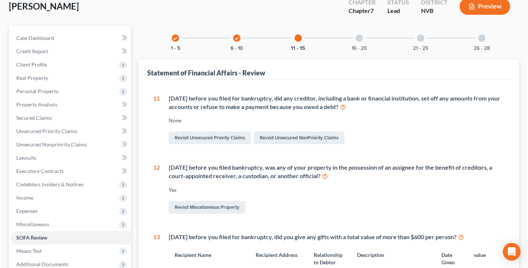
click at [361, 38] on div at bounding box center [359, 37] width 7 height 7
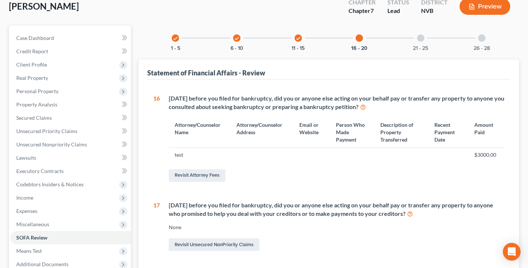
click at [483, 36] on div at bounding box center [481, 37] width 7 height 7
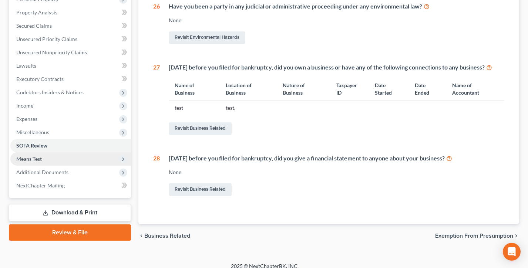
scroll to position [147, 0]
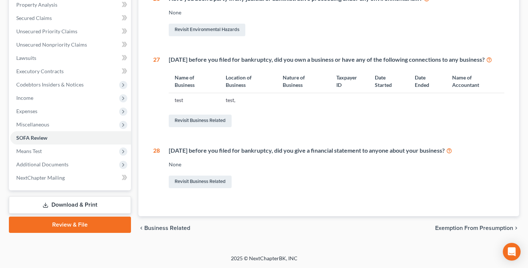
click at [70, 201] on link "Download & Print" at bounding box center [70, 204] width 122 height 17
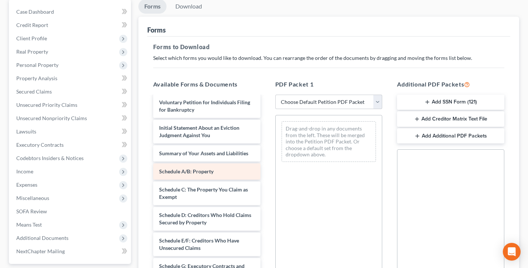
scroll to position [247, 0]
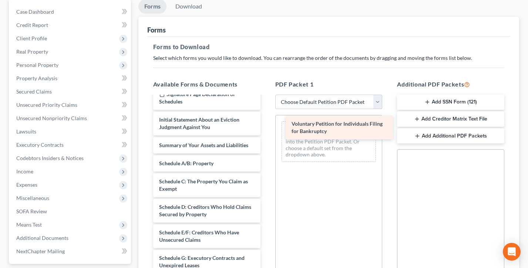
drag, startPoint x: 185, startPoint y: 119, endPoint x: 317, endPoint y: 123, distance: 132.1
click at [266, 123] on div "Voluntary Petition for Individuals Filing for Bankruptcy CCC-pdf Installments F…" at bounding box center [206, 193] width 119 height 686
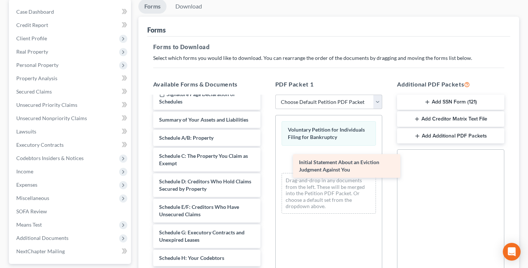
drag, startPoint x: 191, startPoint y: 125, endPoint x: 326, endPoint y: 162, distance: 140.4
click at [266, 165] on div "Initial Statement About an Eviction Judgment Against You CCC-pdf Installments F…" at bounding box center [206, 180] width 119 height 660
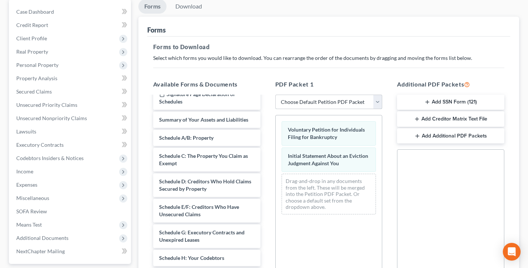
click at [330, 99] on select "Choose Default Petition PDF Packet Complete Bankruptcy Petition (all forms and …" at bounding box center [328, 102] width 107 height 15
select select "0"
click at [275, 95] on select "Choose Default Petition PDF Packet Complete Bankruptcy Petition (all forms and …" at bounding box center [328, 102] width 107 height 15
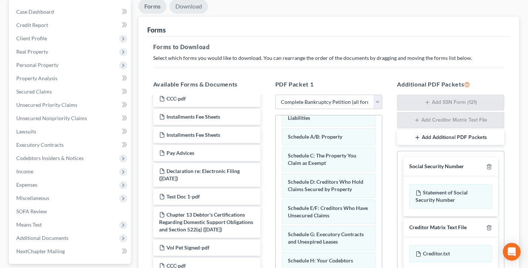
scroll to position [4, 0]
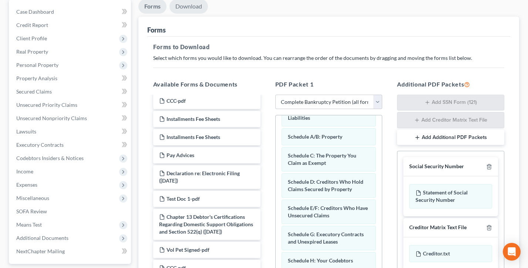
click at [191, 6] on link "Download" at bounding box center [188, 6] width 38 height 14
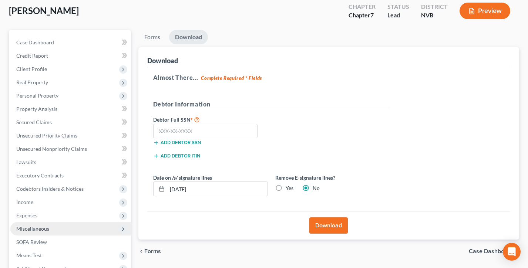
scroll to position [0, 0]
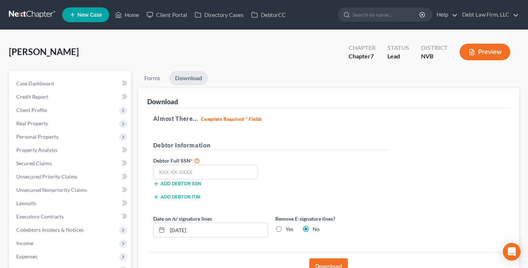
click at [151, 70] on div "Appleseed, Johnny Upgraded Chapter Chapter 7 Status Lead District NVB Preview" at bounding box center [264, 55] width 510 height 32
click at [479, 13] on link "Debt Law Firm, LLC" at bounding box center [488, 14] width 60 height 13
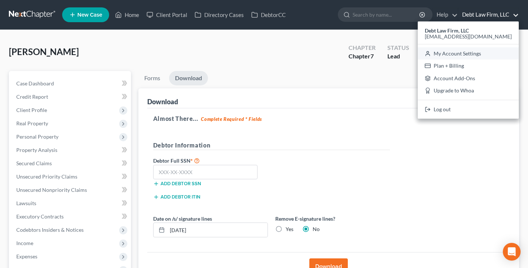
click at [475, 53] on link "My Account Settings" at bounding box center [468, 53] width 101 height 13
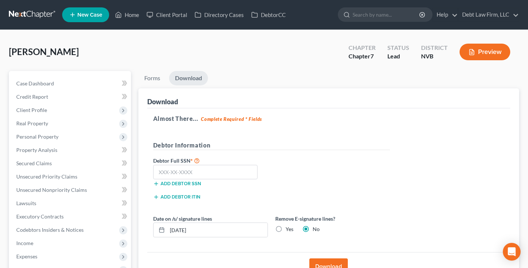
select select "24"
select select "36"
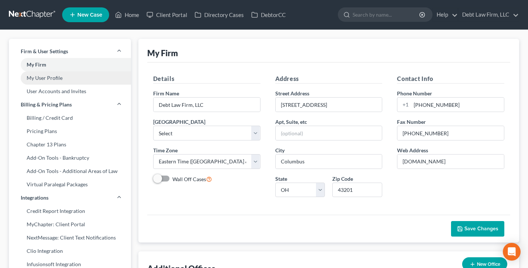
click at [52, 81] on link "My User Profile" at bounding box center [70, 77] width 122 height 13
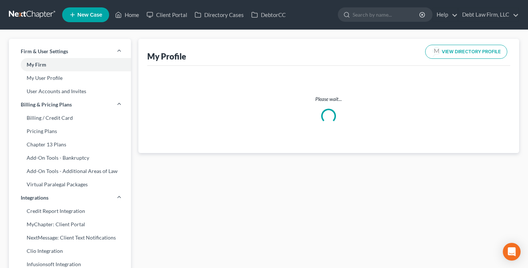
select select "36"
select select "61"
select select "attorney"
select select "0"
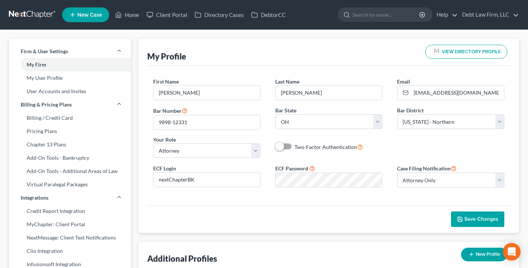
scroll to position [51, 0]
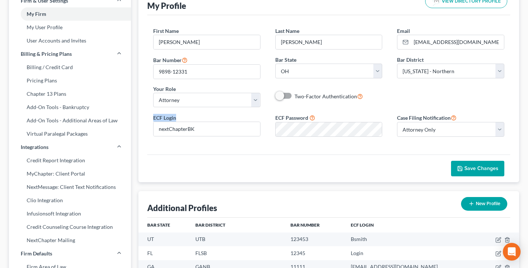
drag, startPoint x: 190, startPoint y: 118, endPoint x: 149, endPoint y: 116, distance: 40.7
click at [149, 116] on div "ECF Login nextChapterBK" at bounding box center [207, 125] width 122 height 23
drag, startPoint x: 326, startPoint y: 115, endPoint x: 271, endPoint y: 117, distance: 55.1
click at [271, 117] on div "ECF Password" at bounding box center [329, 125] width 122 height 23
click at [271, 116] on div "ECF Password" at bounding box center [329, 125] width 122 height 23
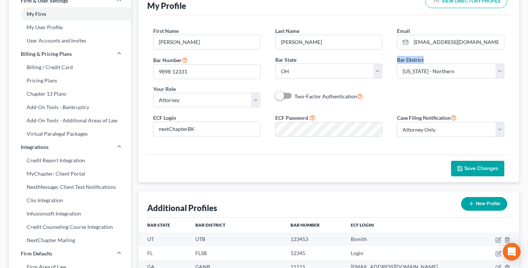
drag, startPoint x: 435, startPoint y: 59, endPoint x: 396, endPoint y: 59, distance: 39.2
click at [396, 59] on div "Bar District Select Alabama - Middle Alabama - Northern Alabama - Southern Alas…" at bounding box center [451, 67] width 122 height 23
drag, startPoint x: 184, startPoint y: 118, endPoint x: 162, endPoint y: 118, distance: 22.2
click at [149, 117] on div "ECF Login nextChapterBK" at bounding box center [207, 125] width 122 height 23
drag, startPoint x: 332, startPoint y: 118, endPoint x: 273, endPoint y: 116, distance: 59.6
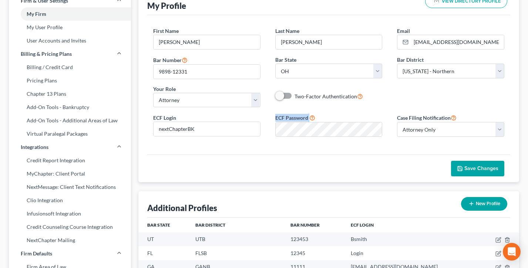
click at [273, 116] on div "ECF Password" at bounding box center [329, 125] width 122 height 23
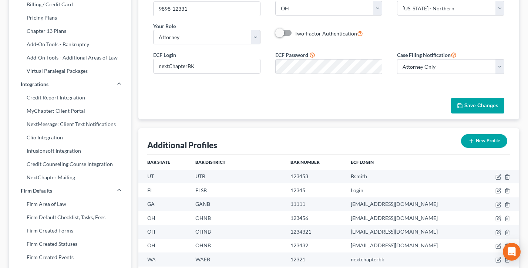
scroll to position [125, 0]
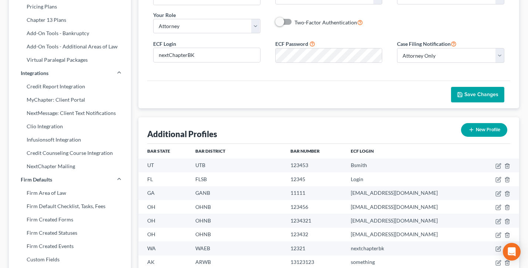
click at [494, 130] on button "New Profile" at bounding box center [484, 130] width 46 height 14
select select "61"
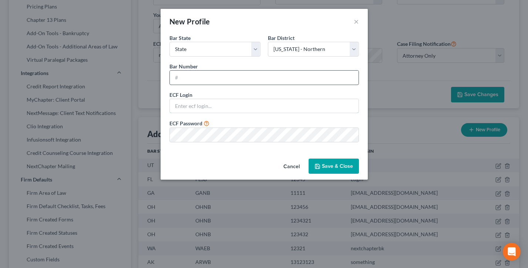
type input "[EMAIL_ADDRESS][DOMAIN_NAME]"
click at [212, 77] on input "text" at bounding box center [264, 78] width 189 height 14
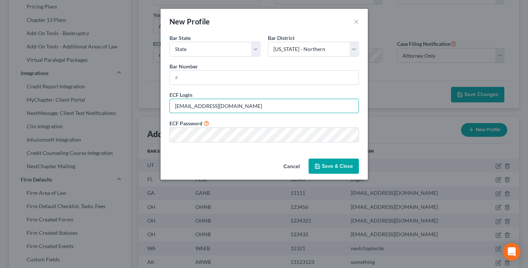
drag, startPoint x: 186, startPoint y: 106, endPoint x: 168, endPoint y: 107, distance: 18.9
click at [165, 105] on div "Bar State * State AL AK AR AZ CA CO CT DE DC FL GA GU HI ID IL IN IA KS KY LA M…" at bounding box center [264, 95] width 207 height 122
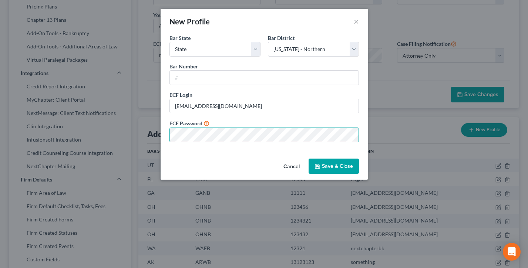
click at [360, 147] on div "ECF Login * qa@nextchapterbk.com ECF Password *" at bounding box center [264, 119] width 197 height 57
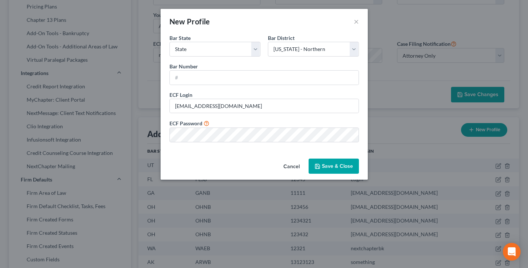
click at [287, 164] on button "Cancel" at bounding box center [291, 166] width 28 height 15
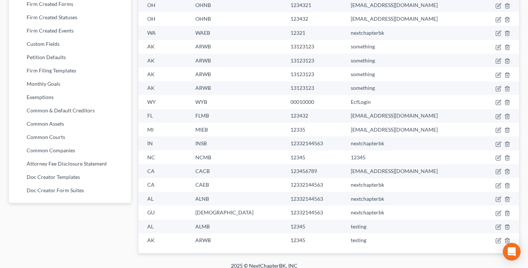
scroll to position [348, 0]
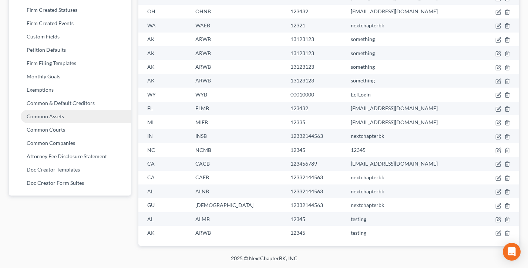
click at [54, 158] on link "Attorney Fee Disclosure Statement" at bounding box center [70, 156] width 122 height 13
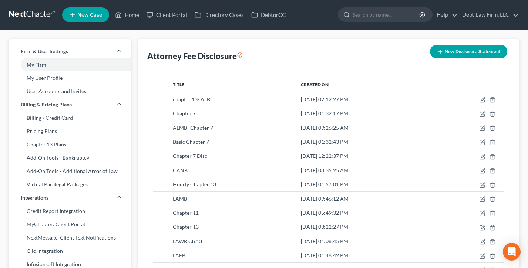
click at [464, 53] on button "New Disclosure Statement" at bounding box center [468, 52] width 77 height 14
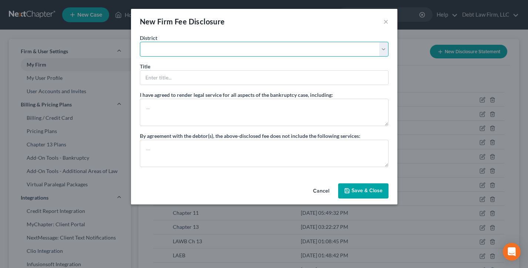
click at [184, 48] on select "Alabama - Middle Alabama - Northern Alabama - Southern Alaska Arizona Arkansas …" at bounding box center [264, 49] width 249 height 15
select select "49"
click at [140, 42] on select "Alabama - Middle Alabama - Northern Alabama - Southern Alaska Arizona Arkansas …" at bounding box center [264, 49] width 249 height 15
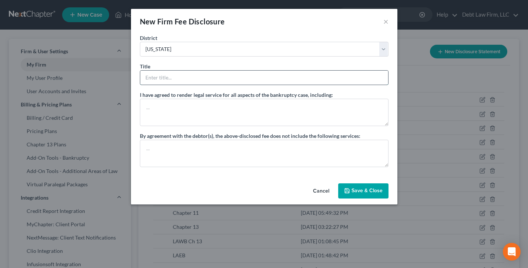
click at [185, 84] on input "text" at bounding box center [264, 78] width 248 height 14
type input "Chapter 7"
click at [318, 190] on button "Cancel" at bounding box center [321, 191] width 28 height 15
select select "?"
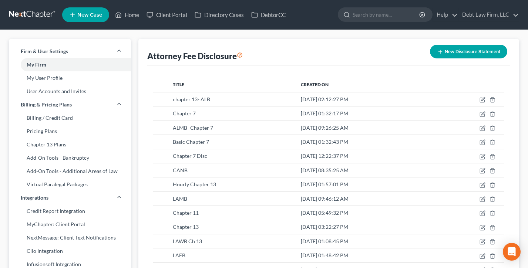
drag, startPoint x: 249, startPoint y: 59, endPoint x: 152, endPoint y: 58, distance: 96.6
click at [152, 58] on div "Attorney Fee Disclosure New Disclosure Statement" at bounding box center [328, 52] width 363 height 27
click at [131, 17] on link "Home" at bounding box center [126, 14] width 31 height 13
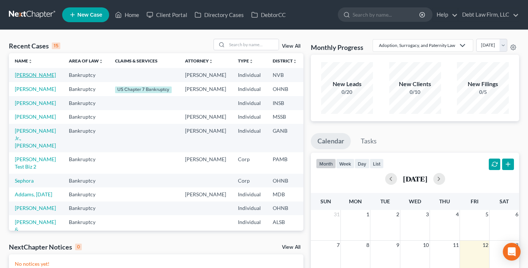
click at [27, 78] on link "Appleseed, Johnny" at bounding box center [35, 75] width 41 height 6
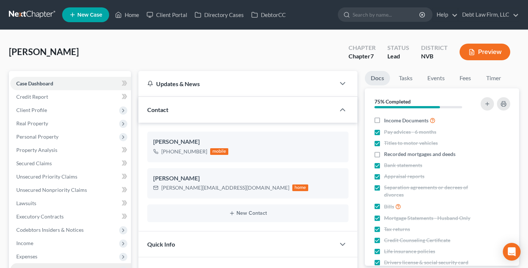
click at [40, 267] on span "Miscellaneous" at bounding box center [32, 270] width 33 height 6
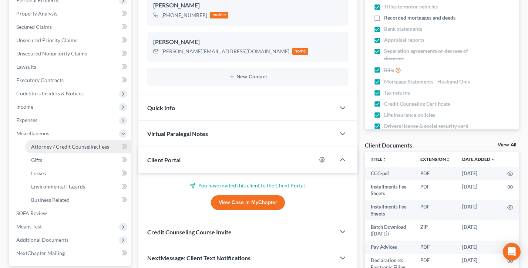
click at [59, 147] on span "Attorney / Credit Counseling Fees" at bounding box center [70, 147] width 78 height 6
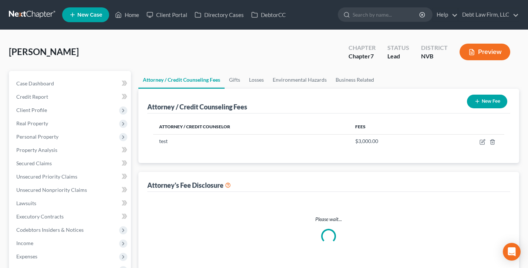
select select "1"
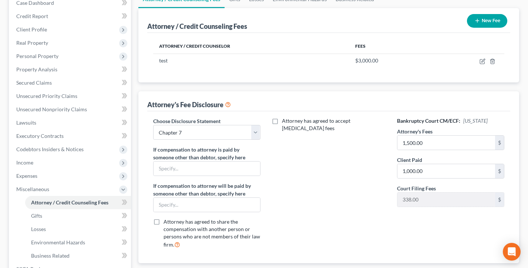
scroll to position [83, 0]
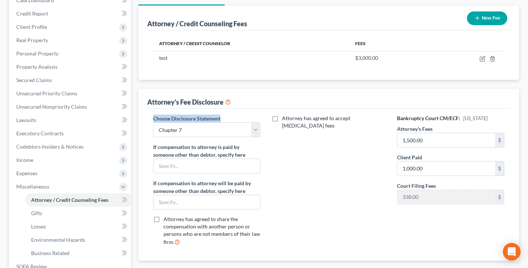
drag, startPoint x: 232, startPoint y: 116, endPoint x: 251, endPoint y: 118, distance: 19.4
click at [149, 118] on div "Choose Disclosure Statement Select chapter 13- ALB Chapter 7 ALMB- Chapter 7 Ba…" at bounding box center [207, 183] width 122 height 137
drag, startPoint x: 249, startPoint y: 112, endPoint x: 255, endPoint y: 117, distance: 7.8
click at [249, 112] on div "Choose Disclosure Statement Select chapter 13- ALB Chapter 7 ALMB- Chapter 7 Ba…" at bounding box center [328, 185] width 363 height 152
click at [237, 133] on select "Select chapter 13- ALB Chapter 7 ALMB- Chapter 7 Basic Chapter 7 Chapter 7 Disc…" at bounding box center [206, 129] width 107 height 15
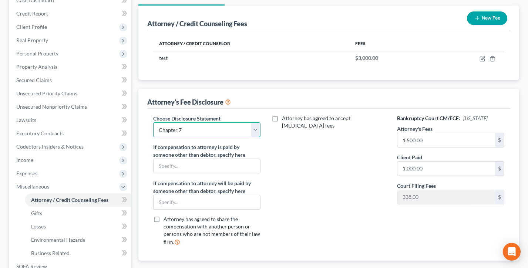
select select
click at [153, 122] on select "Select chapter 13- ALB Chapter 7 ALMB- Chapter 7 Basic Chapter 7 Chapter 7 Disc…" at bounding box center [206, 129] width 107 height 15
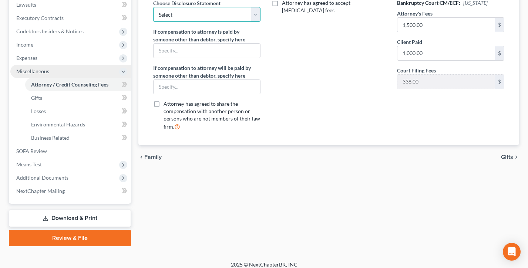
scroll to position [204, 0]
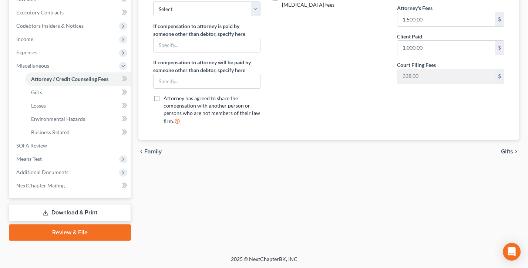
drag, startPoint x: 80, startPoint y: 230, endPoint x: 225, endPoint y: 163, distance: 159.2
click at [80, 230] on link "Review & File" at bounding box center [70, 233] width 122 height 16
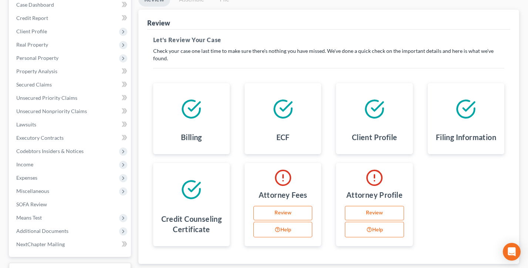
scroll to position [98, 0]
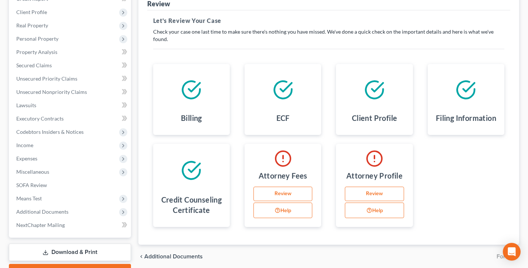
drag, startPoint x: 300, startPoint y: 154, endPoint x: 237, endPoint y: 149, distance: 63.9
click at [261, 154] on div at bounding box center [282, 159] width 65 height 18
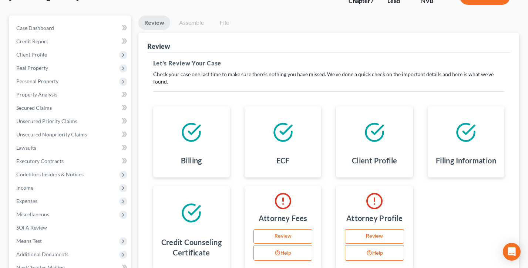
scroll to position [0, 0]
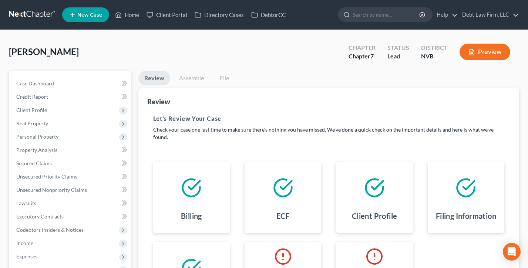
click at [187, 74] on link "Assemble" at bounding box center [191, 78] width 37 height 14
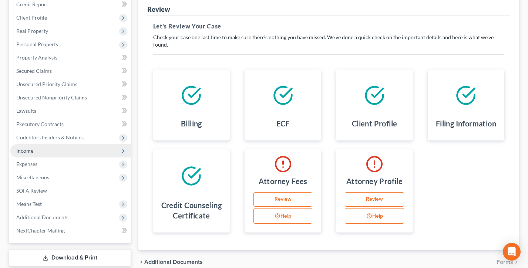
scroll to position [117, 0]
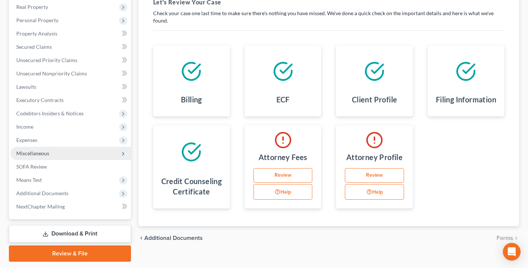
click at [44, 150] on span "Miscellaneous" at bounding box center [32, 153] width 33 height 6
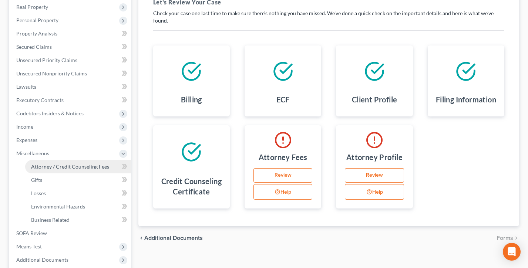
click at [53, 162] on link "Attorney / Credit Counseling Fees" at bounding box center [78, 166] width 106 height 13
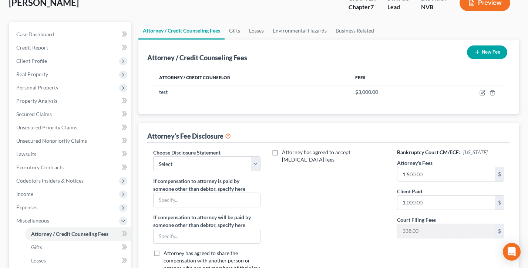
scroll to position [74, 0]
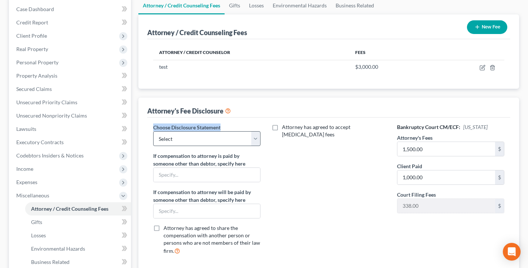
drag, startPoint x: 199, startPoint y: 124, endPoint x: 204, endPoint y: 136, distance: 13.1
click at [154, 124] on div "Choose Disclosure Statement Select chapter 13- ALB Chapter 7 ALMB- Chapter 7 Ba…" at bounding box center [206, 135] width 107 height 23
click at [206, 137] on select "Select chapter 13- ALB Chapter 7 ALMB- Chapter 7 Basic Chapter 7 Chapter 7 Disc…" at bounding box center [206, 138] width 107 height 15
select select "1"
click at [153, 131] on select "Select chapter 13- ALB Chapter 7 ALMB- Chapter 7 Basic Chapter 7 Chapter 7 Disc…" at bounding box center [206, 138] width 107 height 15
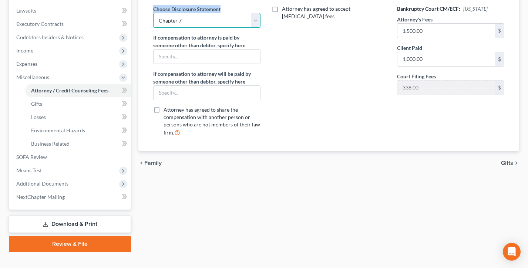
scroll to position [202, 0]
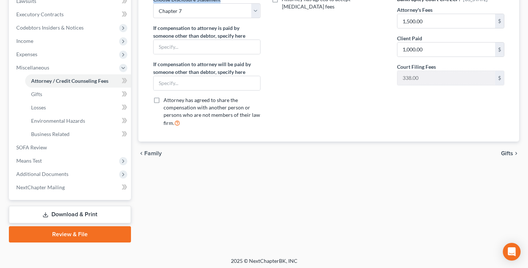
click at [55, 232] on link "Review & File" at bounding box center [70, 234] width 122 height 16
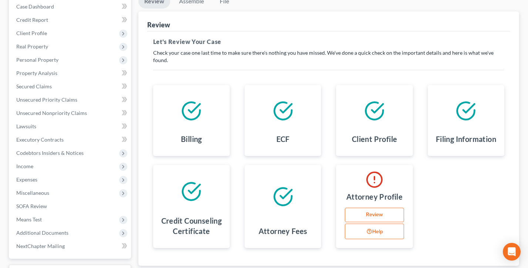
scroll to position [4, 0]
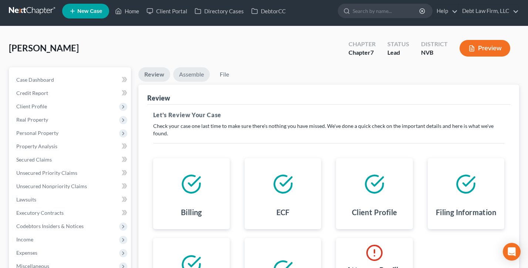
click at [184, 75] on link "Assemble" at bounding box center [191, 74] width 37 height 14
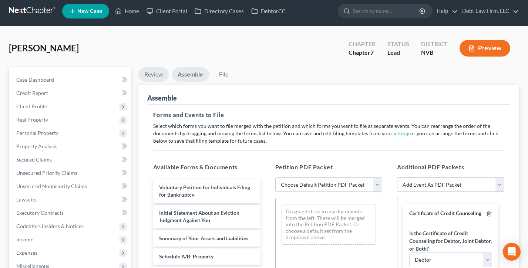
drag, startPoint x: 156, startPoint y: 72, endPoint x: 303, endPoint y: 145, distance: 164.6
click at [156, 72] on link "Review" at bounding box center [153, 74] width 30 height 14
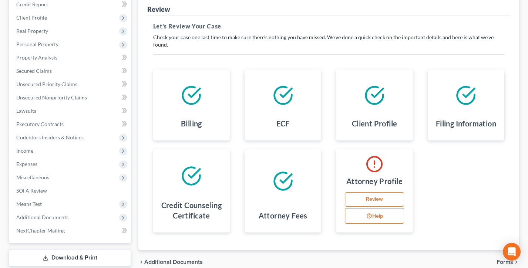
scroll to position [138, 0]
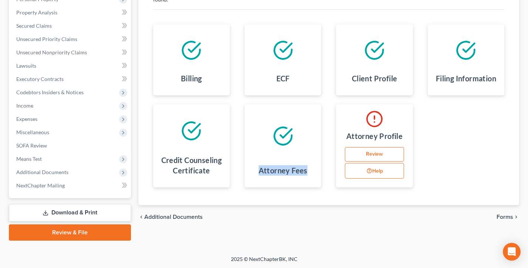
drag, startPoint x: 309, startPoint y: 164, endPoint x: 256, endPoint y: 128, distance: 64.3
click at [256, 128] on div "Attorney Fees" at bounding box center [283, 145] width 77 height 83
click at [256, 128] on div at bounding box center [282, 136] width 65 height 52
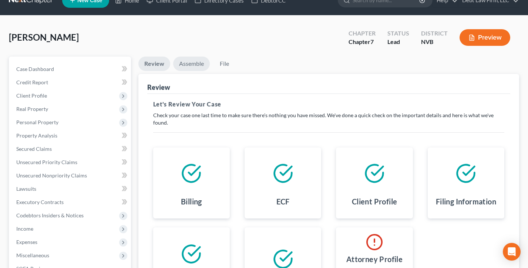
click at [186, 63] on link "Assemble" at bounding box center [191, 64] width 37 height 14
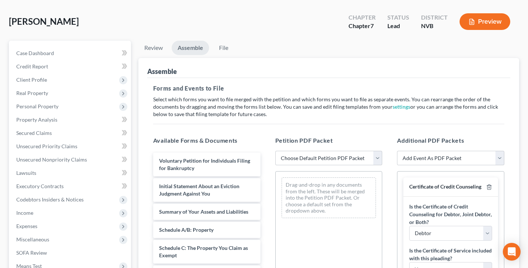
scroll to position [84, 0]
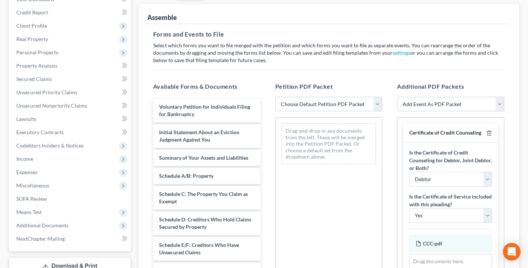
click at [330, 101] on select "Choose Default Petition PDF Packet Complete Bankruptcy Petition (all forms and …" at bounding box center [328, 104] width 107 height 15
select select "0"
click at [275, 97] on select "Choose Default Petition PDF Packet Complete Bankruptcy Petition (all forms and …" at bounding box center [328, 104] width 107 height 15
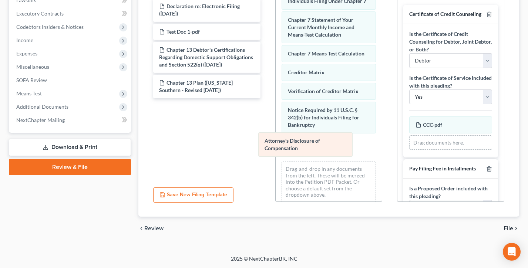
scroll to position [313, 0]
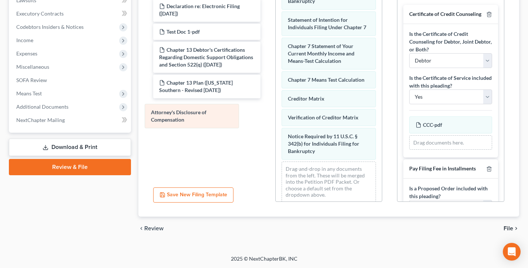
drag, startPoint x: 348, startPoint y: 148, endPoint x: 212, endPoint y: 116, distance: 139.7
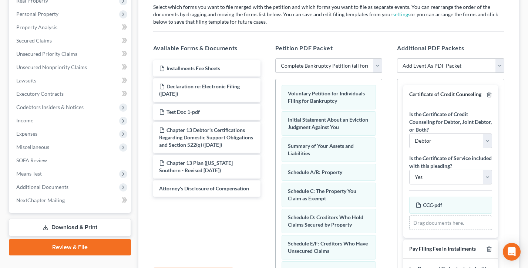
scroll to position [0, 0]
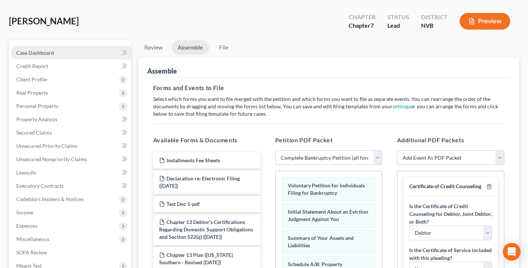
click at [69, 49] on link "Case Dashboard" at bounding box center [70, 52] width 121 height 13
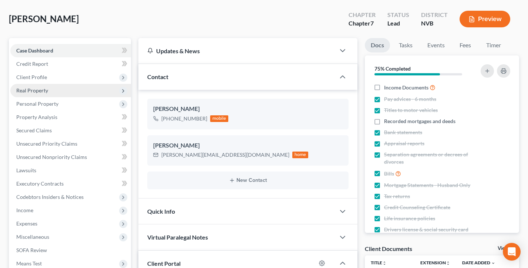
scroll to position [1, 0]
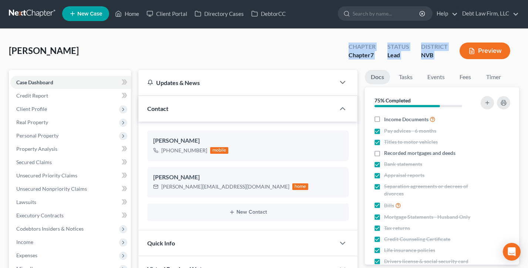
drag, startPoint x: 447, startPoint y: 59, endPoint x: 340, endPoint y: 47, distance: 107.2
click at [340, 47] on div "Appleseed, Johnny Upgraded Chapter Chapter 7 Status Lead District NVB Preview" at bounding box center [264, 54] width 510 height 32
drag, startPoint x: 340, startPoint y: 47, endPoint x: 176, endPoint y: 3, distance: 169.8
click at [340, 47] on div "Appleseed, Johnny Upgraded Chapter Chapter 7 Status Lead District NVB Preview" at bounding box center [264, 54] width 510 height 32
click at [492, 12] on link "Debt Law Firm, LLC" at bounding box center [488, 13] width 60 height 13
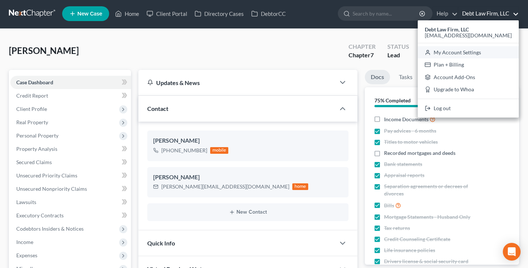
drag, startPoint x: 482, startPoint y: 53, endPoint x: 230, endPoint y: 56, distance: 252.7
click at [482, 53] on link "My Account Settings" at bounding box center [468, 52] width 101 height 13
select select "61"
select select "24"
select select "36"
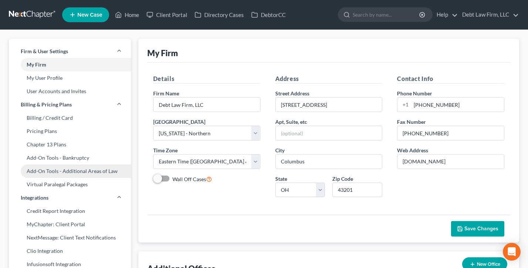
click at [71, 168] on link "Add-On Tools - Additional Areas of Law" at bounding box center [70, 171] width 122 height 13
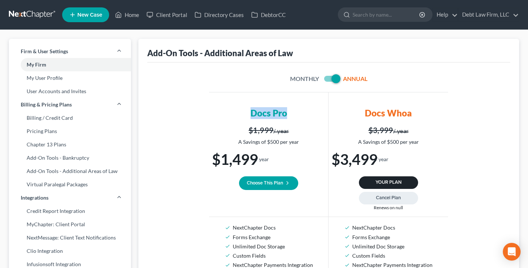
drag, startPoint x: 296, startPoint y: 110, endPoint x: 237, endPoint y: 113, distance: 58.9
click at [237, 113] on div "Docs Pro" at bounding box center [268, 107] width 119 height 30
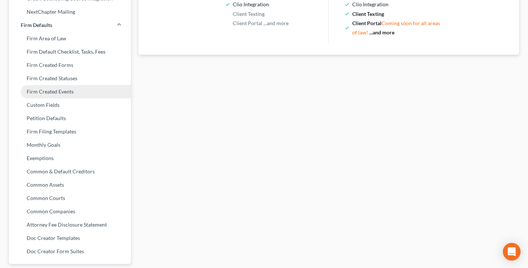
scroll to position [306, 0]
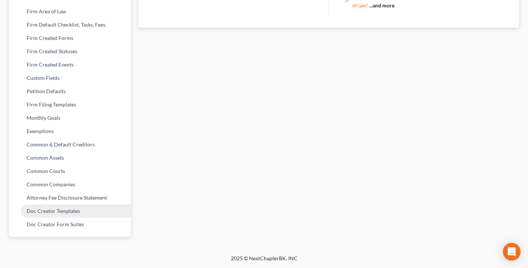
click at [64, 210] on link "Doc Creator Templates" at bounding box center [70, 211] width 122 height 13
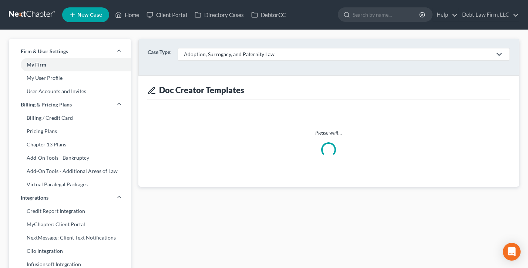
click at [273, 54] on div "Adoption, Surrogacy, and Paternity Law" at bounding box center [338, 54] width 308 height 7
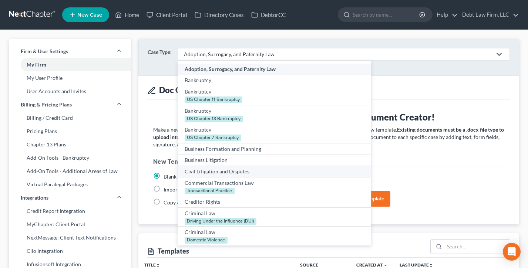
click at [235, 171] on div "Civil Litigation and Disputes" at bounding box center [274, 171] width 179 height 7
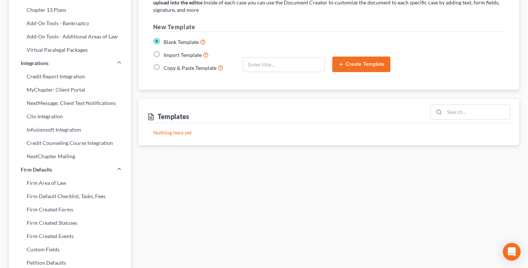
scroll to position [149, 0]
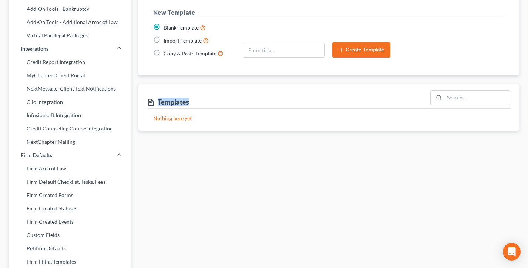
drag, startPoint x: 214, startPoint y: 105, endPoint x: 144, endPoint y: 103, distance: 70.3
click at [144, 103] on div "Templates Nothing here yet" at bounding box center [328, 107] width 381 height 47
click at [235, 114] on div "Nothing here yet" at bounding box center [328, 120] width 363 height 22
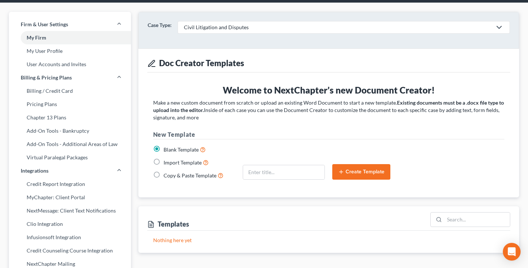
scroll to position [16, 0]
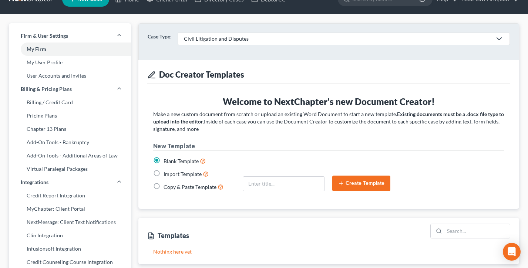
click at [213, 37] on div "Civil Litigation and Disputes" at bounding box center [338, 38] width 308 height 7
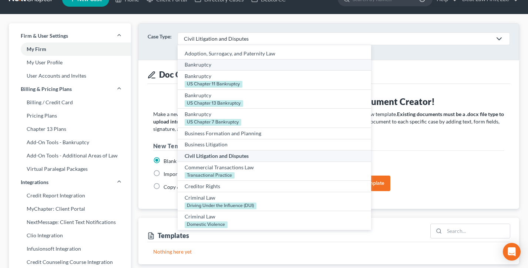
click at [215, 64] on div "Bankruptcy" at bounding box center [274, 64] width 179 height 7
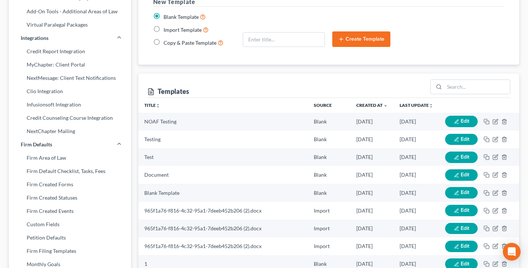
scroll to position [69, 0]
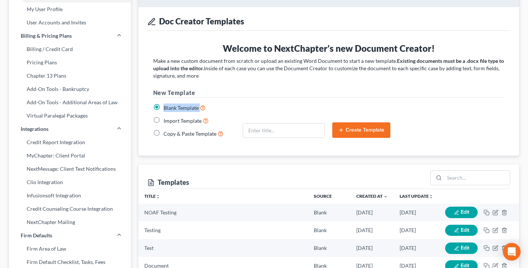
drag, startPoint x: 219, startPoint y: 107, endPoint x: 183, endPoint y: 111, distance: 36.1
click at [165, 108] on div "Blank Template" at bounding box center [194, 108] width 82 height 9
click at [164, 120] on label "Import Template" at bounding box center [186, 121] width 45 height 9
click at [166, 120] on input "Import Template" at bounding box center [168, 119] width 5 height 5
radio input "true"
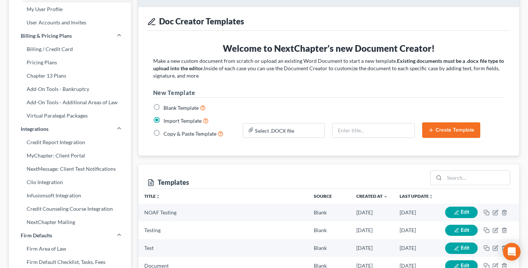
click at [164, 132] on label "Copy & Paste Template" at bounding box center [194, 133] width 60 height 9
click at [166, 132] on input "Copy & Paste Template" at bounding box center [168, 131] width 5 height 5
radio input "true"
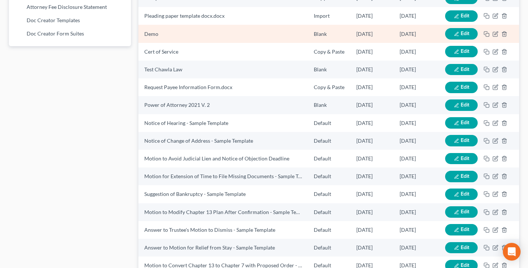
scroll to position [496, 0]
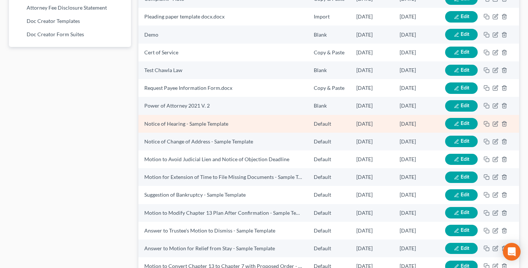
click at [460, 127] on button "Edit" at bounding box center [461, 123] width 33 height 11
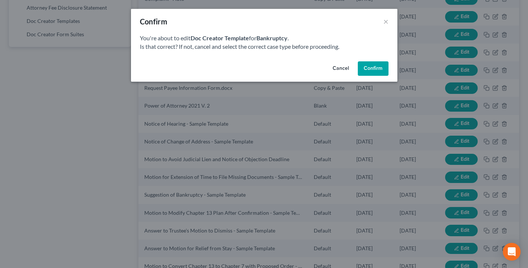
click at [360, 67] on button "Confirm" at bounding box center [373, 68] width 31 height 15
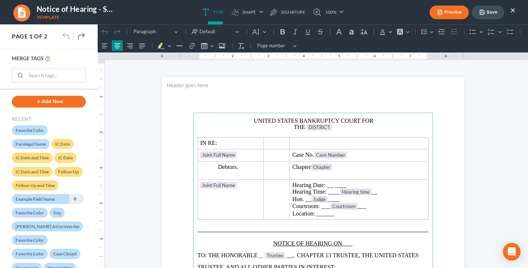
scroll to position [0, 0]
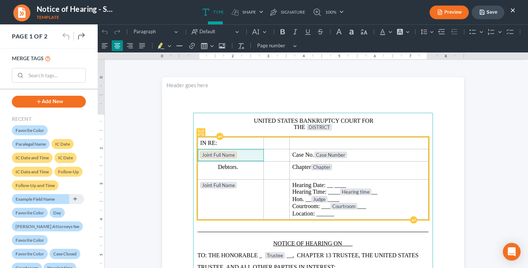
click at [218, 156] on tag "Joint Full Name" at bounding box center [218, 155] width 37 height 7
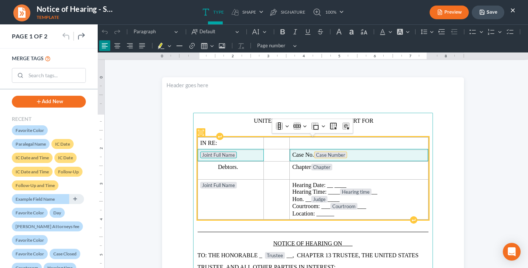
click at [337, 155] on tag "Case Number" at bounding box center [330, 155] width 33 height 7
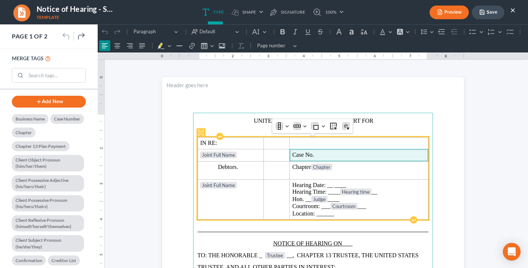
scroll to position [468, 0]
click at [36, 77] on input "search" at bounding box center [56, 75] width 60 height 14
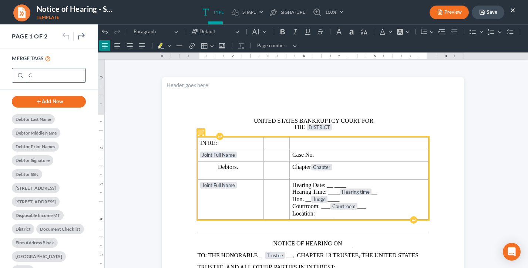
scroll to position [0, 0]
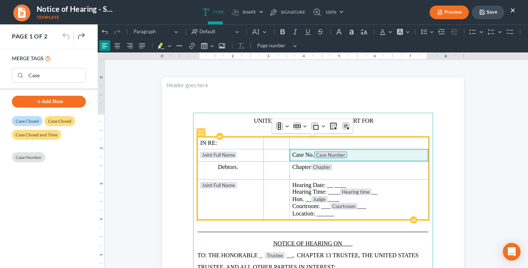
click at [286, 97] on header "Rich Text Editor, page-0-header" at bounding box center [313, 95] width 302 height 36
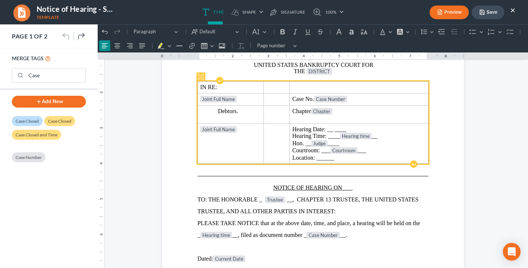
scroll to position [67, 0]
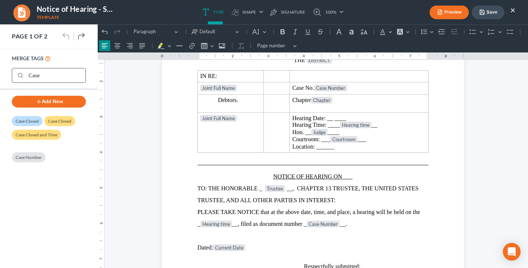
drag, startPoint x: 41, startPoint y: 80, endPoint x: 27, endPoint y: 79, distance: 14.1
click at [27, 79] on input "Case" at bounding box center [56, 75] width 60 height 14
type input "C"
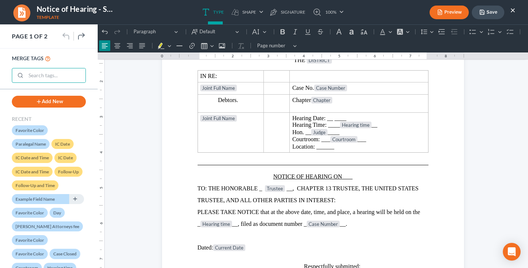
click at [48, 101] on button "Add New" at bounding box center [49, 102] width 74 height 12
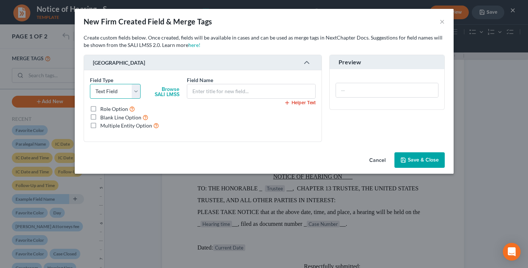
click at [113, 90] on select "Select Text Field Long Text Field Dropdown Field Radio Field Checkbox Field Dat…" at bounding box center [115, 91] width 51 height 15
click at [90, 84] on select "Select Text Field Long Text Field Dropdown Field Radio Field Checkbox Field Dat…" at bounding box center [115, 91] width 51 height 15
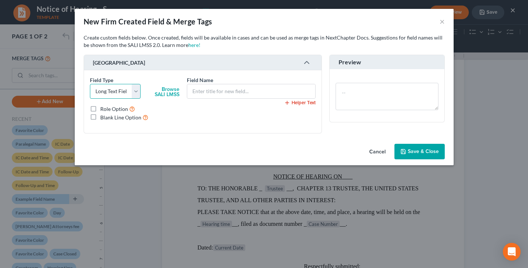
click at [118, 91] on select "Select Text Field Long Text Field Dropdown Field Radio Field Checkbox Field Dat…" at bounding box center [115, 91] width 51 height 15
select select "2"
click at [90, 84] on select "Select Text Field Long Text Field Dropdown Field Radio Field Checkbox Field Dat…" at bounding box center [115, 91] width 51 height 15
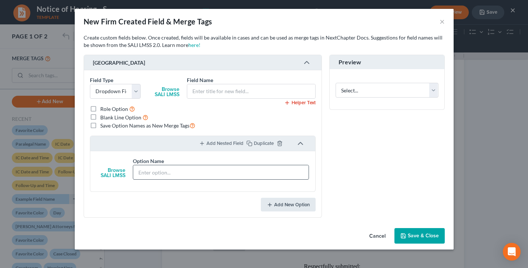
drag, startPoint x: 294, startPoint y: 207, endPoint x: 235, endPoint y: 177, distance: 66.5
click at [294, 207] on button "Add New Option" at bounding box center [288, 205] width 55 height 14
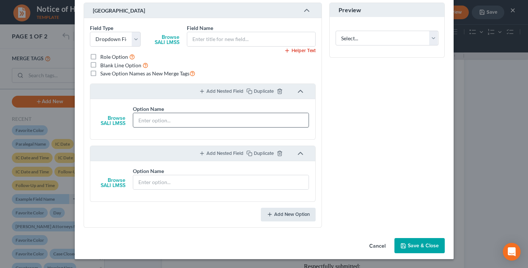
scroll to position [0, 0]
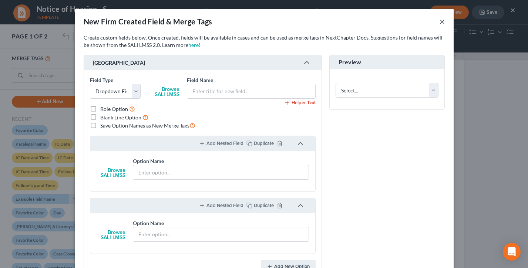
click at [441, 21] on button "×" at bounding box center [441, 21] width 5 height 9
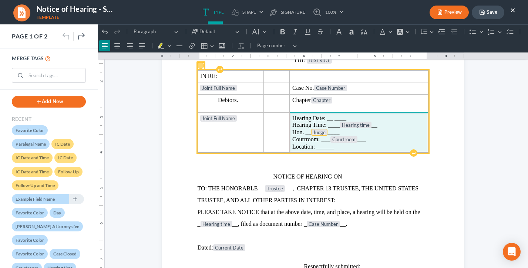
click at [322, 133] on tag "Judge" at bounding box center [319, 132] width 16 height 7
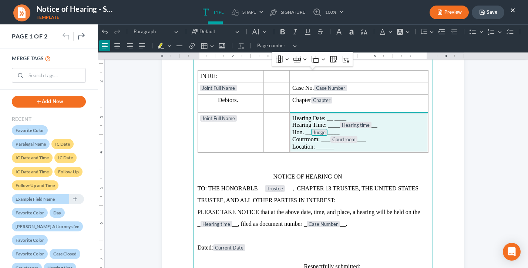
scroll to position [5, 0]
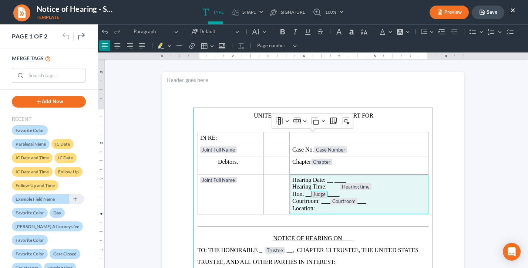
click at [498, 13] on button "Save" at bounding box center [488, 13] width 33 height 14
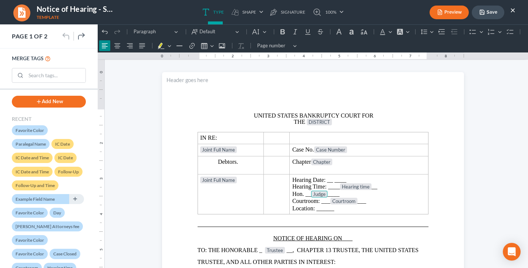
click at [513, 9] on button "×" at bounding box center [512, 10] width 5 height 9
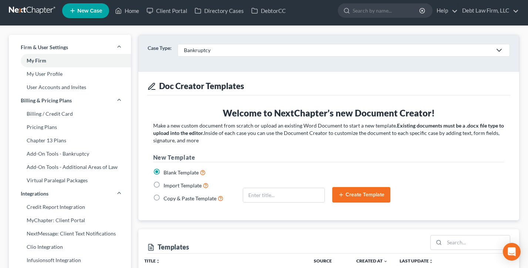
scroll to position [0, 0]
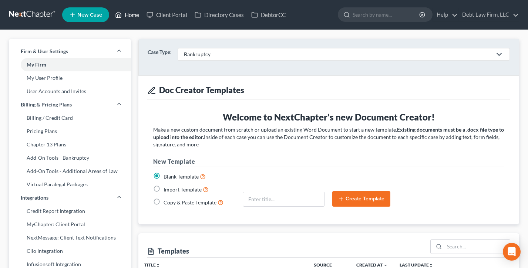
drag, startPoint x: 124, startPoint y: 16, endPoint x: 166, endPoint y: 31, distance: 44.6
click at [124, 16] on link "Home" at bounding box center [126, 14] width 31 height 13
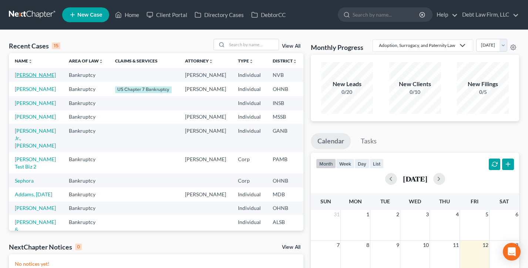
click at [27, 78] on link "Appleseed, Johnny" at bounding box center [35, 75] width 41 height 6
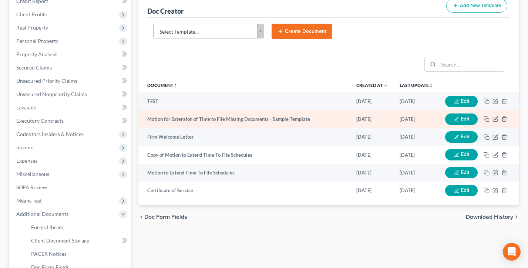
scroll to position [98, 0]
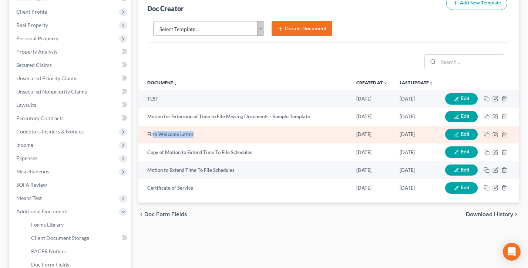
drag, startPoint x: 209, startPoint y: 134, endPoint x: 160, endPoint y: 132, distance: 49.2
click at [153, 133] on td "Firm Welcome Letter" at bounding box center [244, 135] width 212 height 18
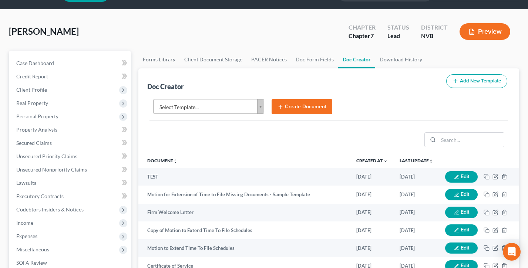
scroll to position [0, 0]
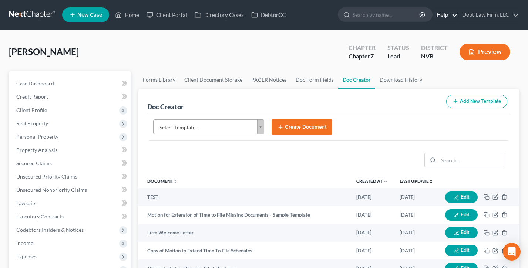
click at [447, 16] on link "Help" at bounding box center [445, 14] width 25 height 13
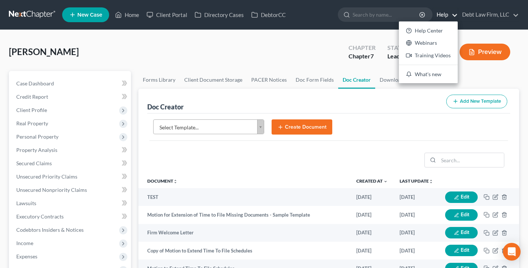
click at [220, 49] on div "Appleseed, Johnny Upgraded Chapter Chapter 7 Status Lead District NVB Preview" at bounding box center [264, 55] width 510 height 32
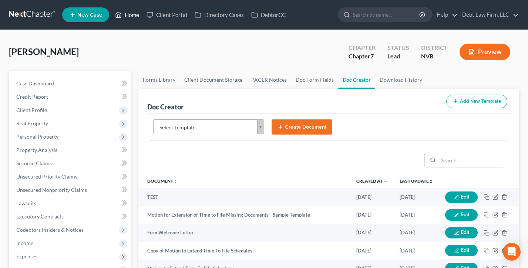
click at [125, 16] on link "Home" at bounding box center [126, 14] width 31 height 13
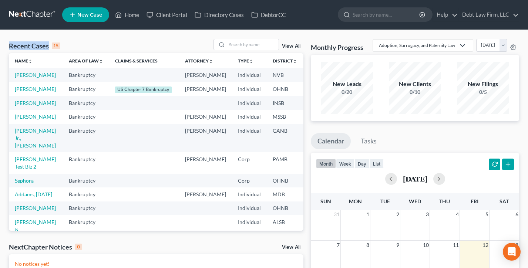
drag, startPoint x: 74, startPoint y: 49, endPoint x: 0, endPoint y: 46, distance: 74.4
click at [0, 46] on div "Recent Cases 15 View All Name unfold_more expand_more expand_less Area of Law u…" at bounding box center [264, 222] width 528 height 384
click at [78, 50] on div "Recent Cases 15 View All" at bounding box center [156, 46] width 294 height 14
drag, startPoint x: 292, startPoint y: 98, endPoint x: 279, endPoint y: 97, distance: 13.7
click at [303, 96] on td "13" at bounding box center [321, 89] width 37 height 14
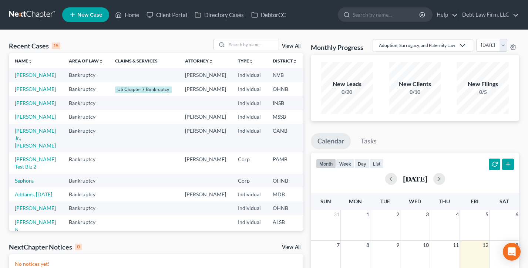
click at [303, 96] on td "13" at bounding box center [321, 89] width 37 height 14
click at [485, 15] on link "Debt Law Firm, LLC" at bounding box center [488, 14] width 60 height 13
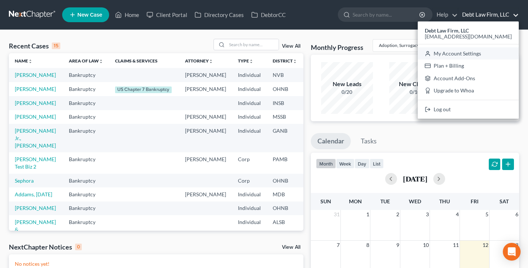
drag, startPoint x: 484, startPoint y: 54, endPoint x: 139, endPoint y: 68, distance: 344.4
click at [483, 53] on link "My Account Settings" at bounding box center [468, 53] width 101 height 13
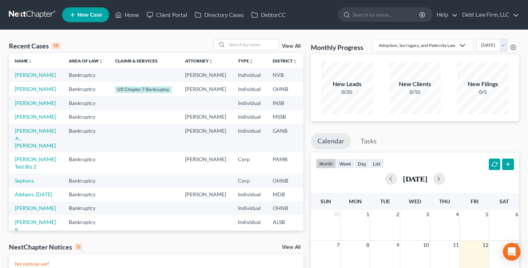
select select "61"
select select "24"
select select "36"
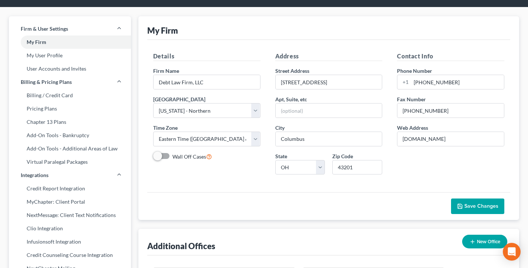
scroll to position [23, 0]
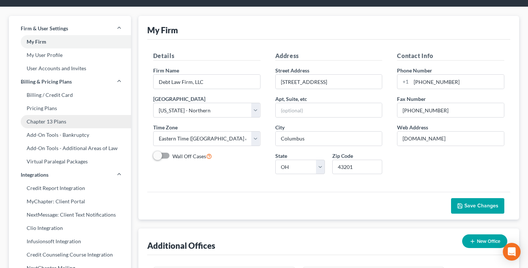
click at [59, 122] on link "Chapter 13 Plans" at bounding box center [70, 121] width 122 height 13
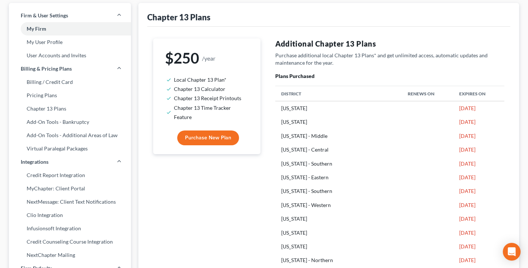
scroll to position [48, 0]
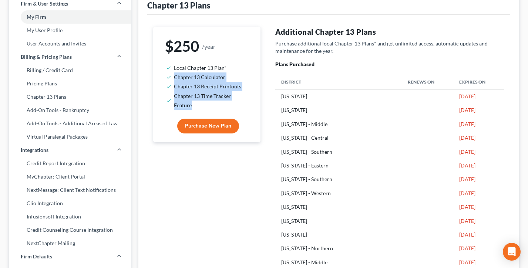
drag, startPoint x: 225, startPoint y: 102, endPoint x: 165, endPoint y: 72, distance: 66.8
click at [165, 73] on ul "Local Chapter 13 Plan* Chapter 13 Calculator Chapter 13 Receipt Printouts Chapt…" at bounding box center [207, 86] width 84 height 47
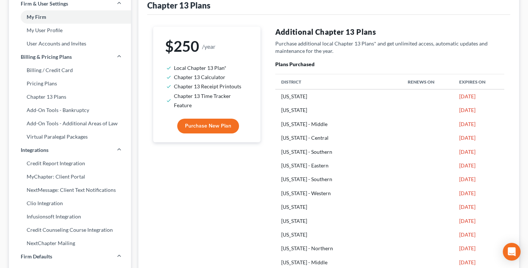
click at [165, 72] on ul "Local Chapter 13 Plan* Chapter 13 Calculator Chapter 13 Receipt Printouts Chapt…" at bounding box center [207, 86] width 84 height 47
drag, startPoint x: 239, startPoint y: 69, endPoint x: 173, endPoint y: 68, distance: 65.9
click at [173, 68] on ul "Local Chapter 13 Plan* Chapter 13 Calculator Chapter 13 Receipt Printouts Chapt…" at bounding box center [207, 86] width 84 height 47
drag, startPoint x: 238, startPoint y: 77, endPoint x: 170, endPoint y: 76, distance: 68.1
click at [174, 76] on li "Chapter 13 Calculator" at bounding box center [210, 77] width 72 height 9
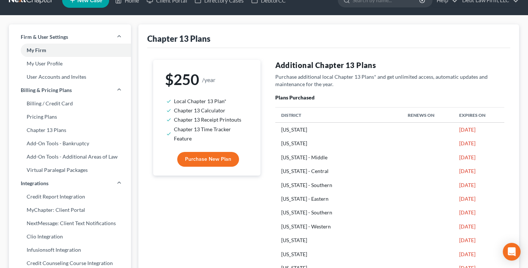
scroll to position [0, 0]
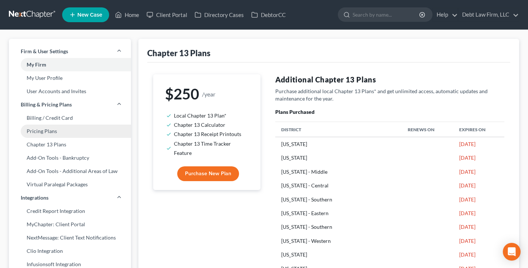
click at [53, 131] on link "Pricing Plans" at bounding box center [70, 131] width 122 height 13
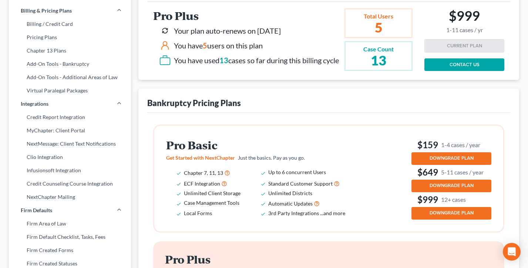
scroll to position [132, 0]
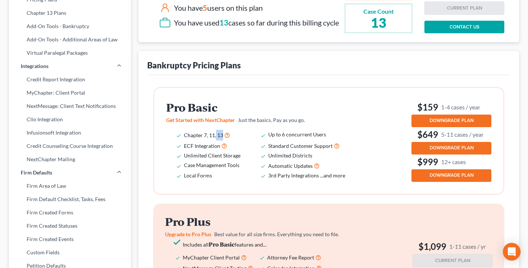
drag, startPoint x: 222, startPoint y: 144, endPoint x: 215, endPoint y: 144, distance: 7.0
click at [215, 141] on li "Chapter 7, 11, 13" at bounding box center [226, 135] width 84 height 11
click at [215, 138] on span "Chapter 7, 11, 13" at bounding box center [203, 135] width 39 height 6
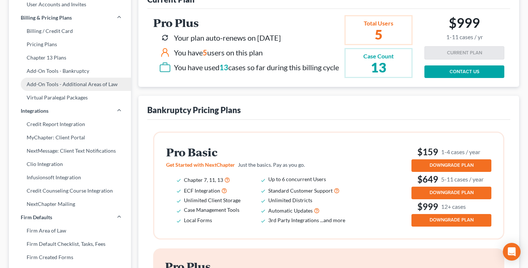
scroll to position [83, 0]
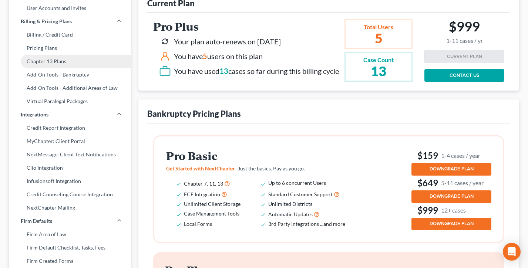
click at [64, 63] on link "Chapter 13 Plans" at bounding box center [70, 61] width 122 height 13
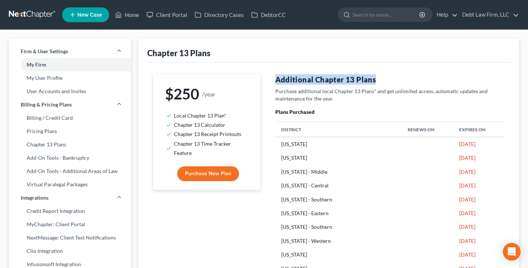
drag, startPoint x: 379, startPoint y: 84, endPoint x: 269, endPoint y: 81, distance: 109.9
click at [129, 17] on link "Home" at bounding box center [126, 14] width 31 height 13
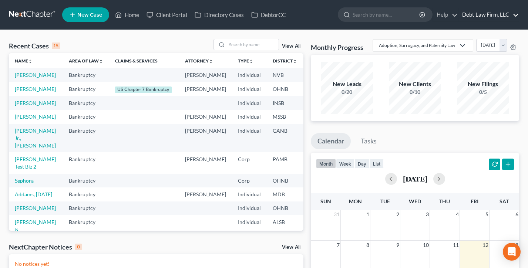
click at [485, 19] on link "Debt Law Firm, LLC" at bounding box center [488, 14] width 60 height 13
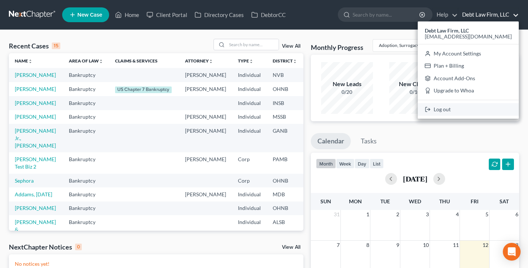
click at [475, 110] on link "Log out" at bounding box center [468, 109] width 101 height 13
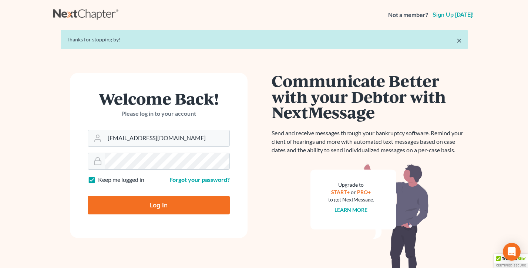
click at [195, 130] on div "[EMAIL_ADDRESS][DOMAIN_NAME]" at bounding box center [159, 138] width 142 height 17
click at [195, 134] on input "[EMAIL_ADDRESS][DOMAIN_NAME]" at bounding box center [167, 138] width 125 height 16
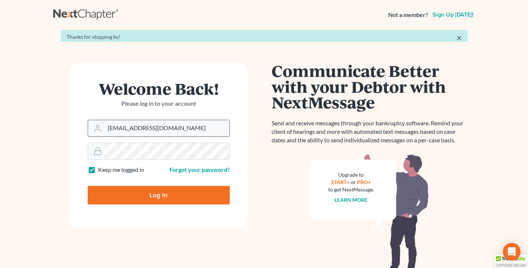
type input "[PERSON_NAME][EMAIL_ADDRESS][DOMAIN_NAME]"
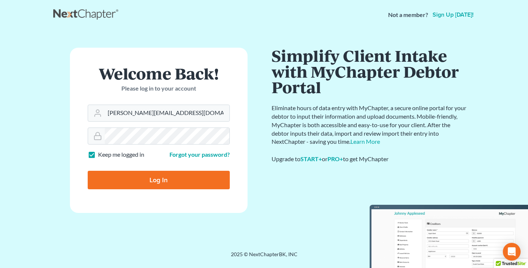
click at [161, 185] on input "Log In" at bounding box center [159, 180] width 142 height 18
type input "Thinking..."
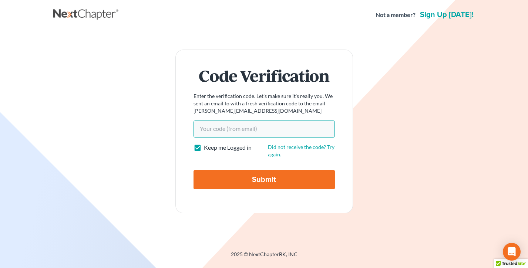
click at [241, 127] on input "Your code(from email)" at bounding box center [263, 129] width 141 height 17
paste input "403856"
type input "403856"
click at [193, 170] on input "Submit" at bounding box center [263, 179] width 141 height 19
type input "Thinking..."
